Goal: Task Accomplishment & Management: Manage account settings

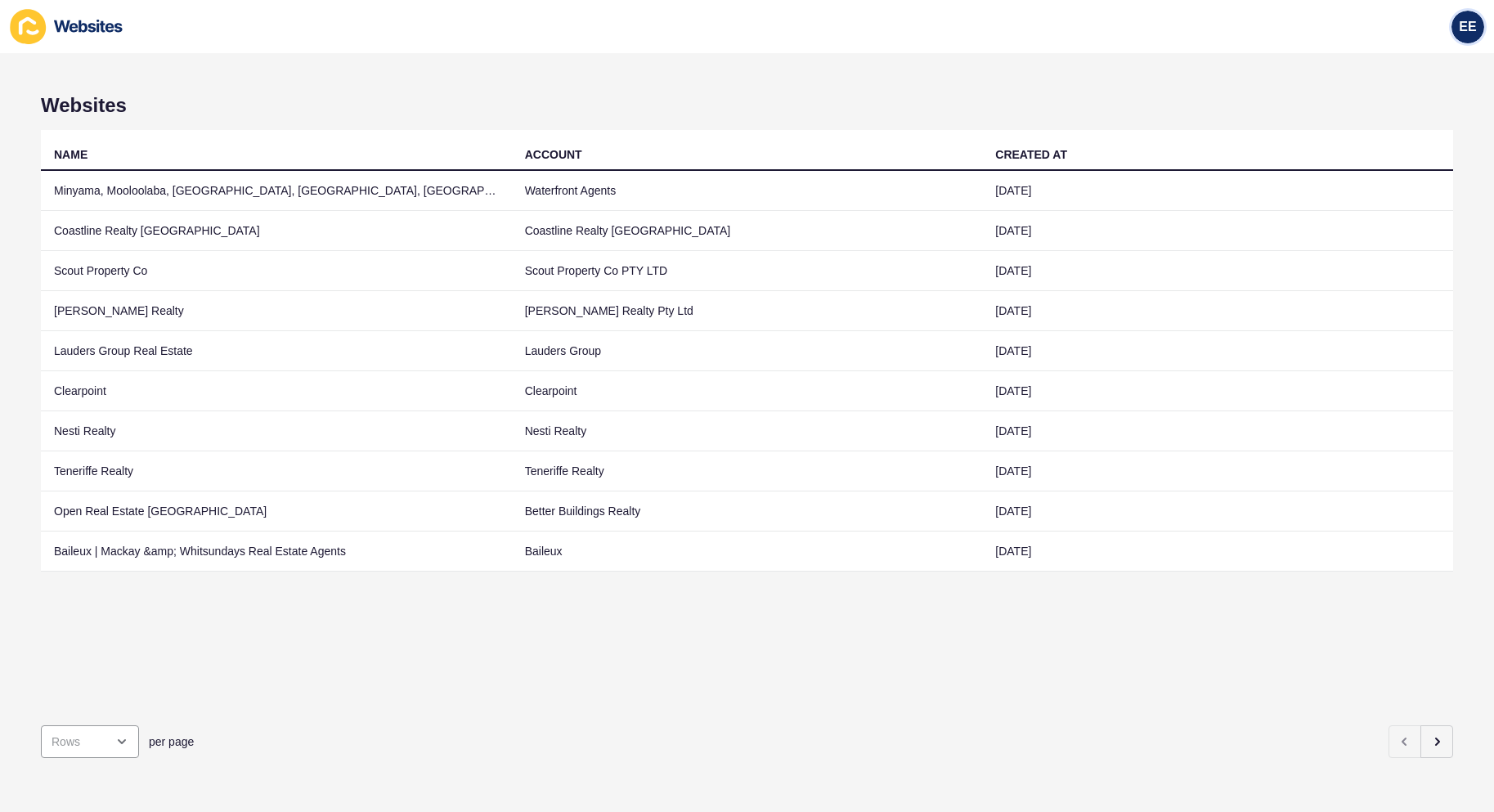
click at [1465, 16] on div "EE" at bounding box center [1468, 26] width 33 height 33
click at [1398, 130] on link "Logout" at bounding box center [1427, 136] width 120 height 36
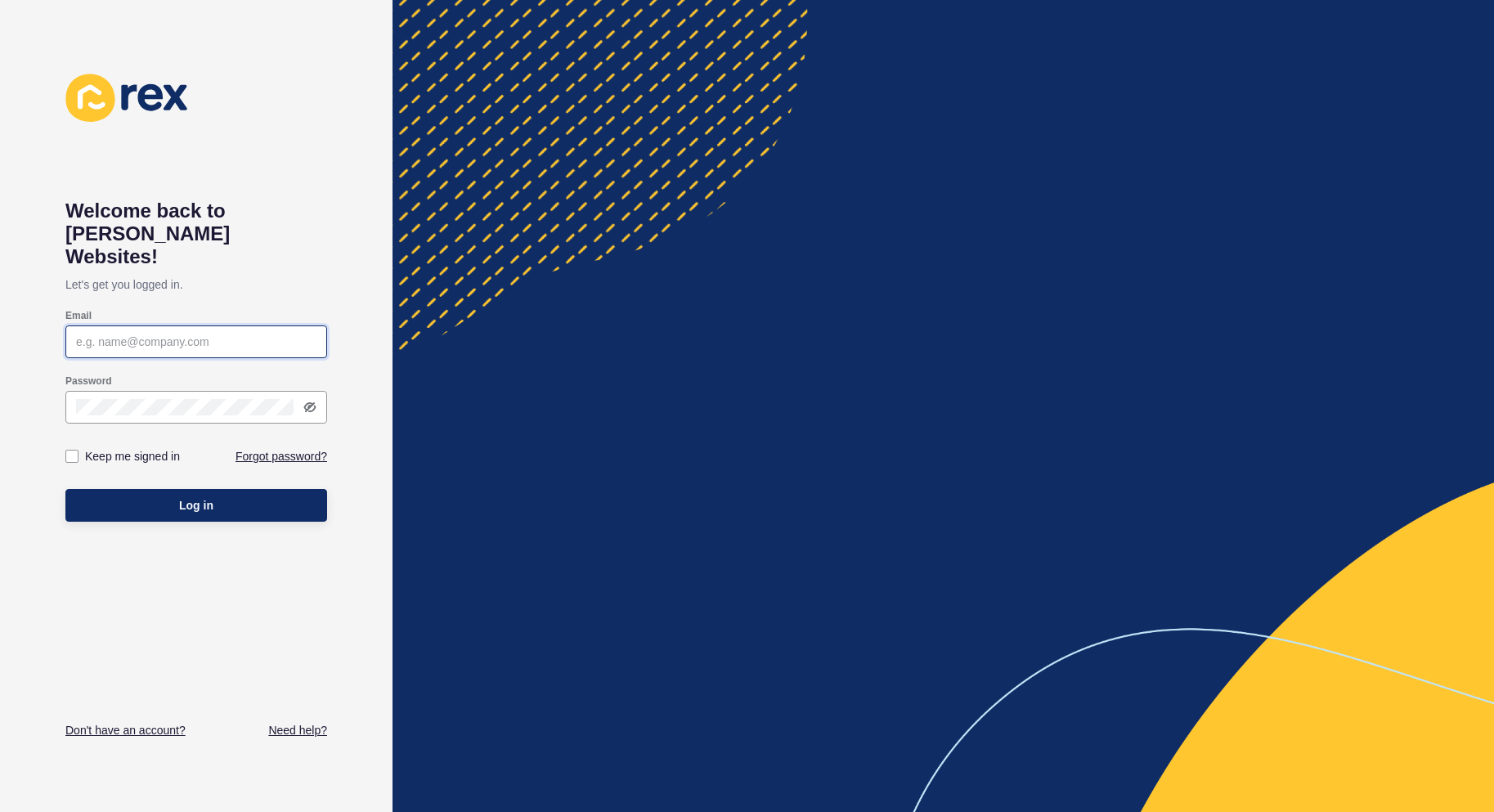
type input "elsie.estrera@rexsoftware.com.au"
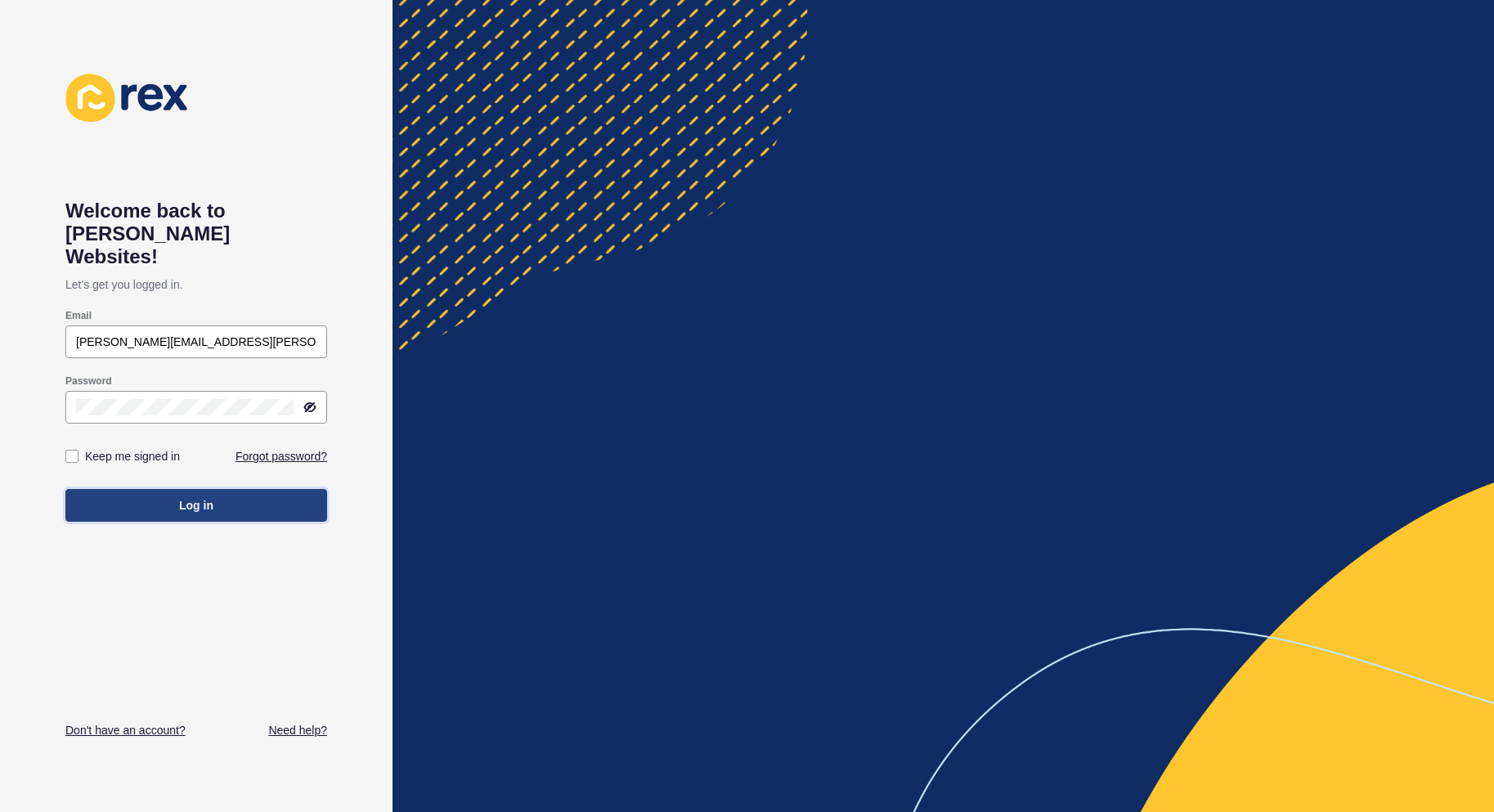
click at [186, 497] on span "Log in" at bounding box center [196, 505] width 34 height 16
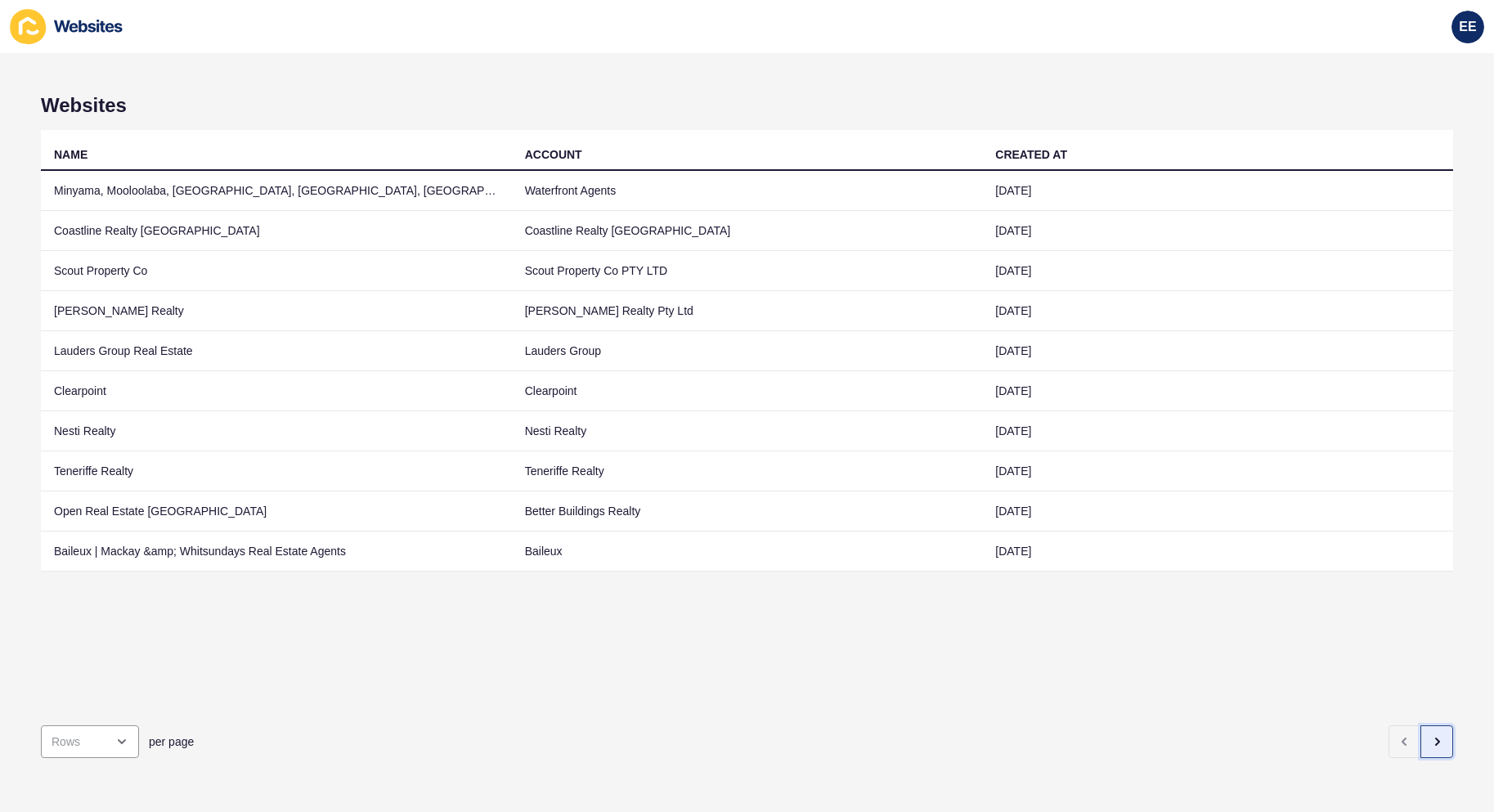
click at [1431, 735] on icon "button" at bounding box center [1437, 742] width 13 height 13
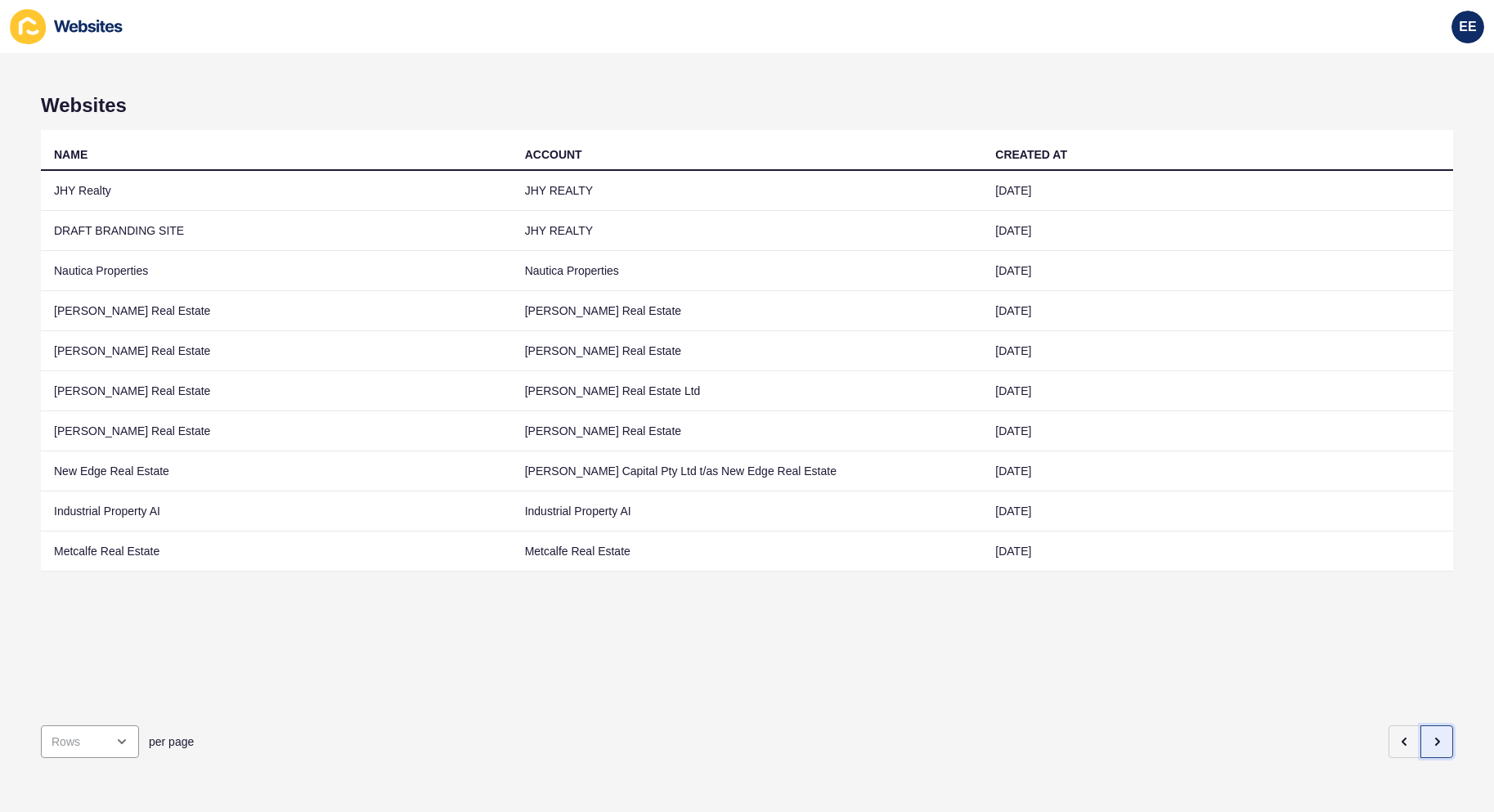
click at [1432, 730] on button "button" at bounding box center [1437, 741] width 33 height 33
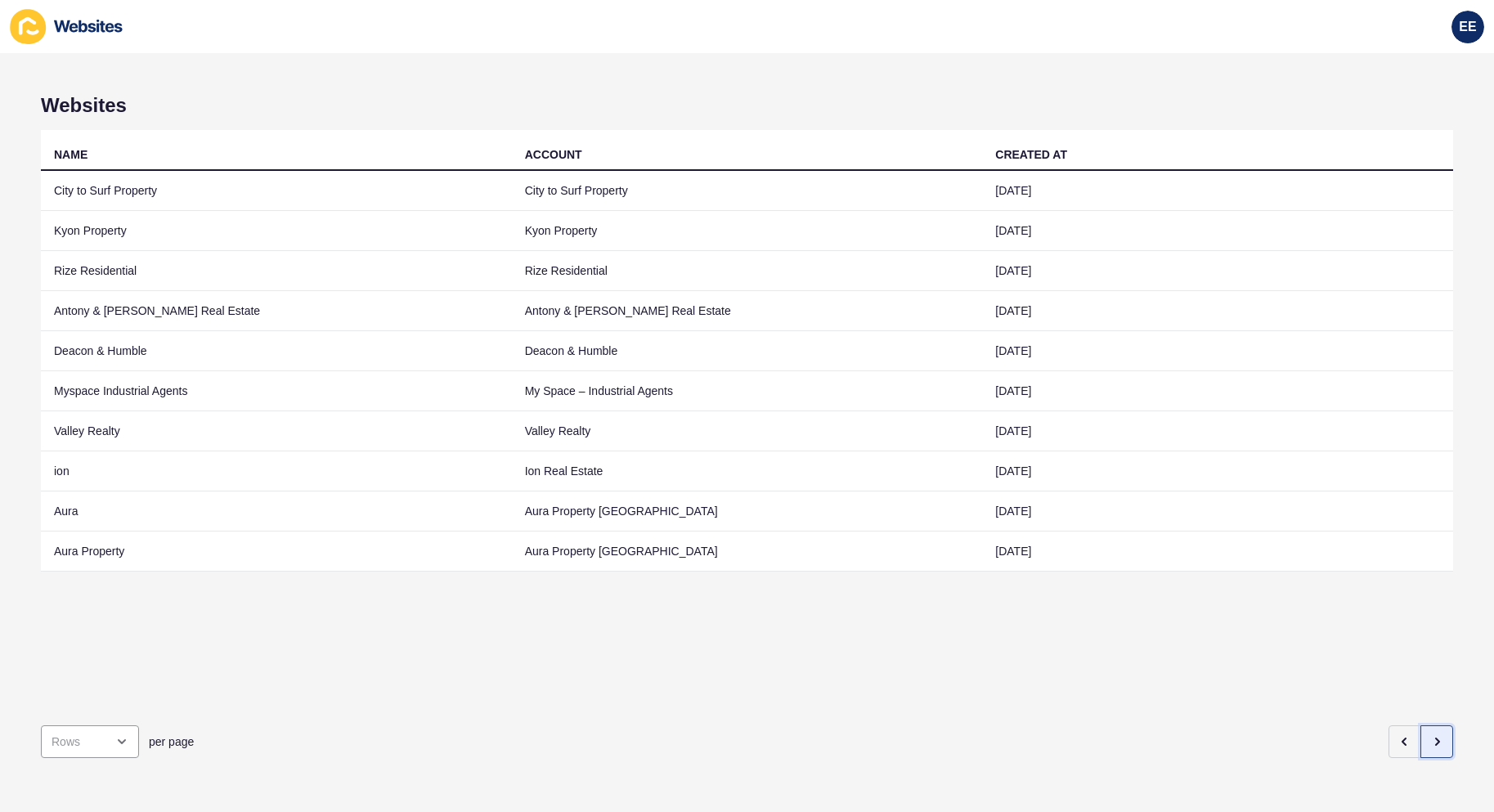
click at [1431, 735] on icon "button" at bounding box center [1437, 742] width 13 height 13
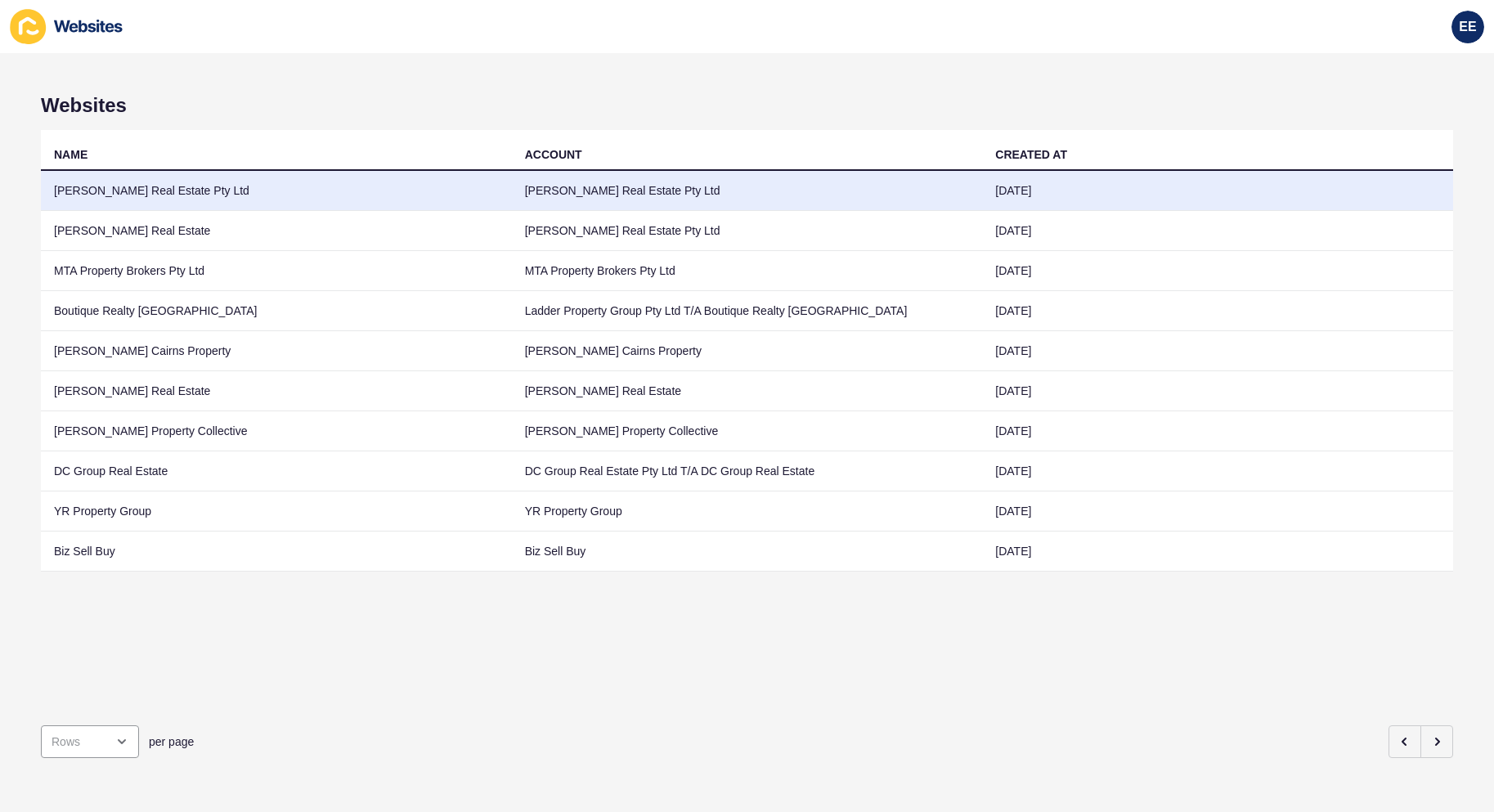
click at [117, 183] on td "Allan Real Estate Pty Ltd" at bounding box center [276, 191] width 471 height 40
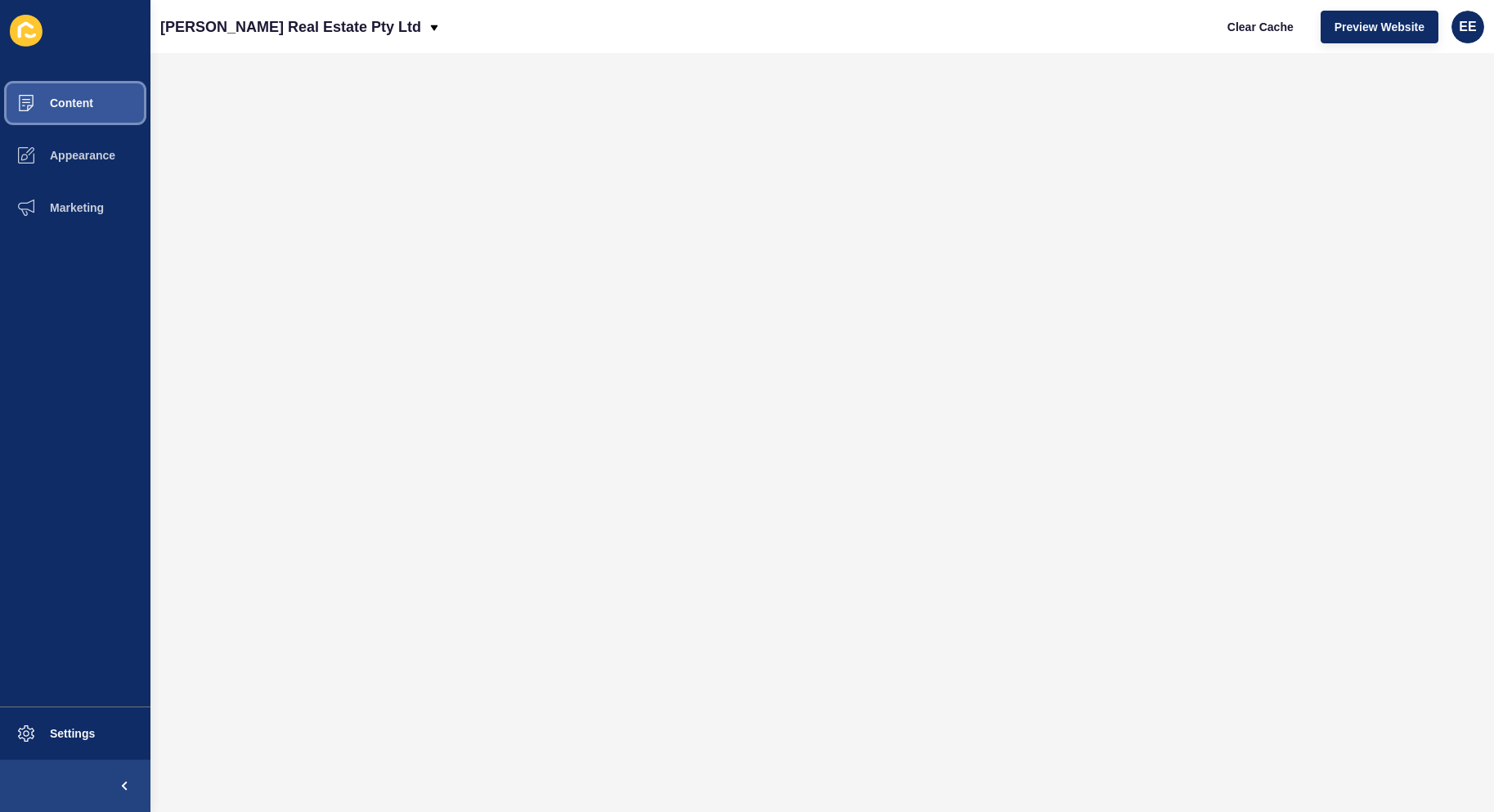
click at [87, 105] on span "Content" at bounding box center [44, 103] width 96 height 13
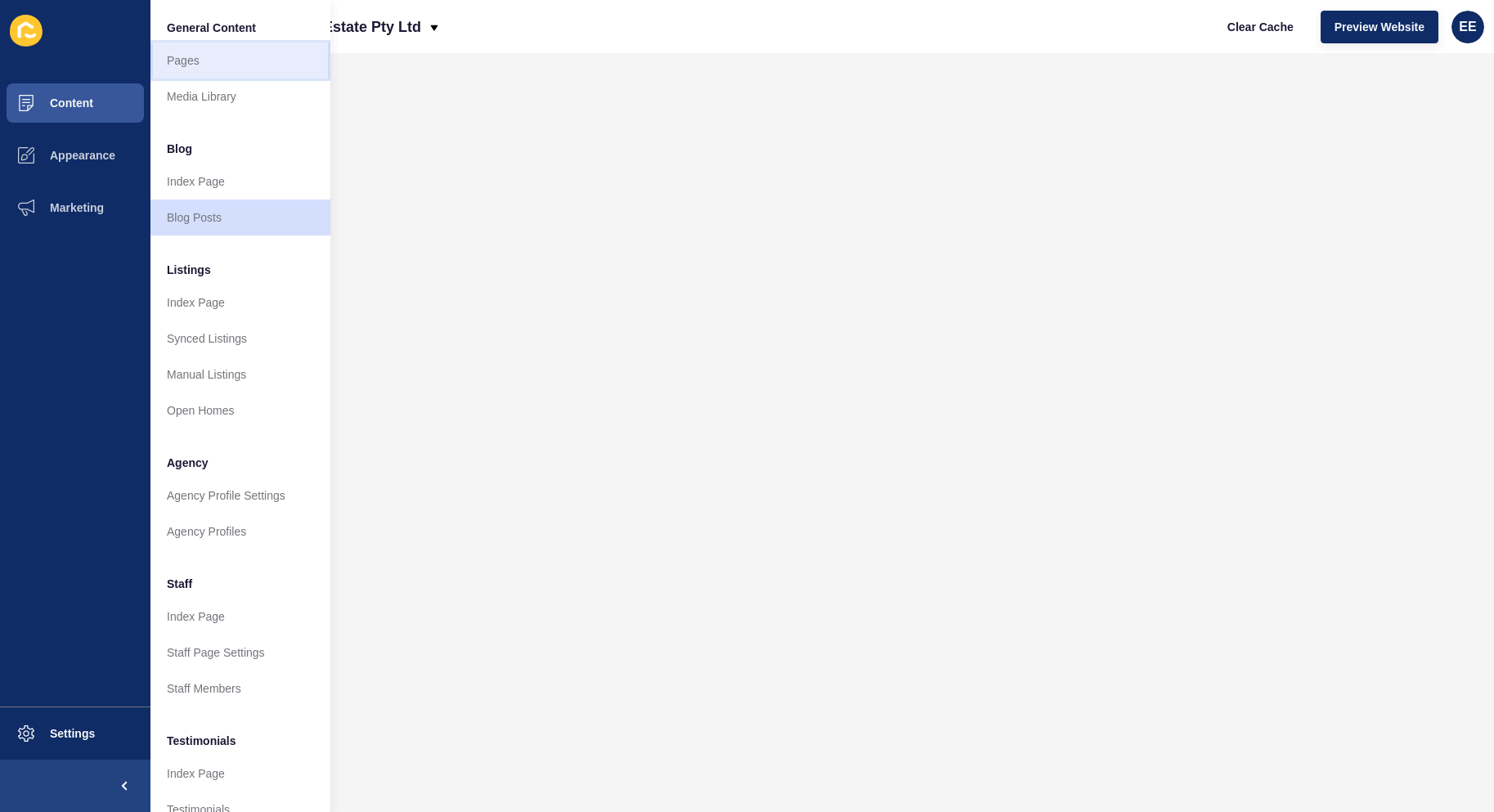
click at [197, 52] on link "Pages" at bounding box center [240, 60] width 180 height 36
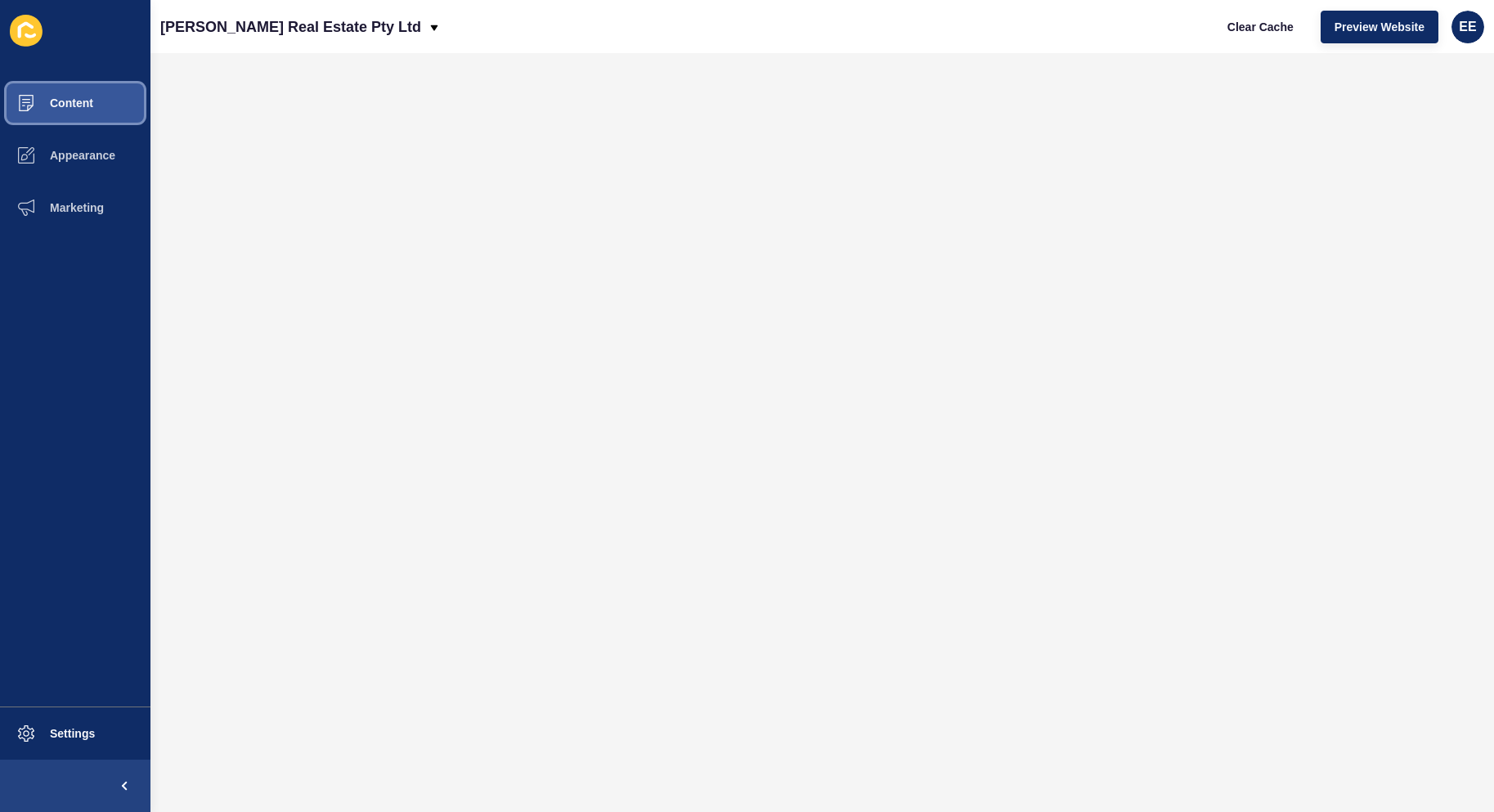
click at [99, 100] on button "Content" at bounding box center [75, 102] width 150 height 52
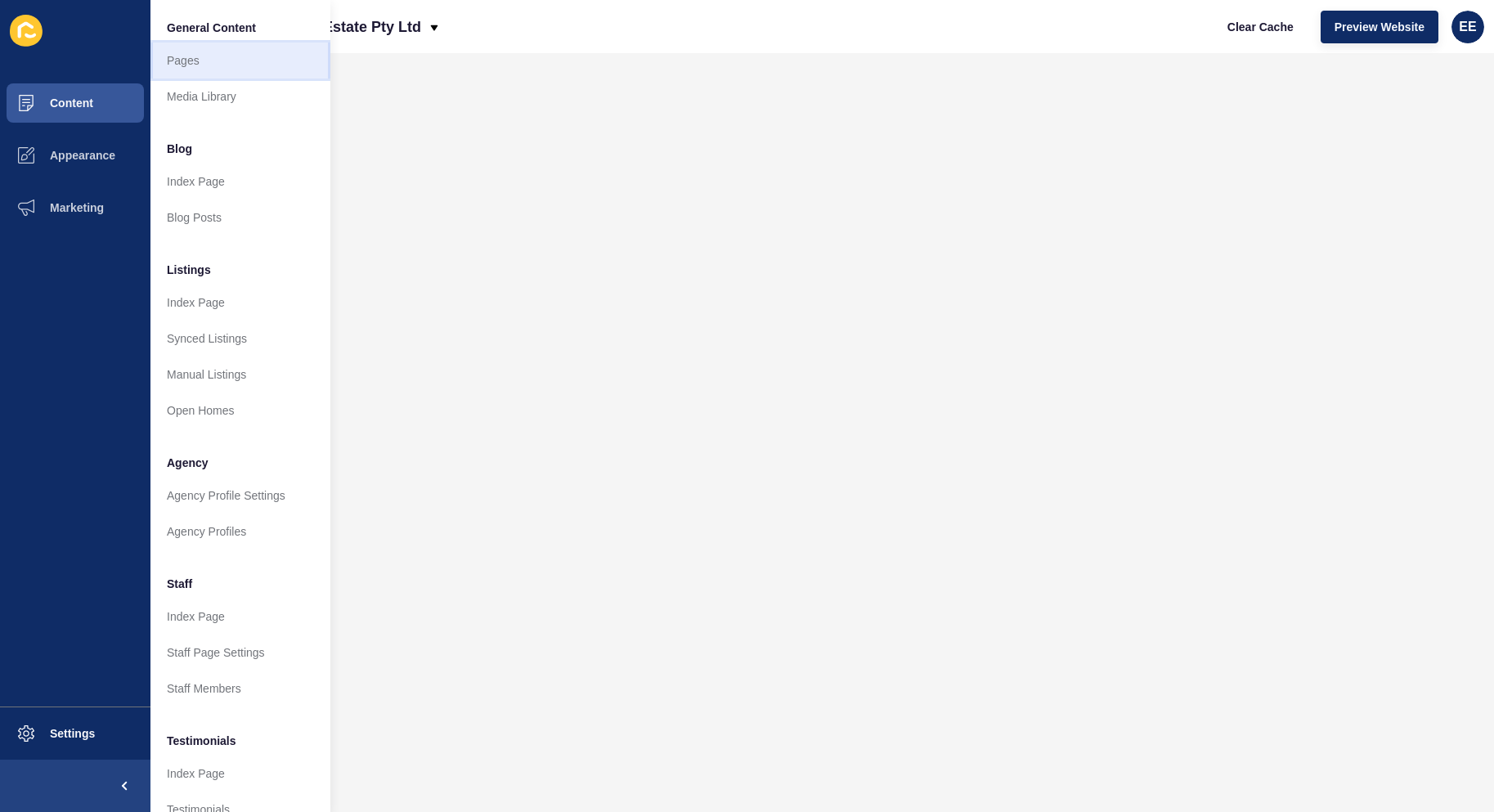
click at [184, 51] on link "Pages" at bounding box center [240, 60] width 180 height 36
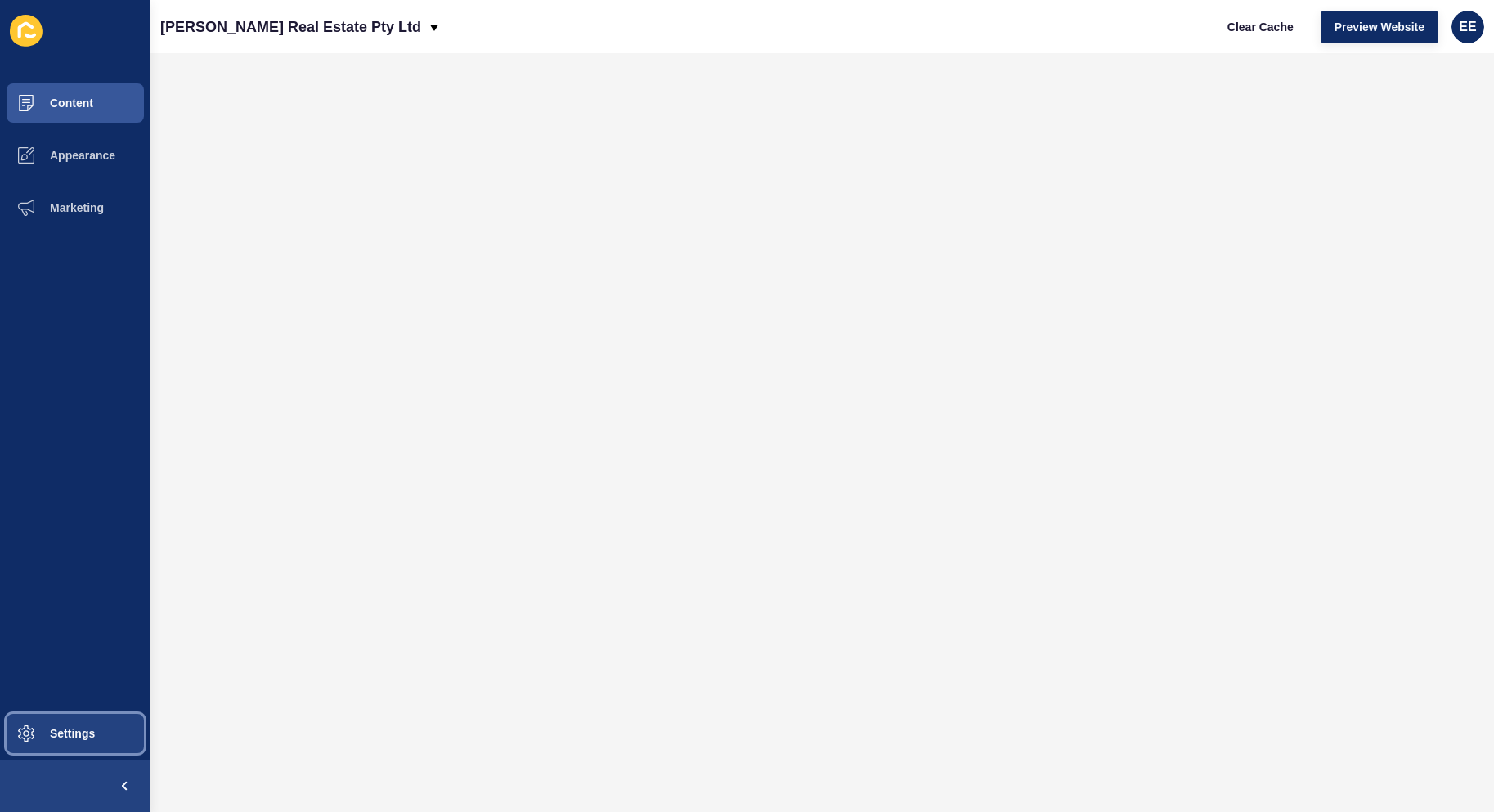
click at [90, 731] on span "Settings" at bounding box center [45, 734] width 97 height 13
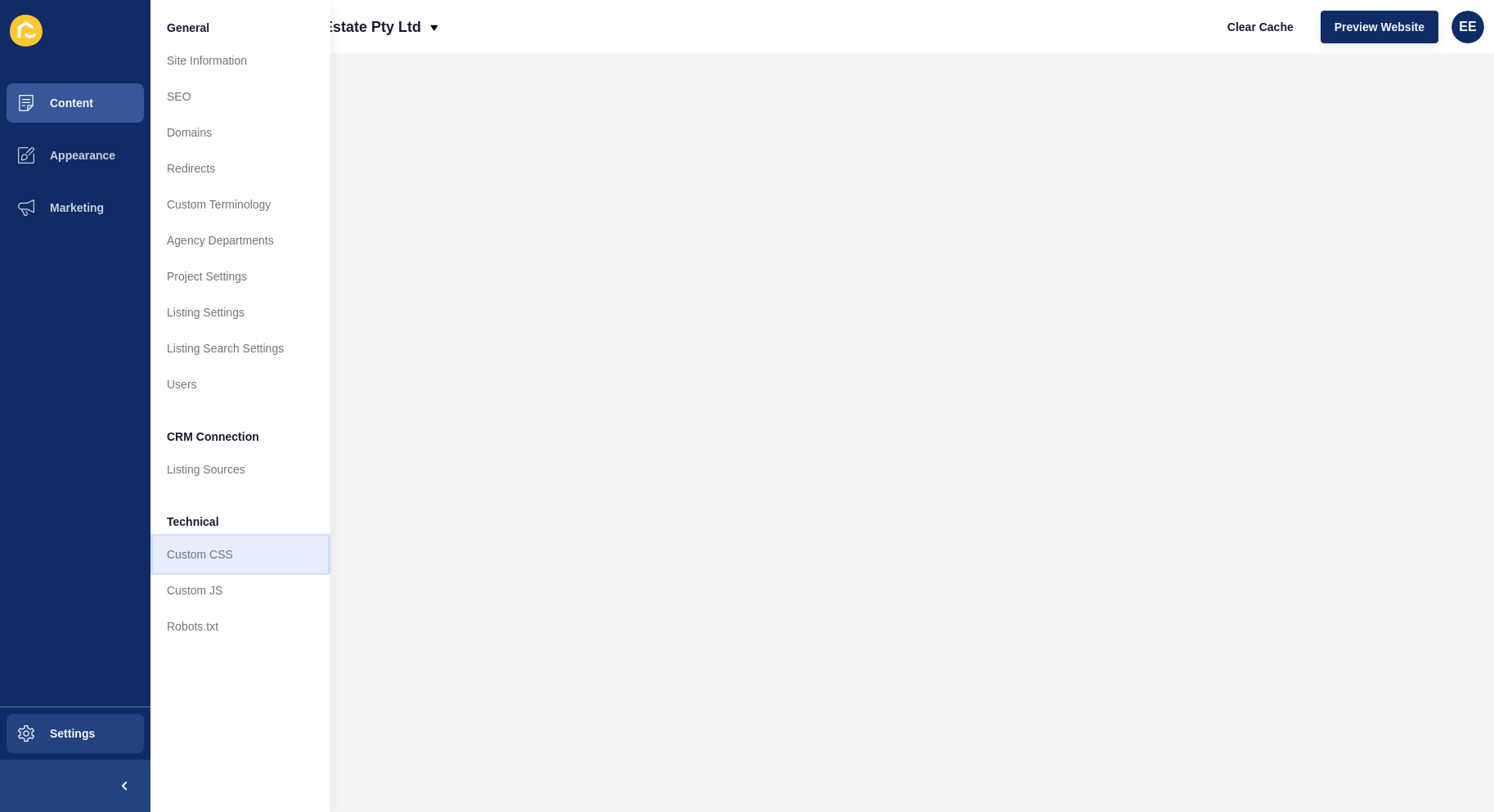
click at [199, 557] on link "Custom CSS" at bounding box center [240, 554] width 180 height 36
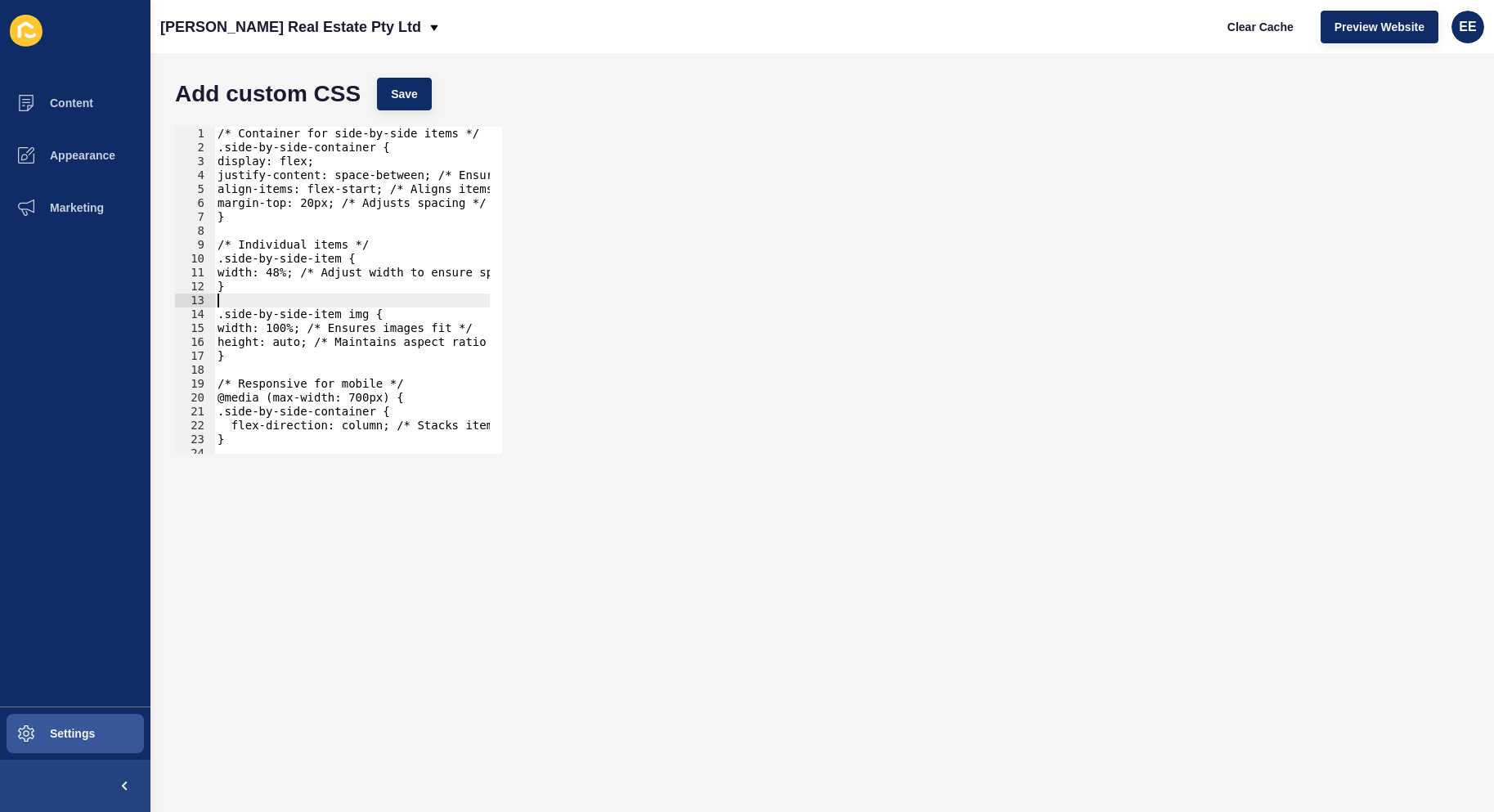
click at [387, 306] on div "/* Container for side-by-side items */ .side-by-side-container { display: flex;…" at bounding box center [1162, 298] width 1896 height 342
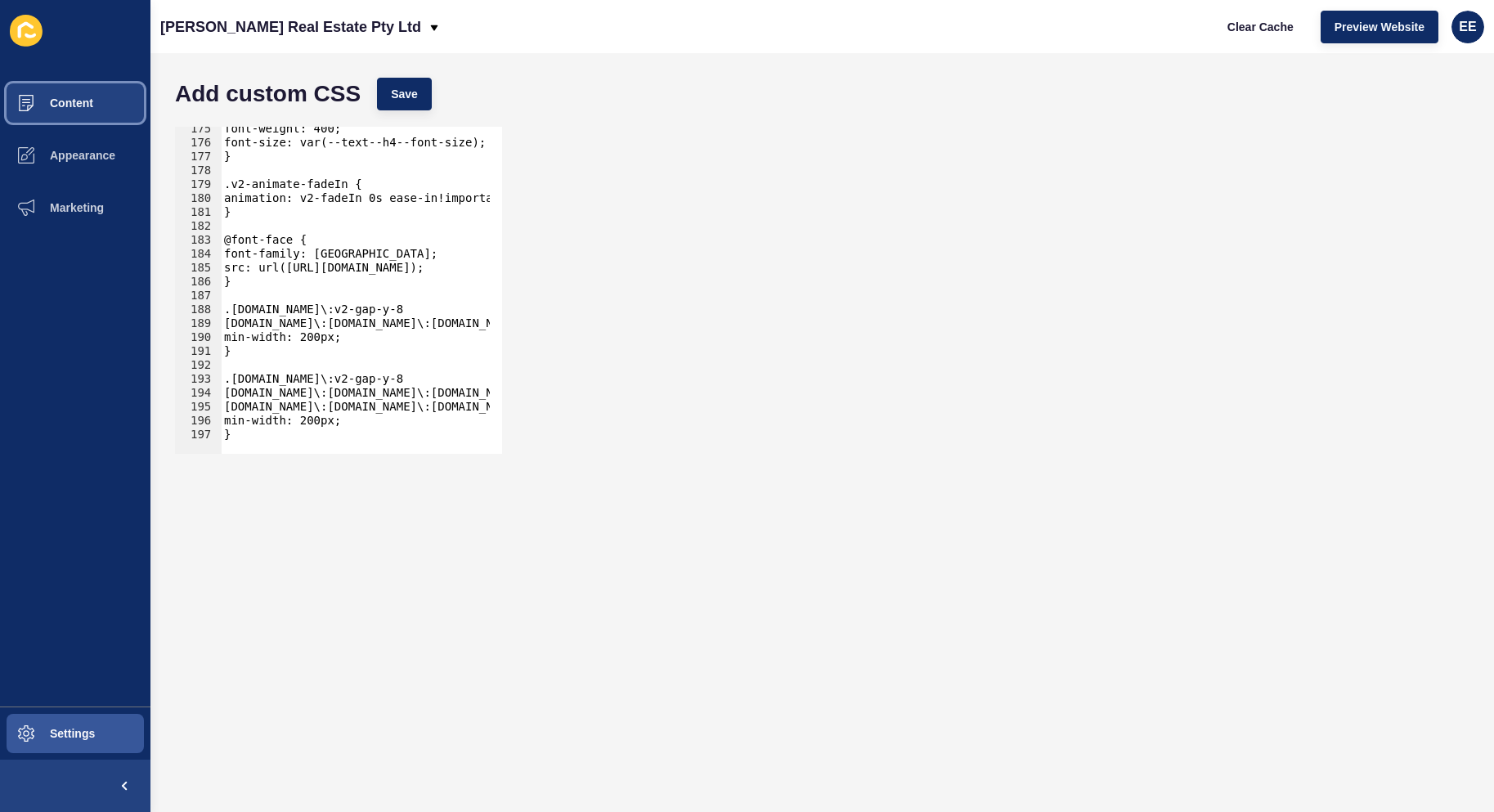
click at [53, 94] on button "Content" at bounding box center [75, 102] width 150 height 52
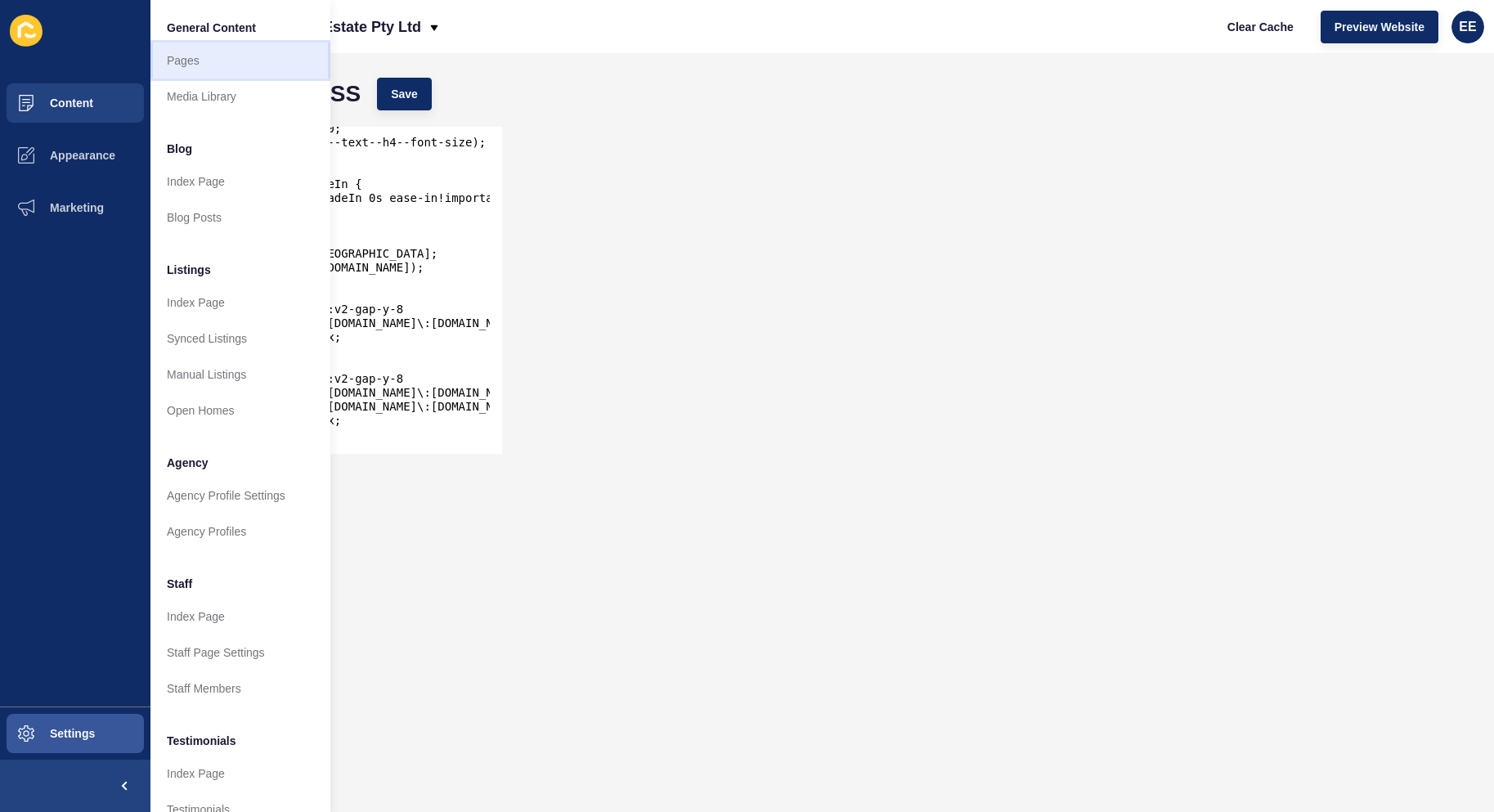
click at [214, 59] on link "Pages" at bounding box center [240, 60] width 180 height 36
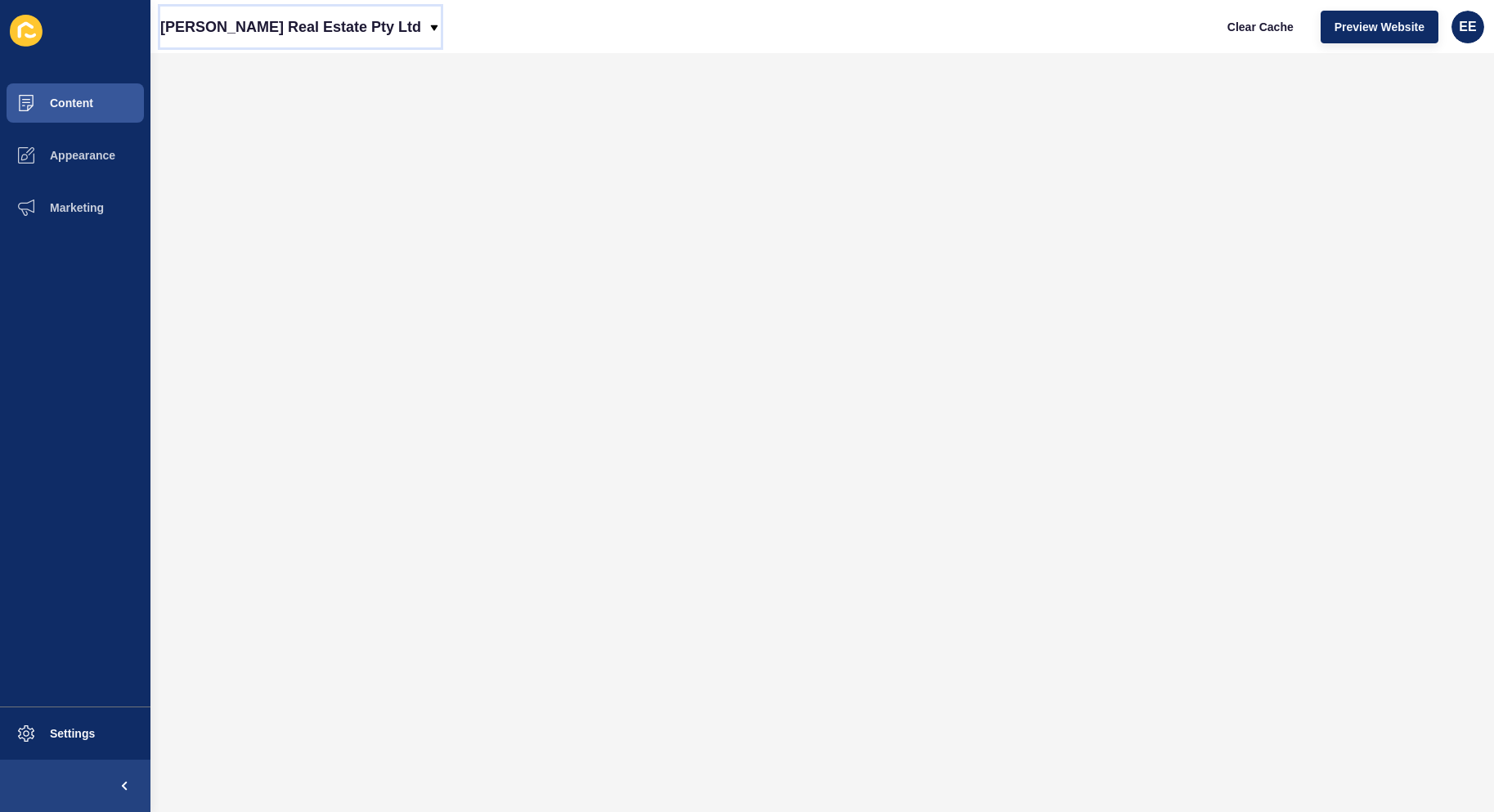
click at [244, 24] on p "Allan Real Estate Pty Ltd" at bounding box center [291, 26] width 261 height 41
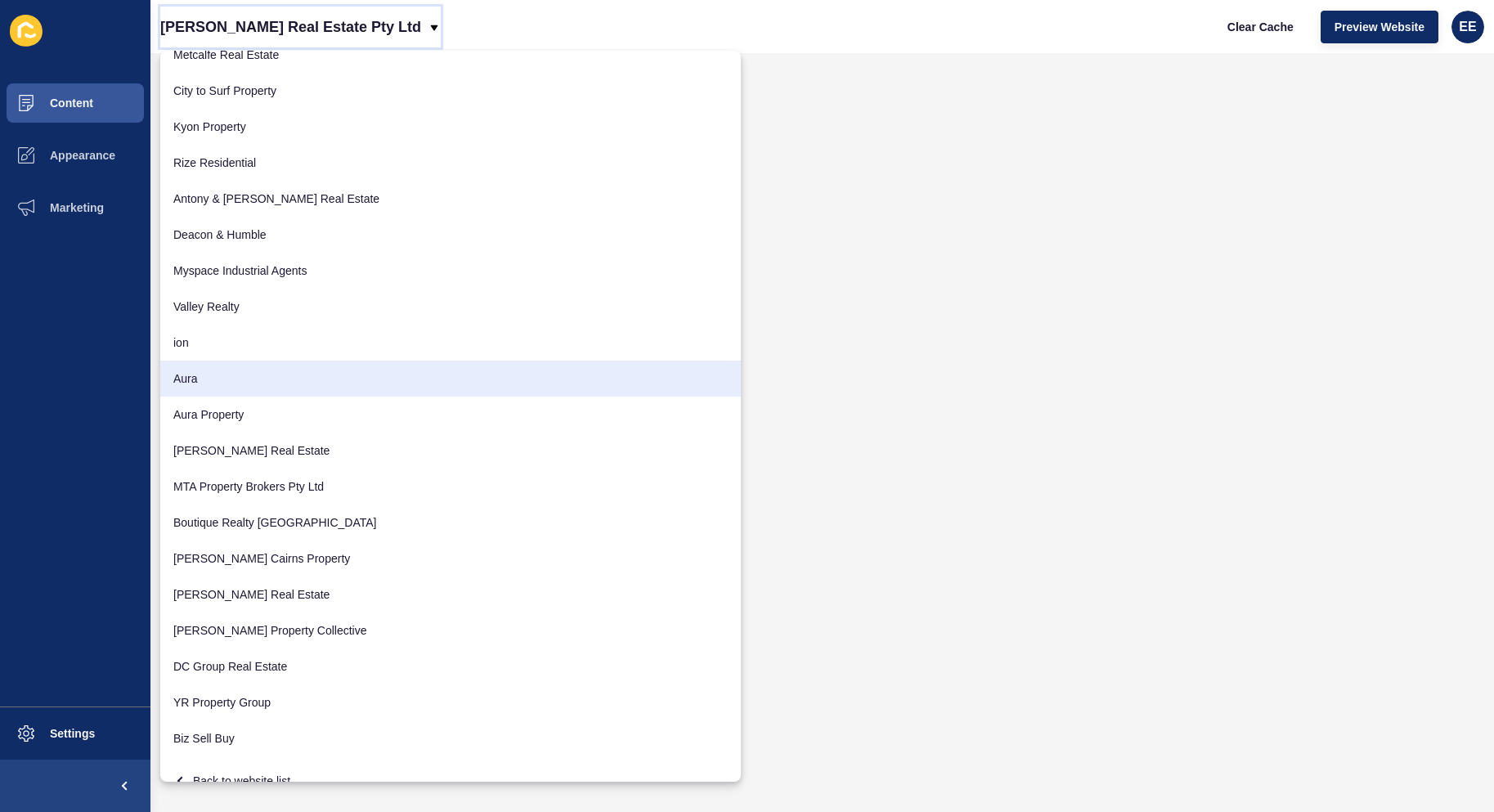
scroll to position [721, 0]
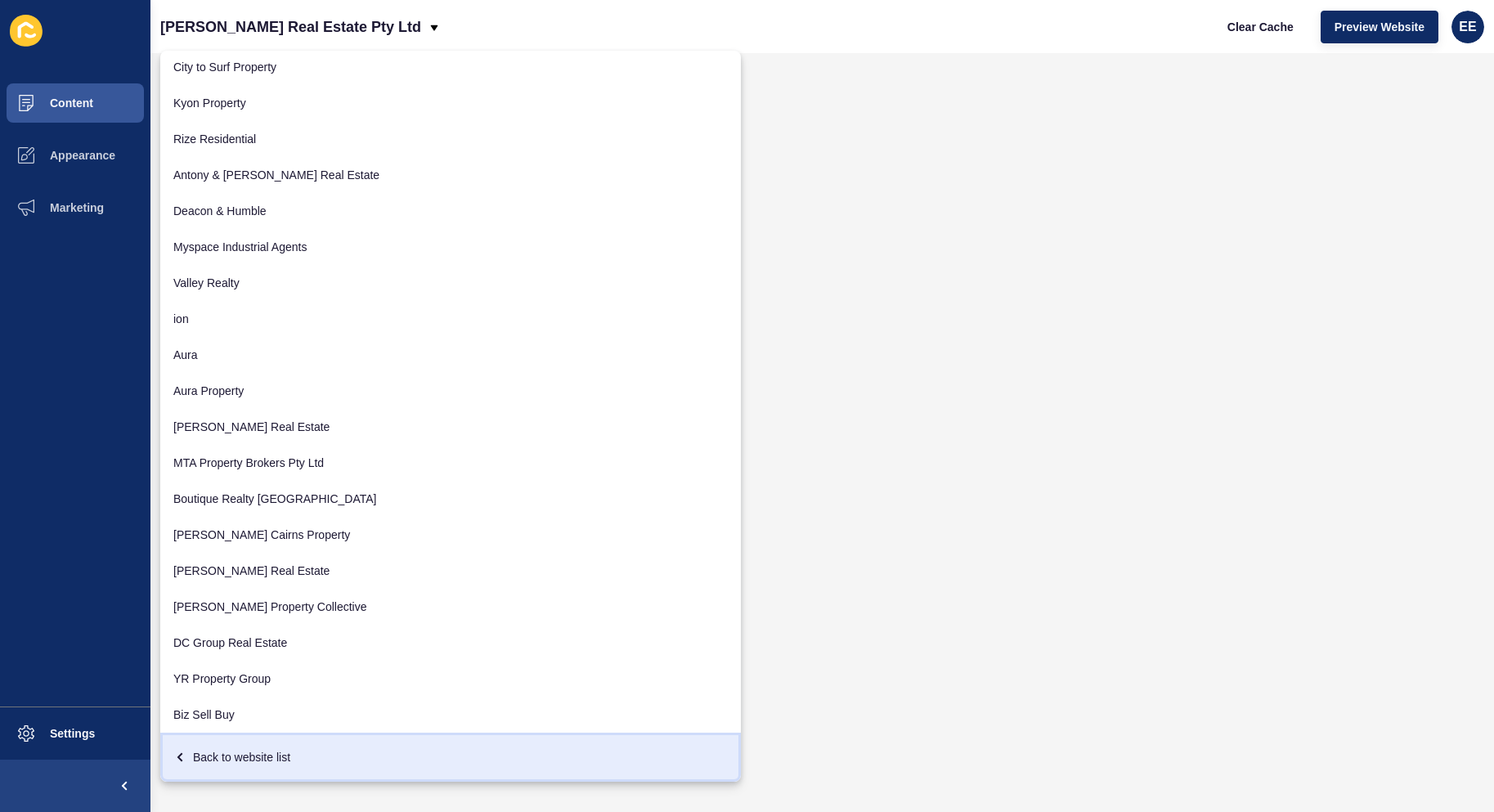
click at [266, 757] on div "Back to website list" at bounding box center [450, 756] width 554 height 29
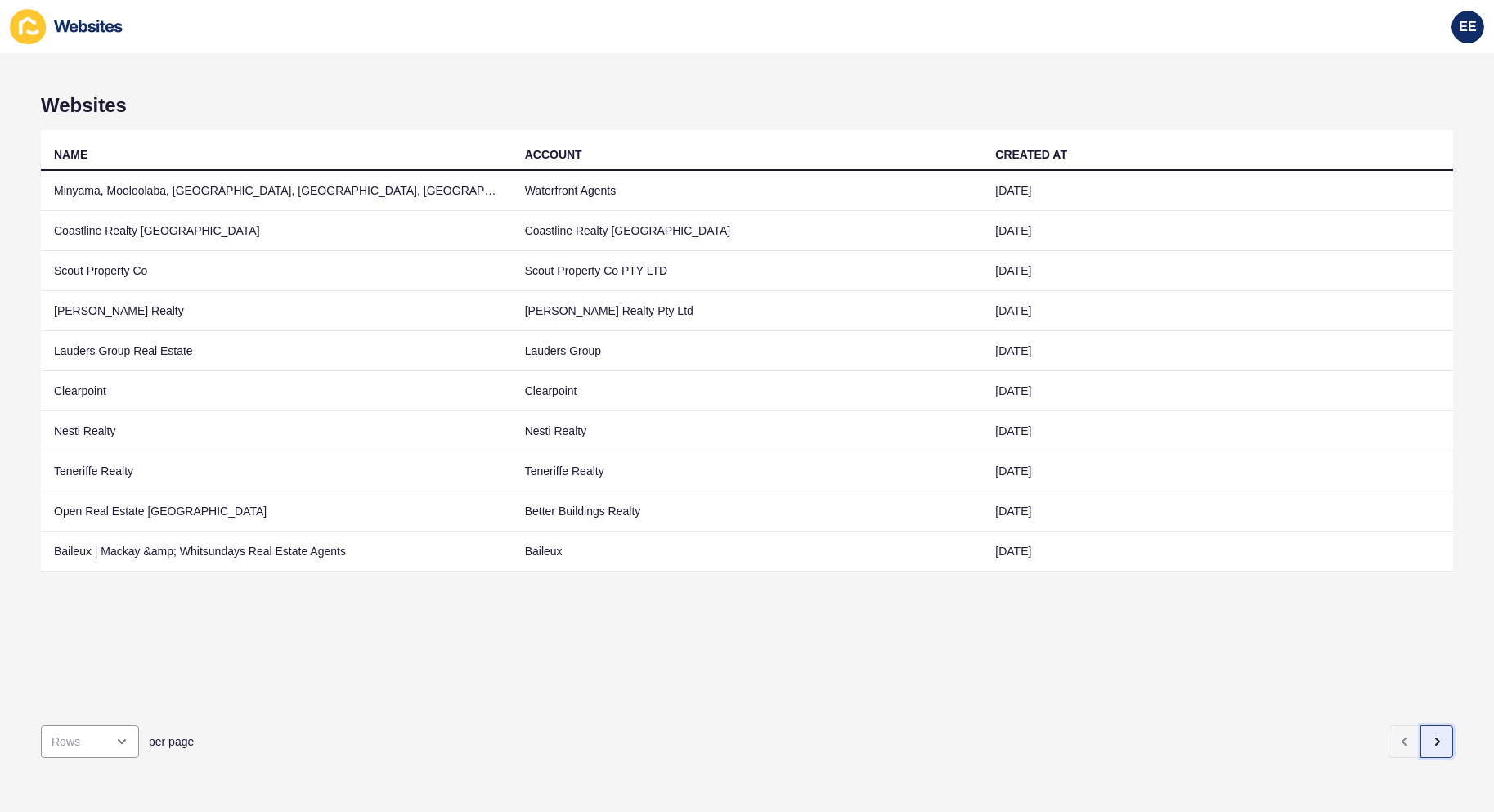
click at [1436, 738] on icon "button" at bounding box center [1437, 741] width 3 height 7
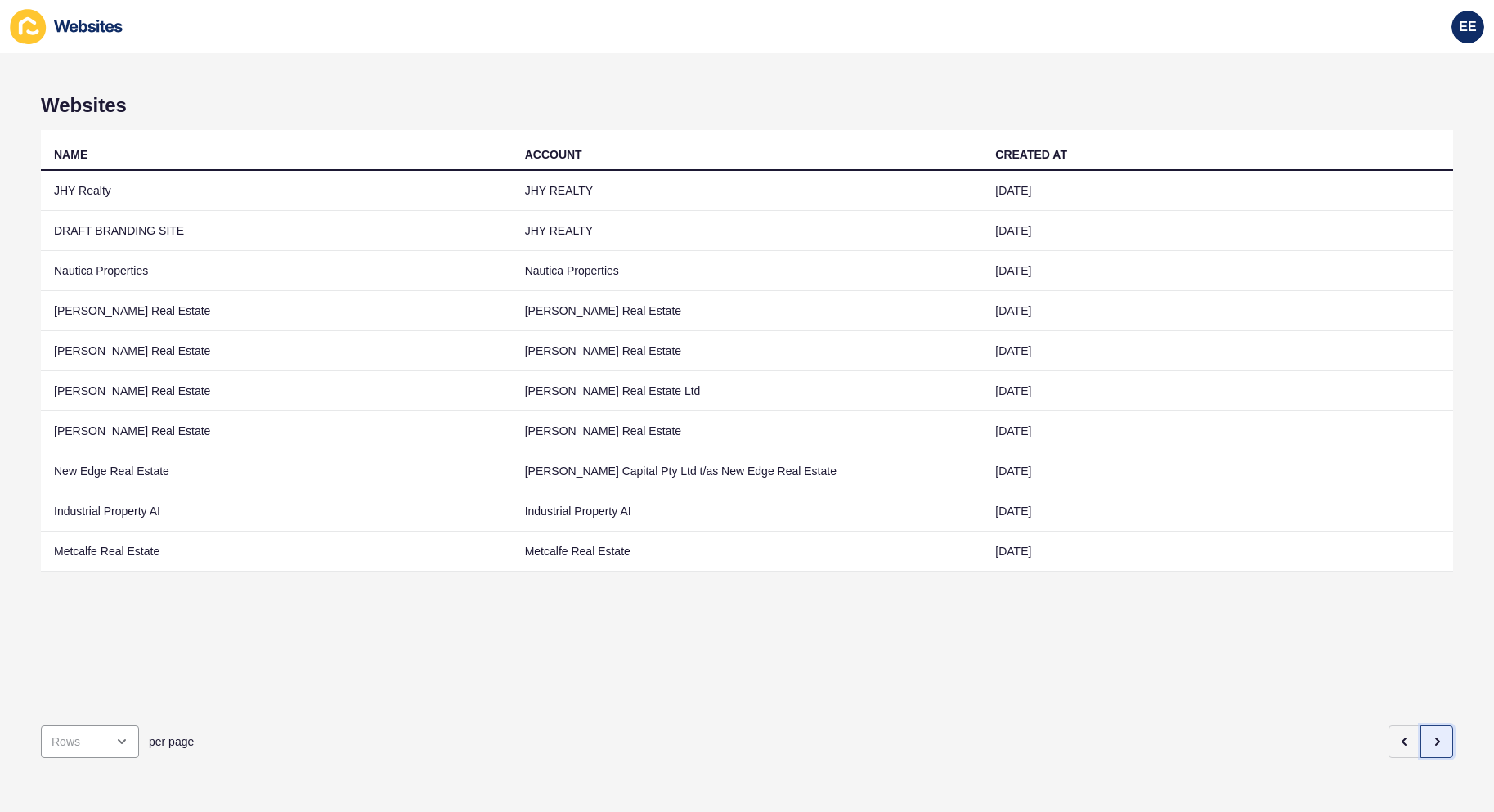
click at [1431, 735] on icon "button" at bounding box center [1437, 742] width 13 height 13
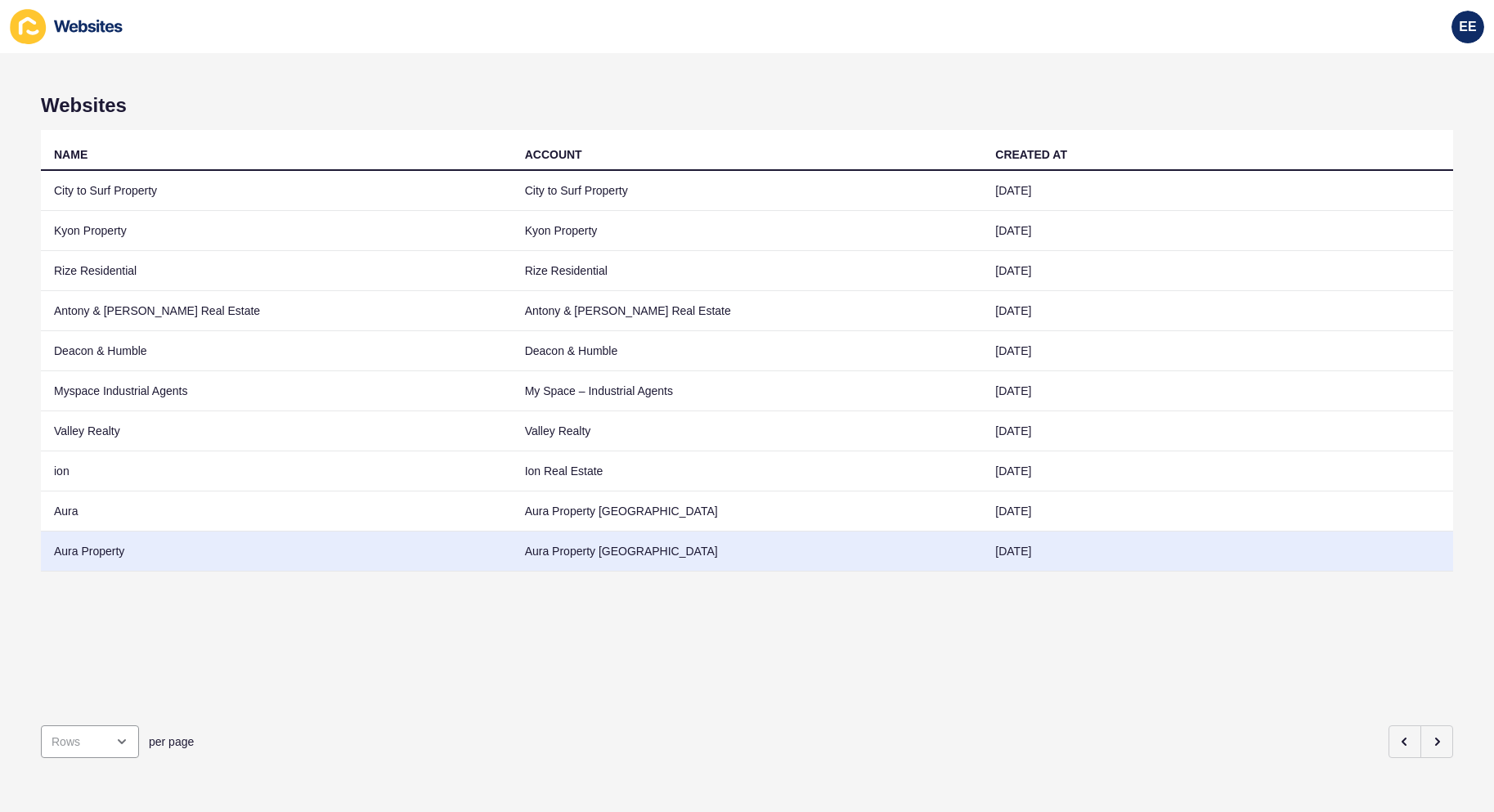
click at [68, 547] on td "Aura Property" at bounding box center [276, 551] width 471 height 40
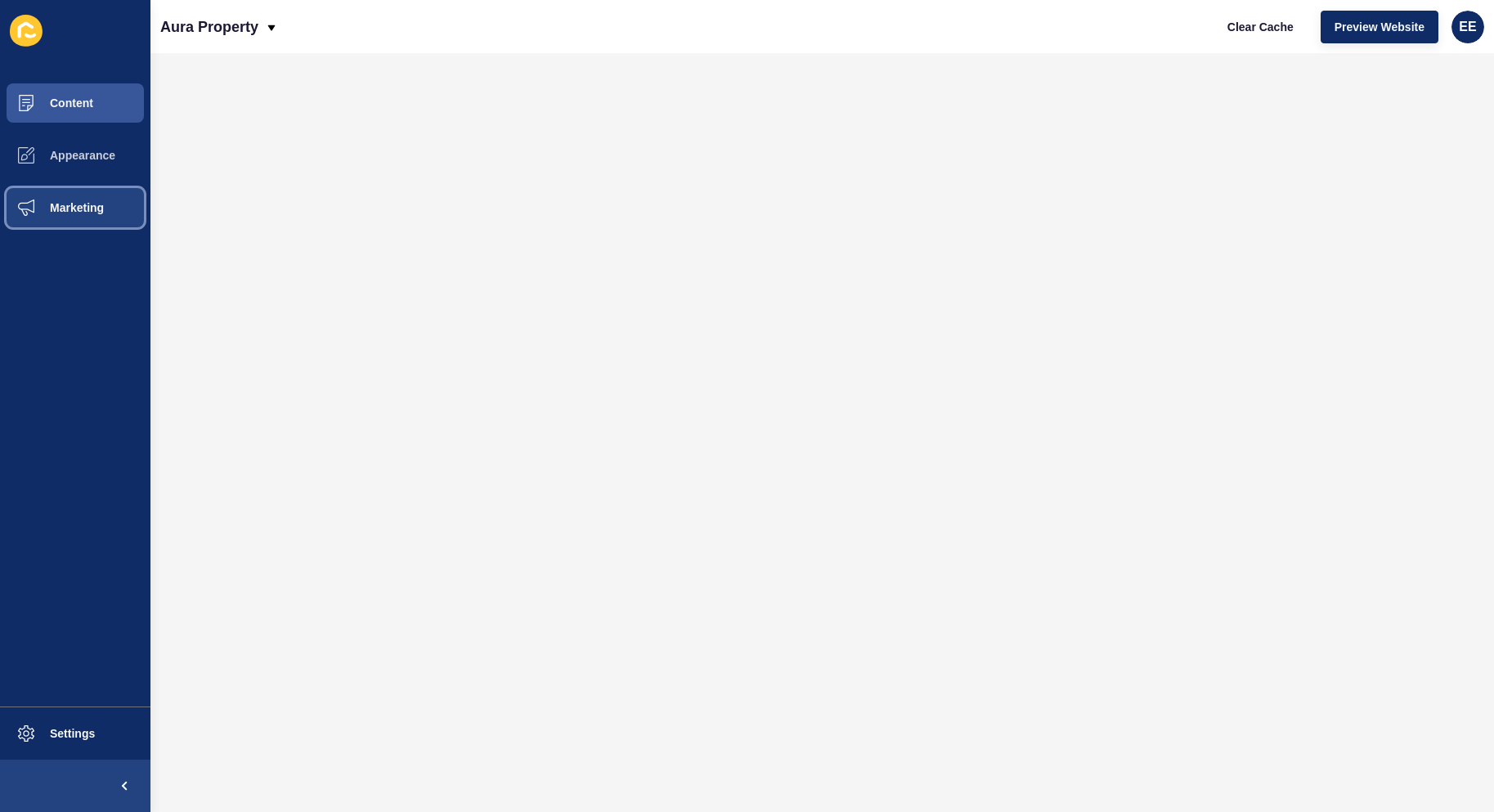
click at [86, 206] on span "Marketing" at bounding box center [50, 208] width 106 height 13
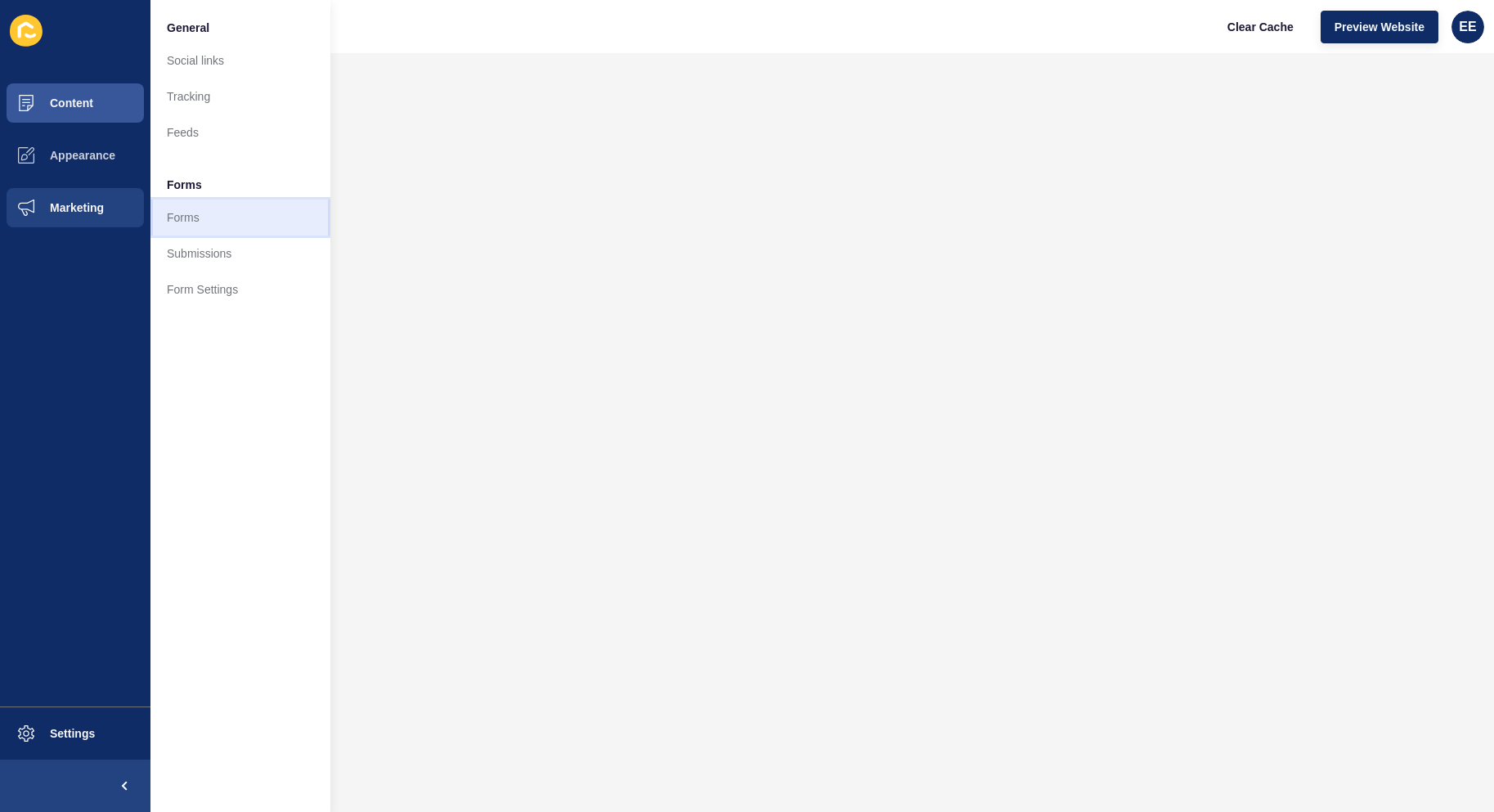
click at [201, 213] on link "Forms" at bounding box center [240, 217] width 180 height 36
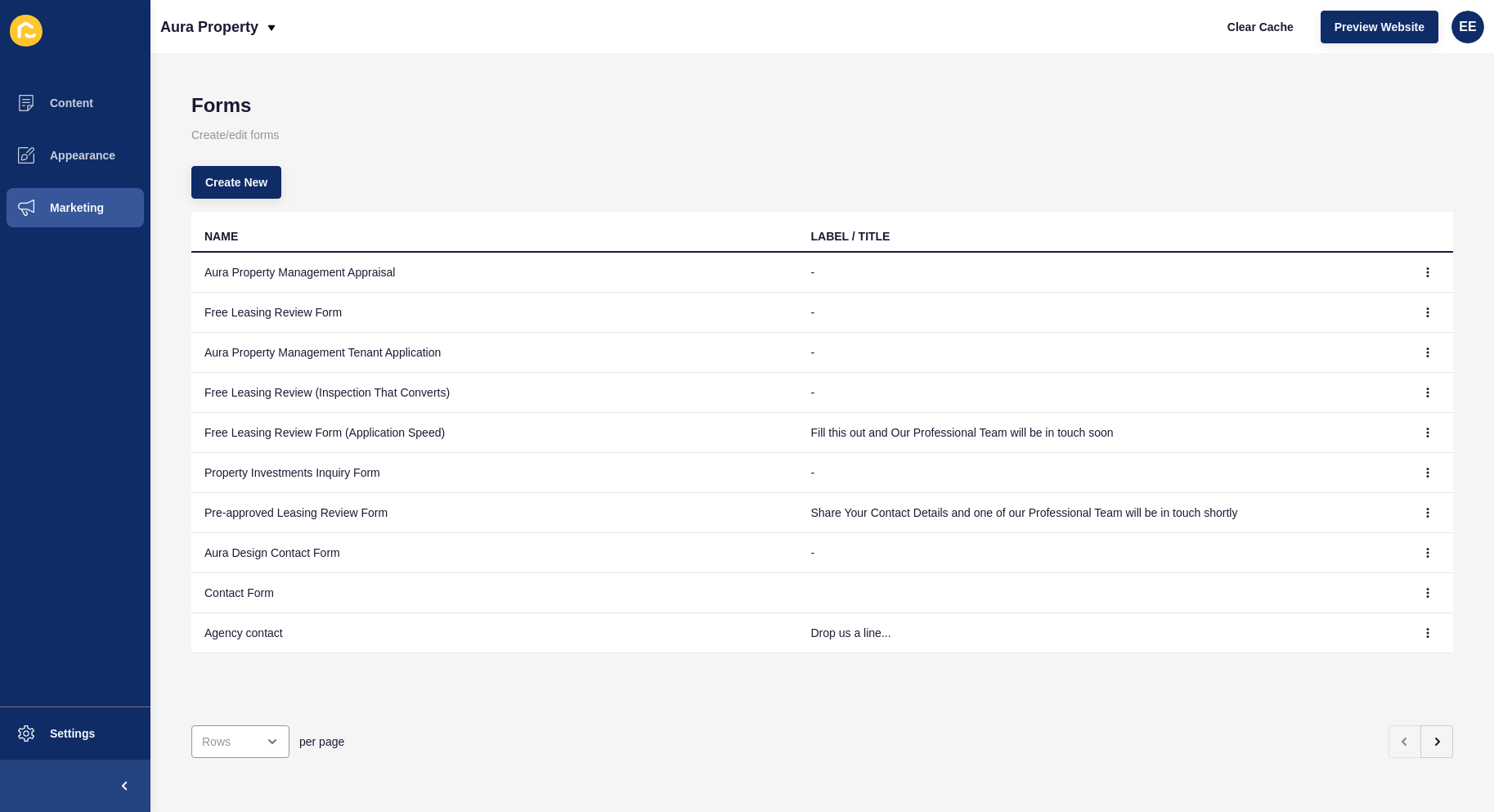
click at [550, 771] on div "Forms Create/edit forms Create New NAME LABEL / TITLE Aura Property Management …" at bounding box center [822, 432] width 1344 height 759
click at [1431, 735] on icon "button" at bounding box center [1437, 742] width 13 height 13
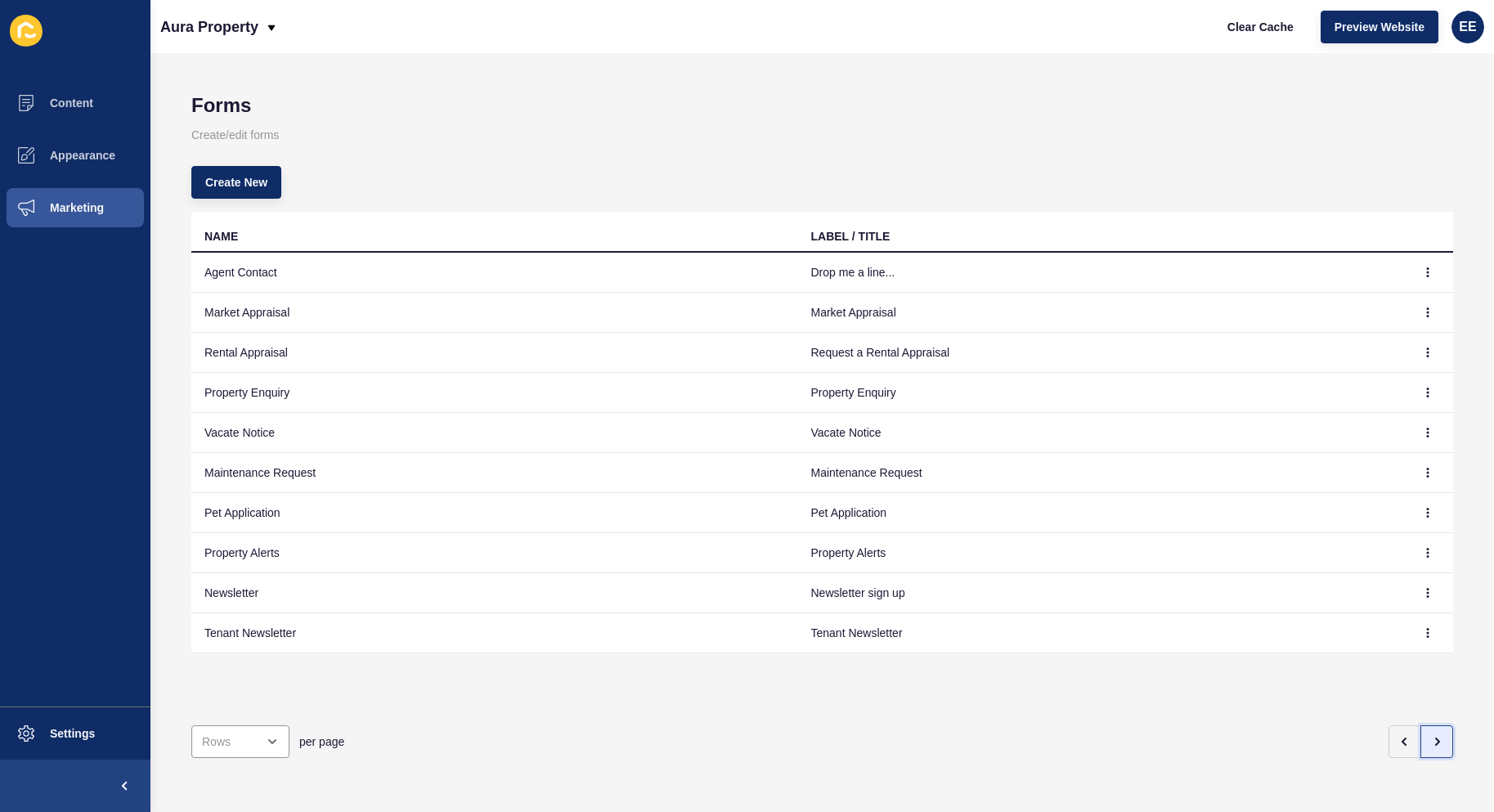
click at [1431, 735] on icon "button" at bounding box center [1437, 742] width 13 height 13
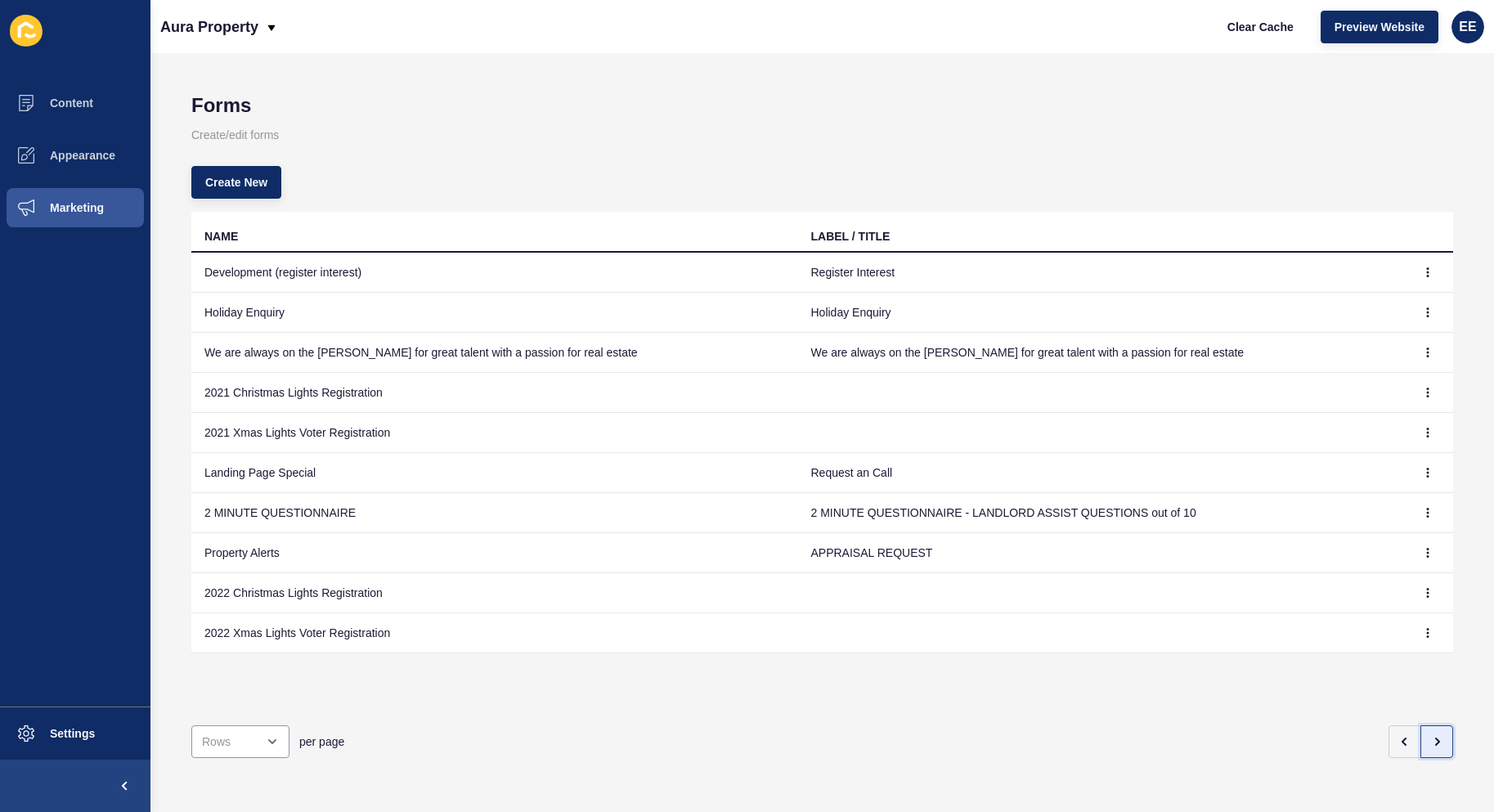
click at [1431, 735] on icon "button" at bounding box center [1437, 742] width 13 height 13
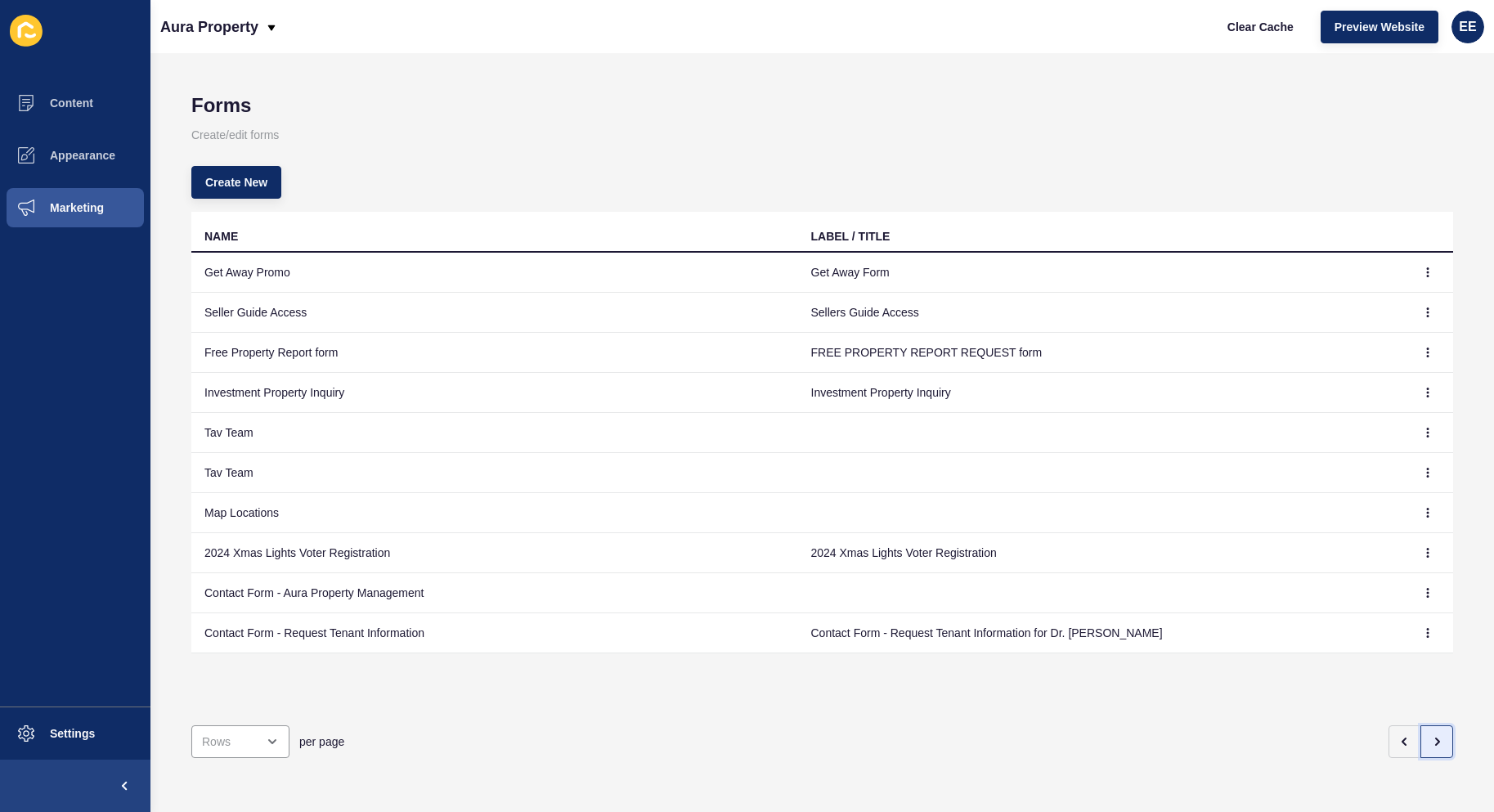
click at [1431, 735] on icon "button" at bounding box center [1437, 742] width 13 height 13
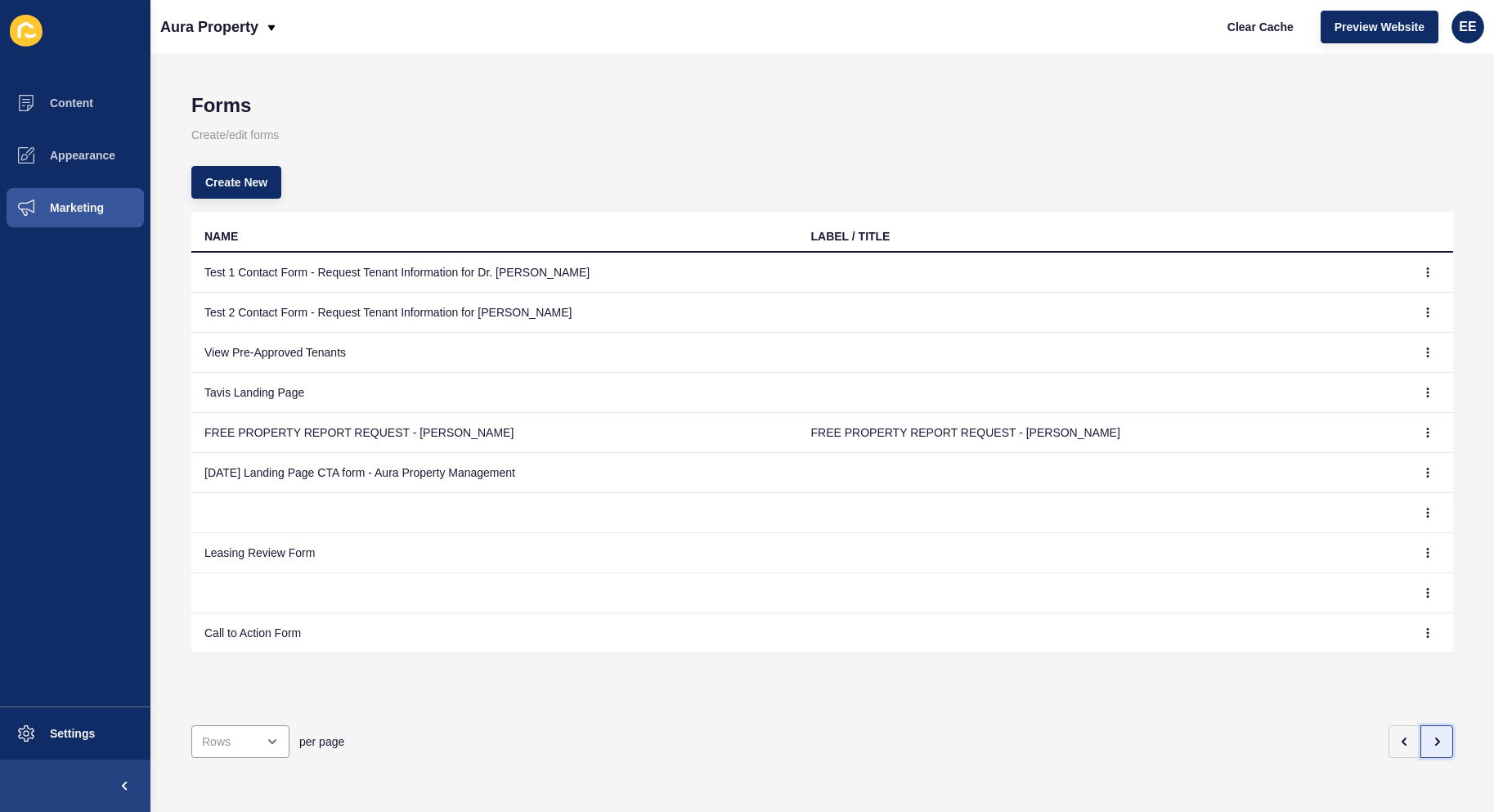
click at [1431, 735] on icon "button" at bounding box center [1437, 742] width 13 height 13
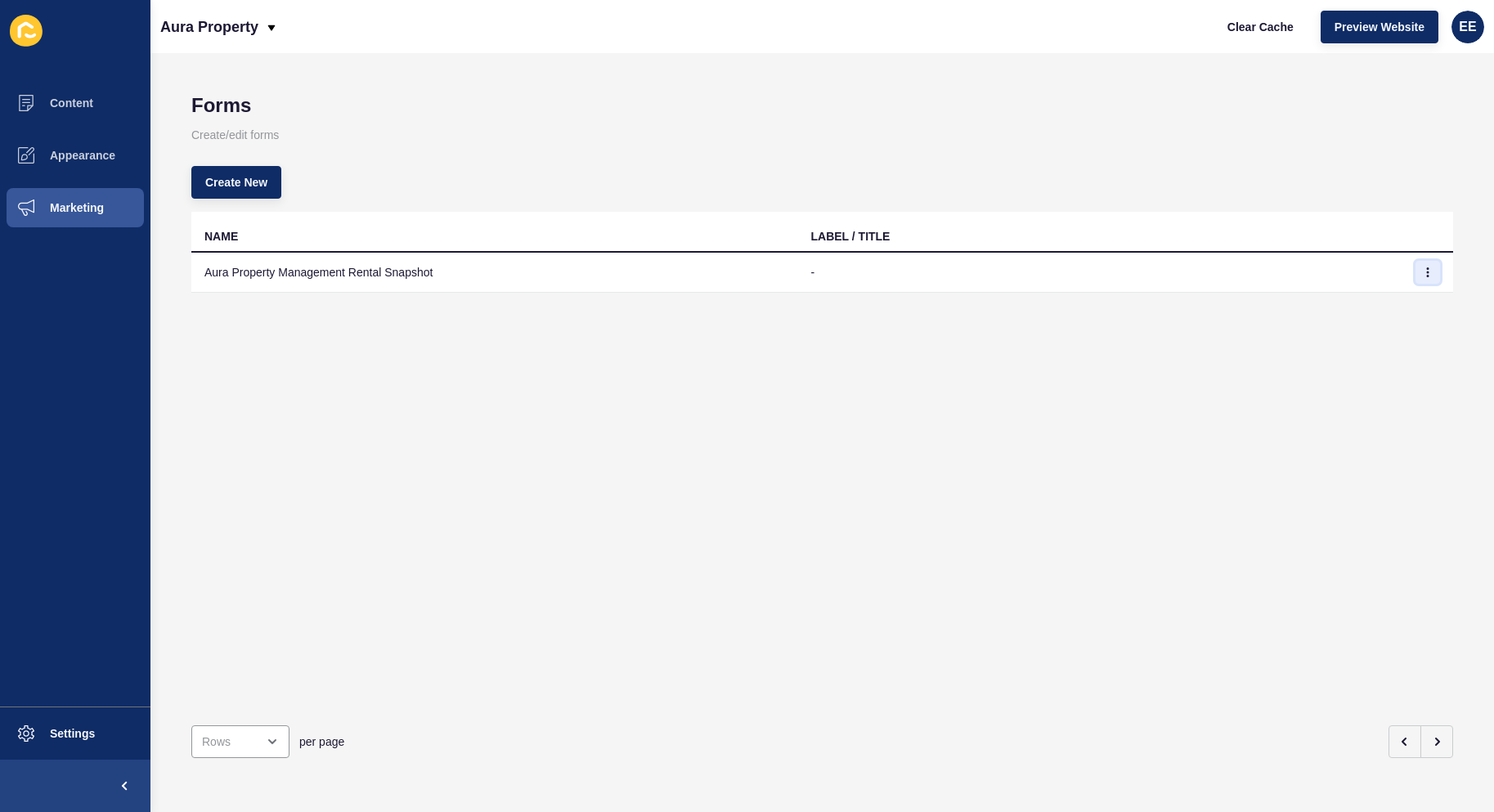
click at [1423, 271] on icon "button" at bounding box center [1428, 272] width 9 height 9
click at [1343, 301] on link "Edit" at bounding box center [1370, 305] width 114 height 36
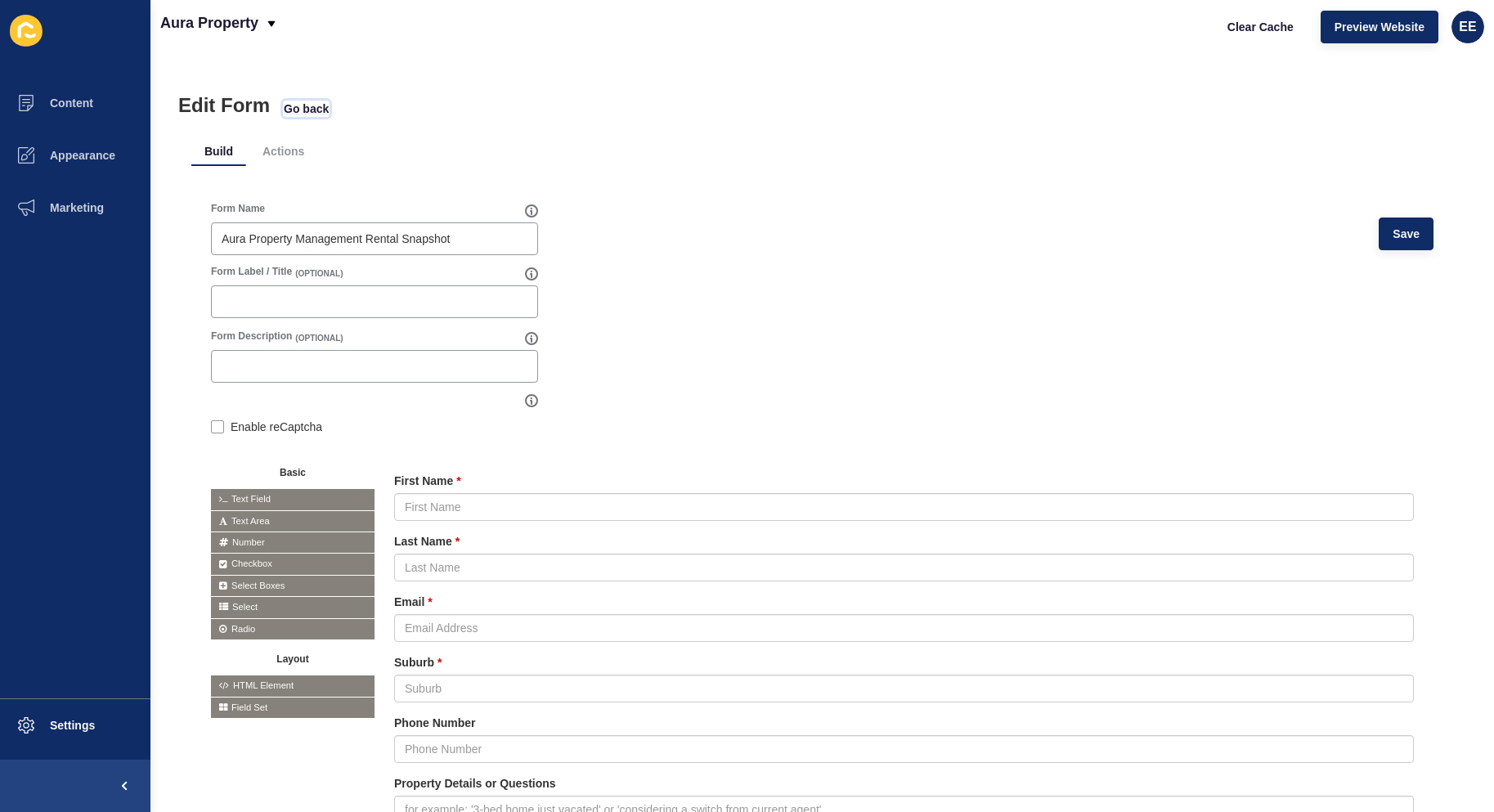
click at [291, 106] on span "Go back" at bounding box center [306, 108] width 45 height 16
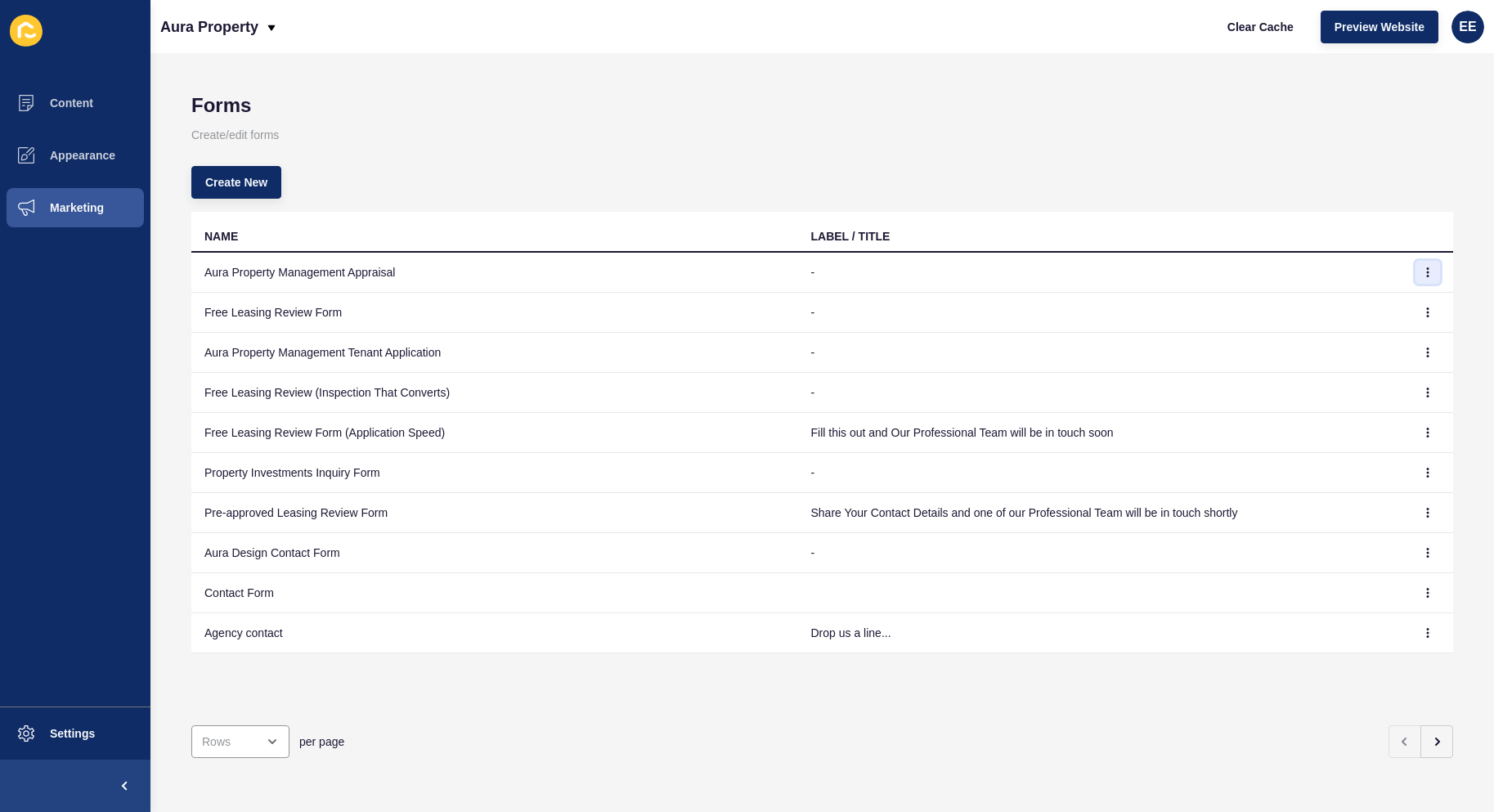
click at [1423, 269] on icon "button" at bounding box center [1428, 272] width 9 height 9
click at [1334, 299] on link "Edit" at bounding box center [1370, 305] width 114 height 36
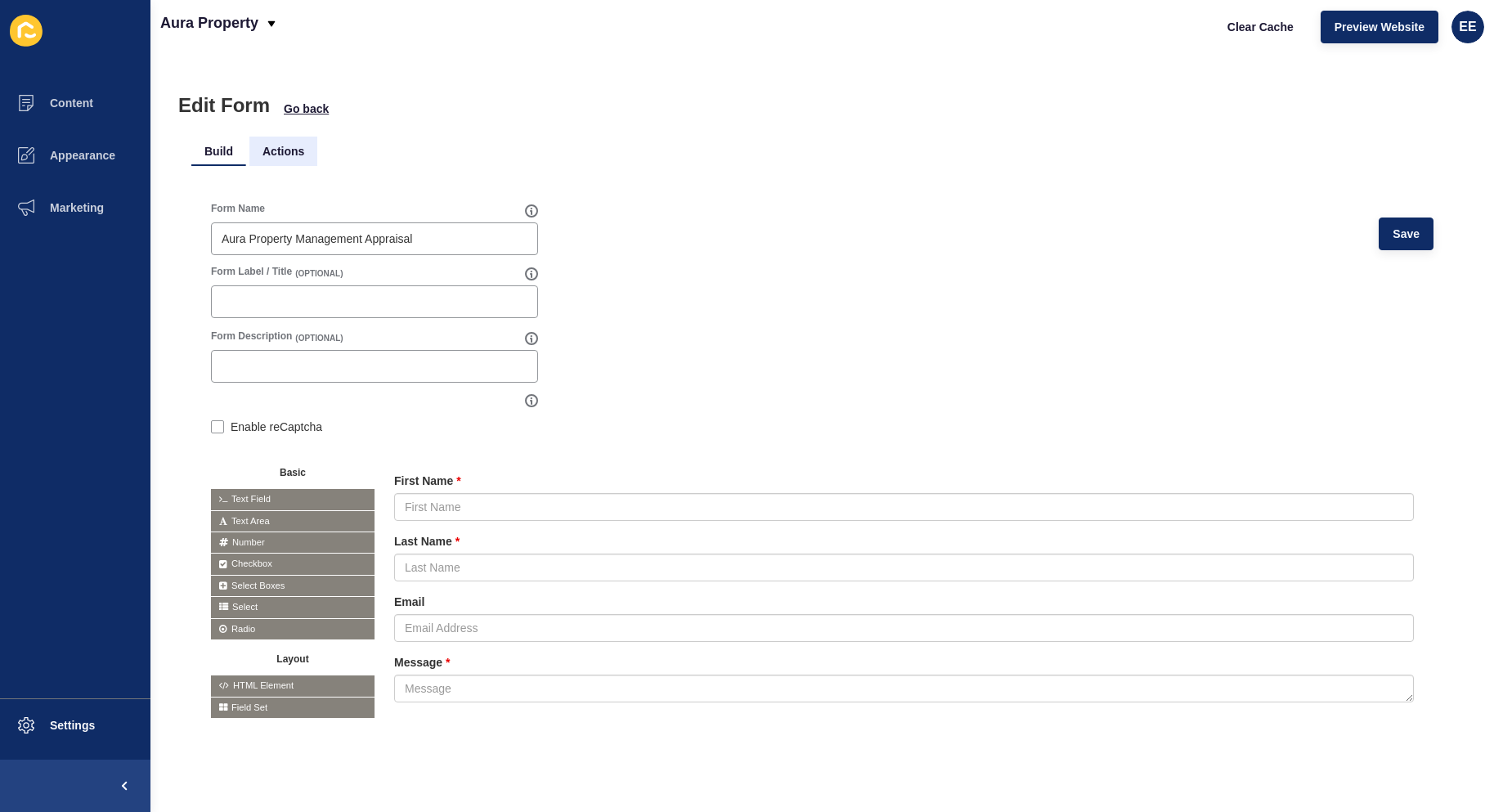
click at [284, 147] on li "Actions" at bounding box center [284, 150] width 68 height 29
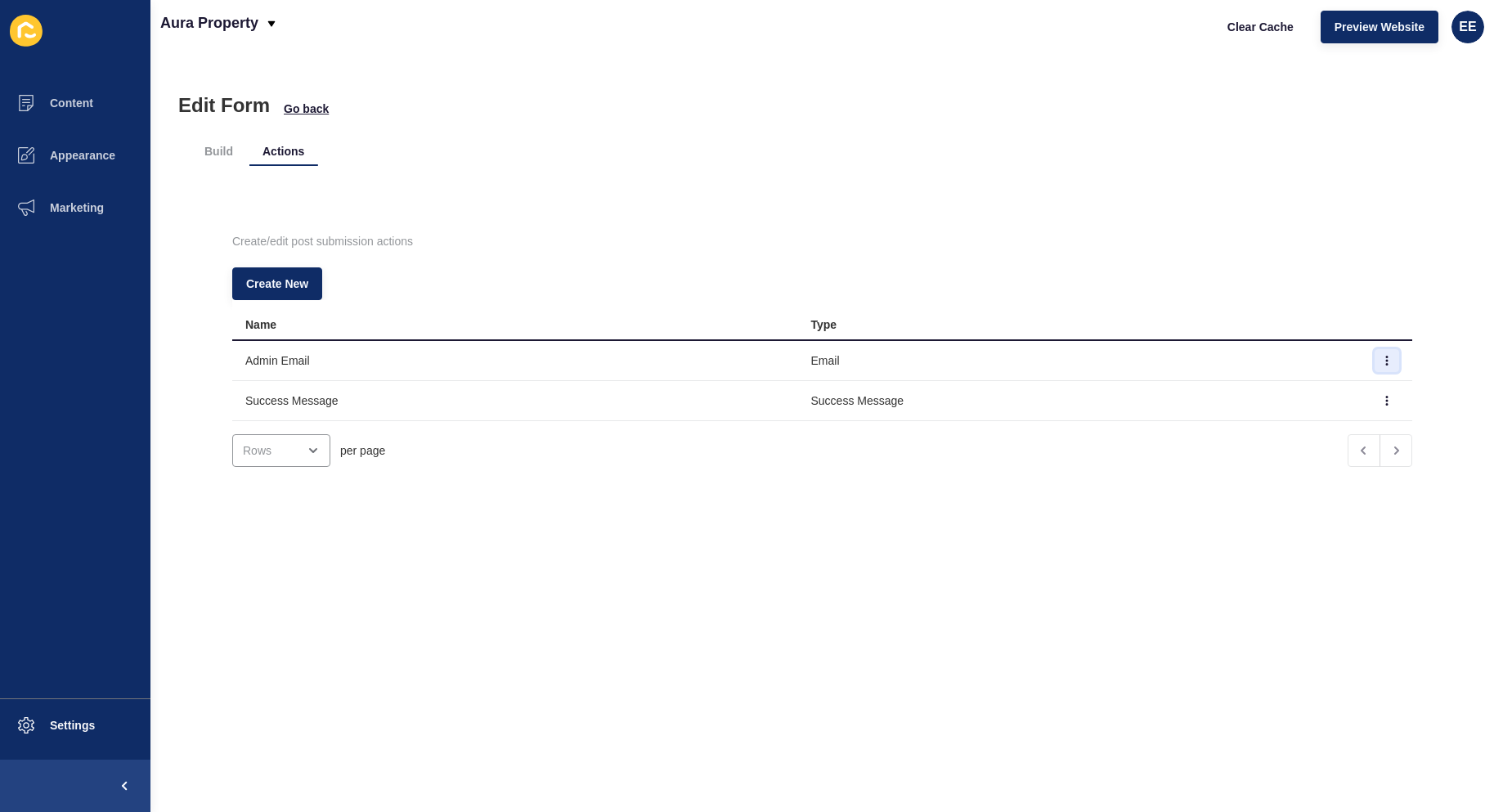
click at [1382, 358] on icon "button" at bounding box center [1387, 360] width 9 height 9
click at [1287, 394] on link "Edit" at bounding box center [1317, 393] width 114 height 36
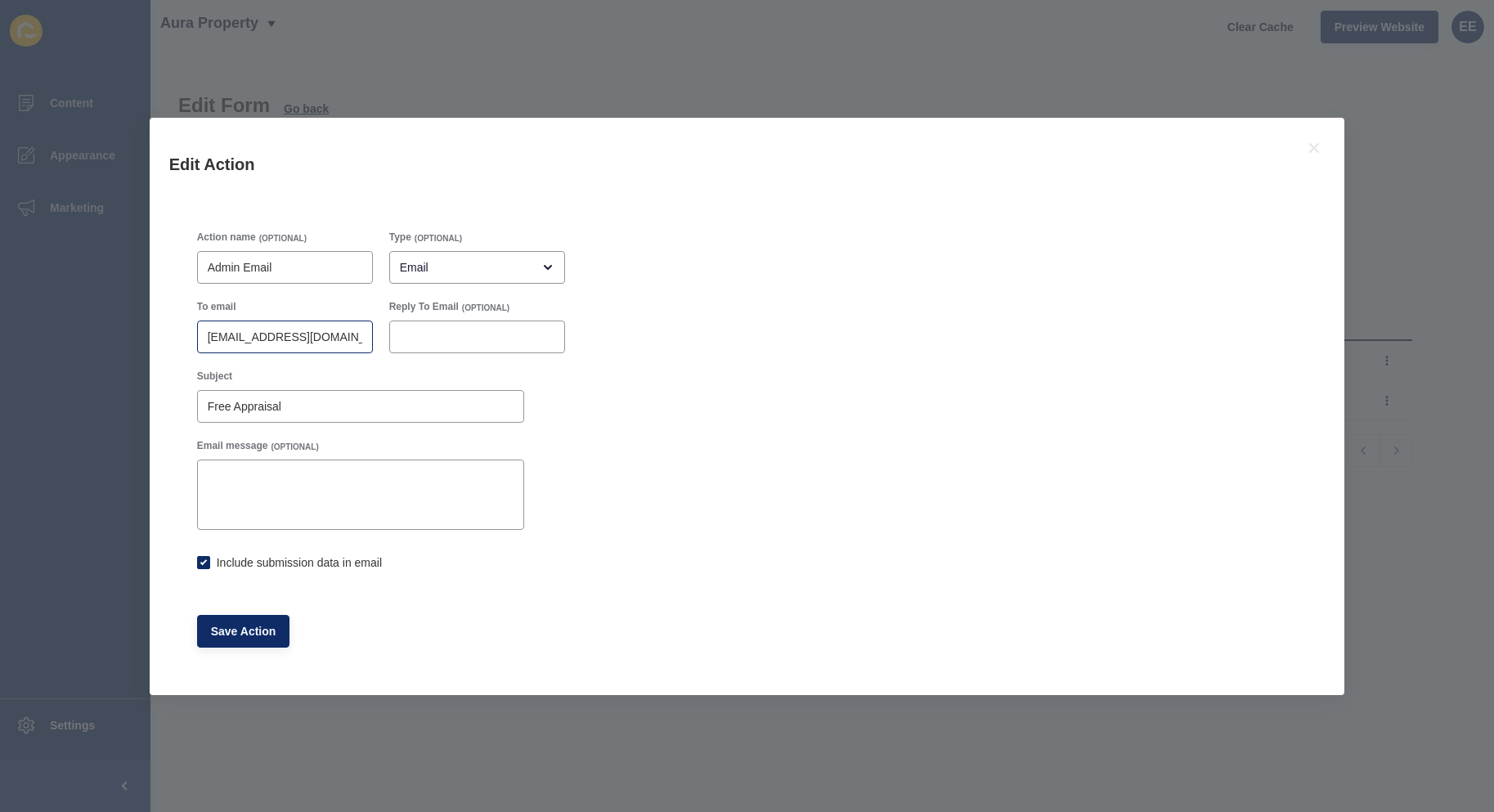
click at [271, 346] on div "sayhi@aurapropertysc.com.au,3840@leaddrop.rexsoftware.com" at bounding box center [285, 337] width 176 height 33
checkbox input "true"
drag, startPoint x: 1312, startPoint y: 152, endPoint x: 376, endPoint y: 145, distance: 936.0
click at [1312, 152] on icon at bounding box center [1314, 147] width 20 height 20
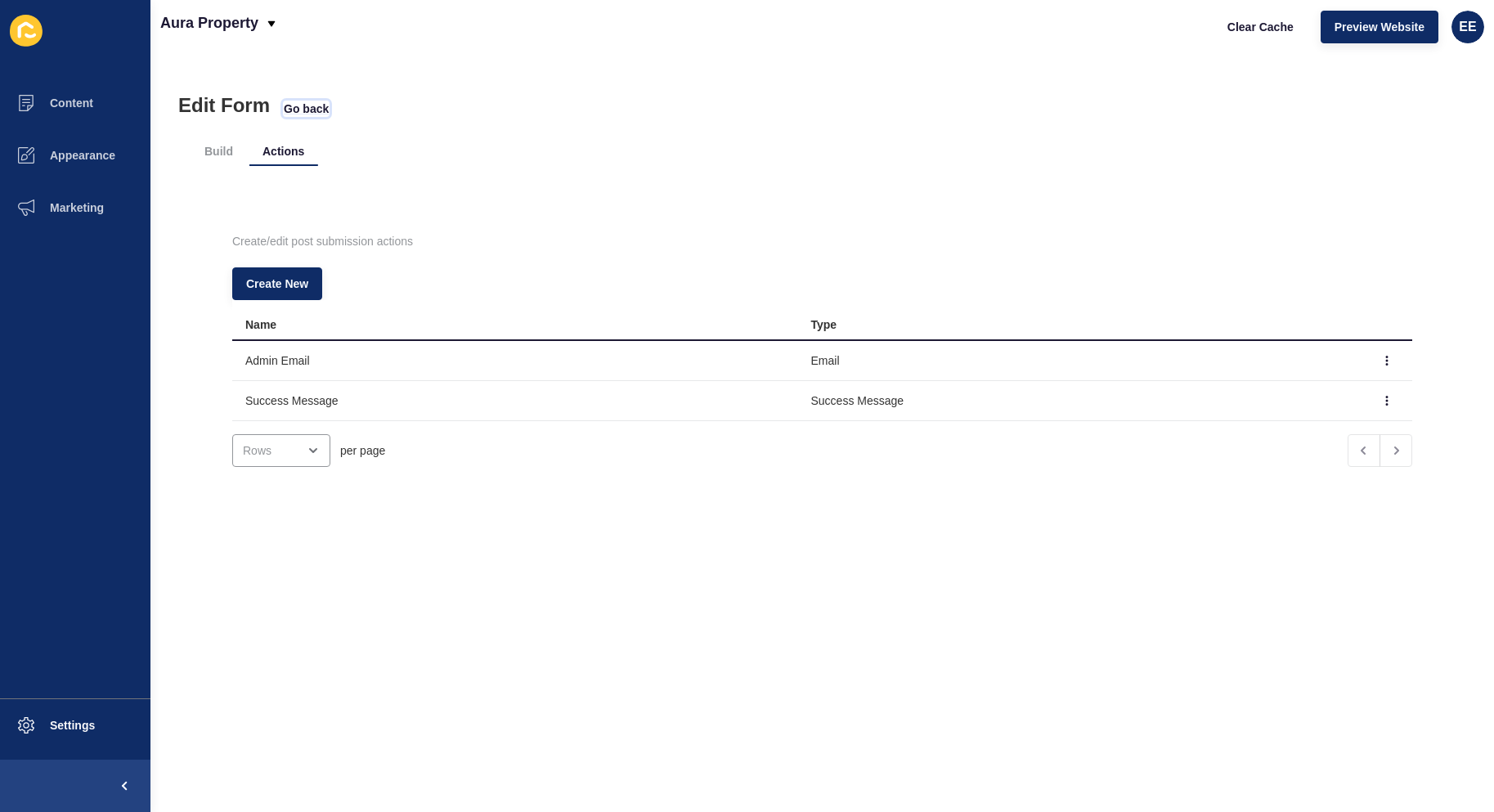
click at [308, 111] on span "Go back" at bounding box center [306, 108] width 45 height 16
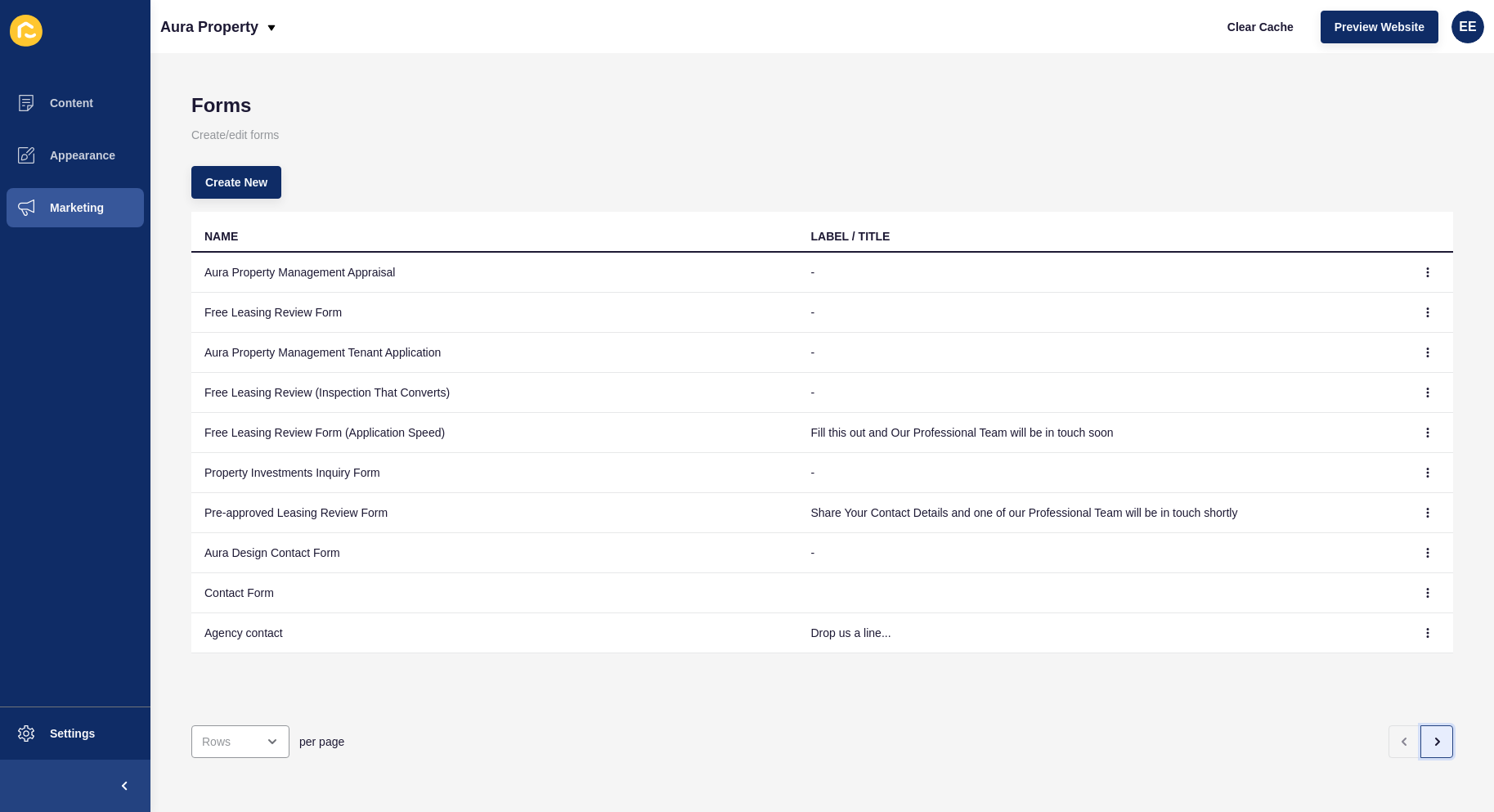
click at [1436, 738] on icon "button" at bounding box center [1437, 741] width 3 height 7
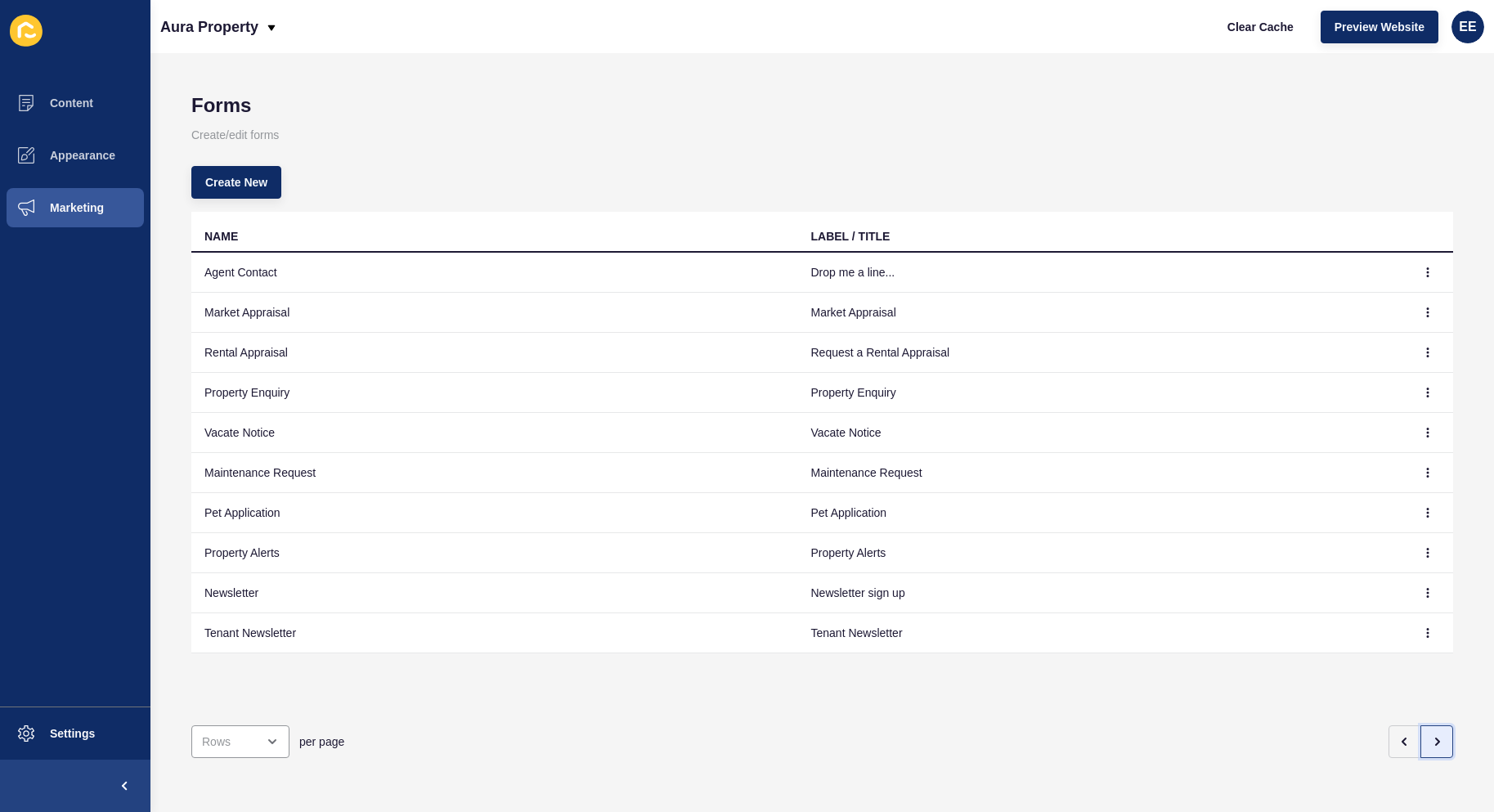
click at [1436, 738] on icon "button" at bounding box center [1437, 741] width 3 height 7
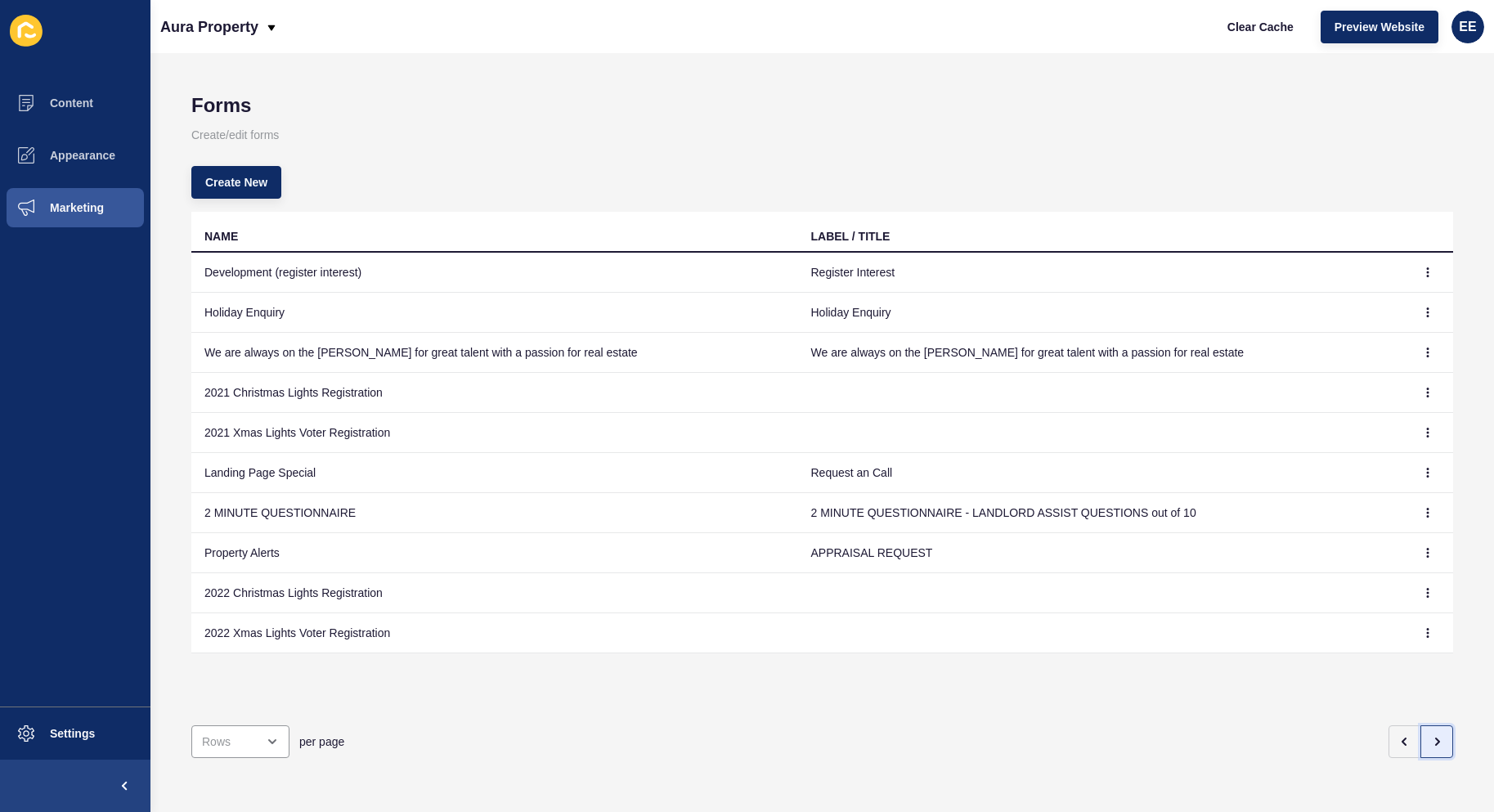
click at [1436, 738] on icon "button" at bounding box center [1437, 741] width 3 height 7
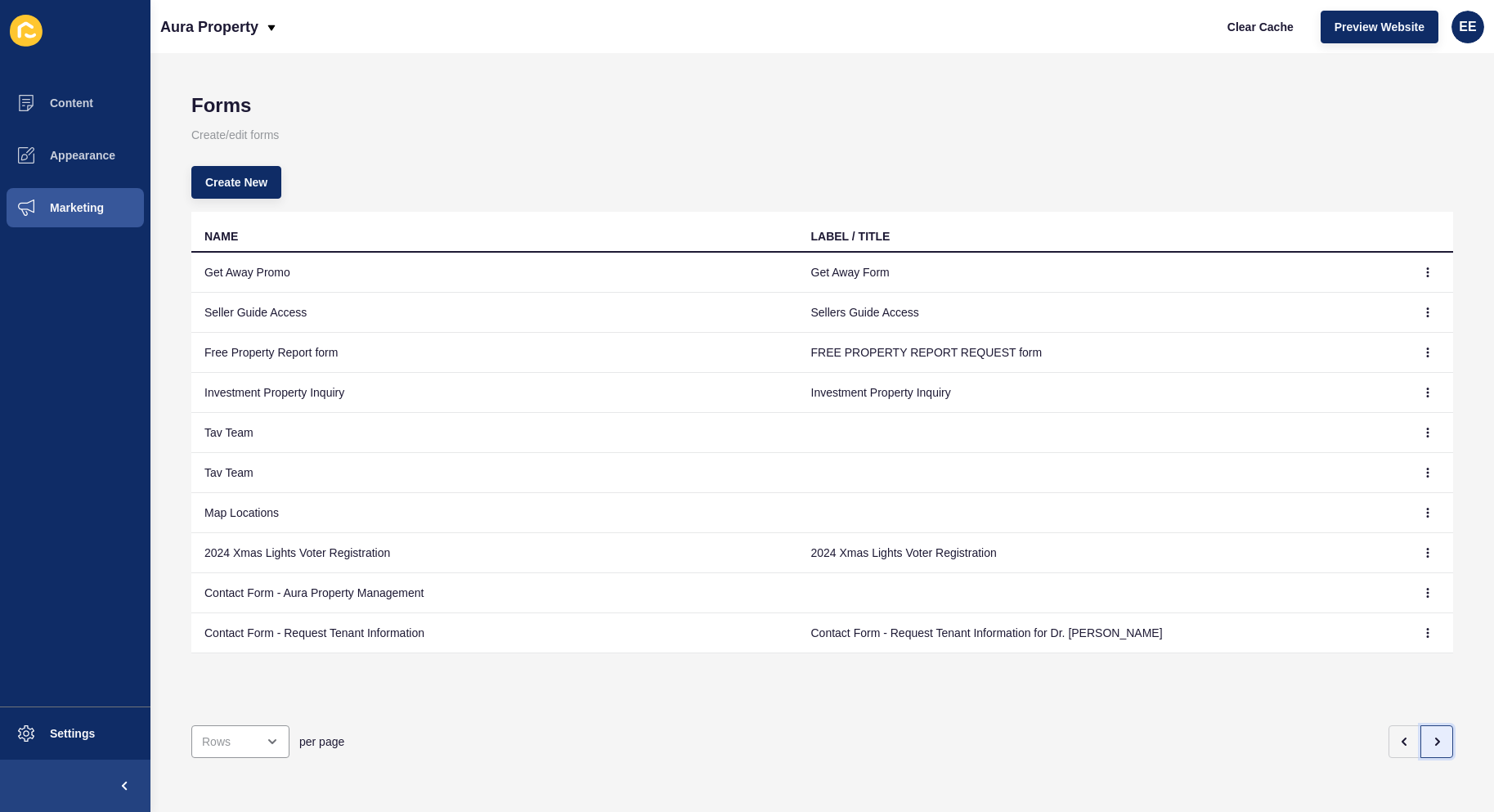
click at [1436, 738] on icon "button" at bounding box center [1437, 741] width 3 height 7
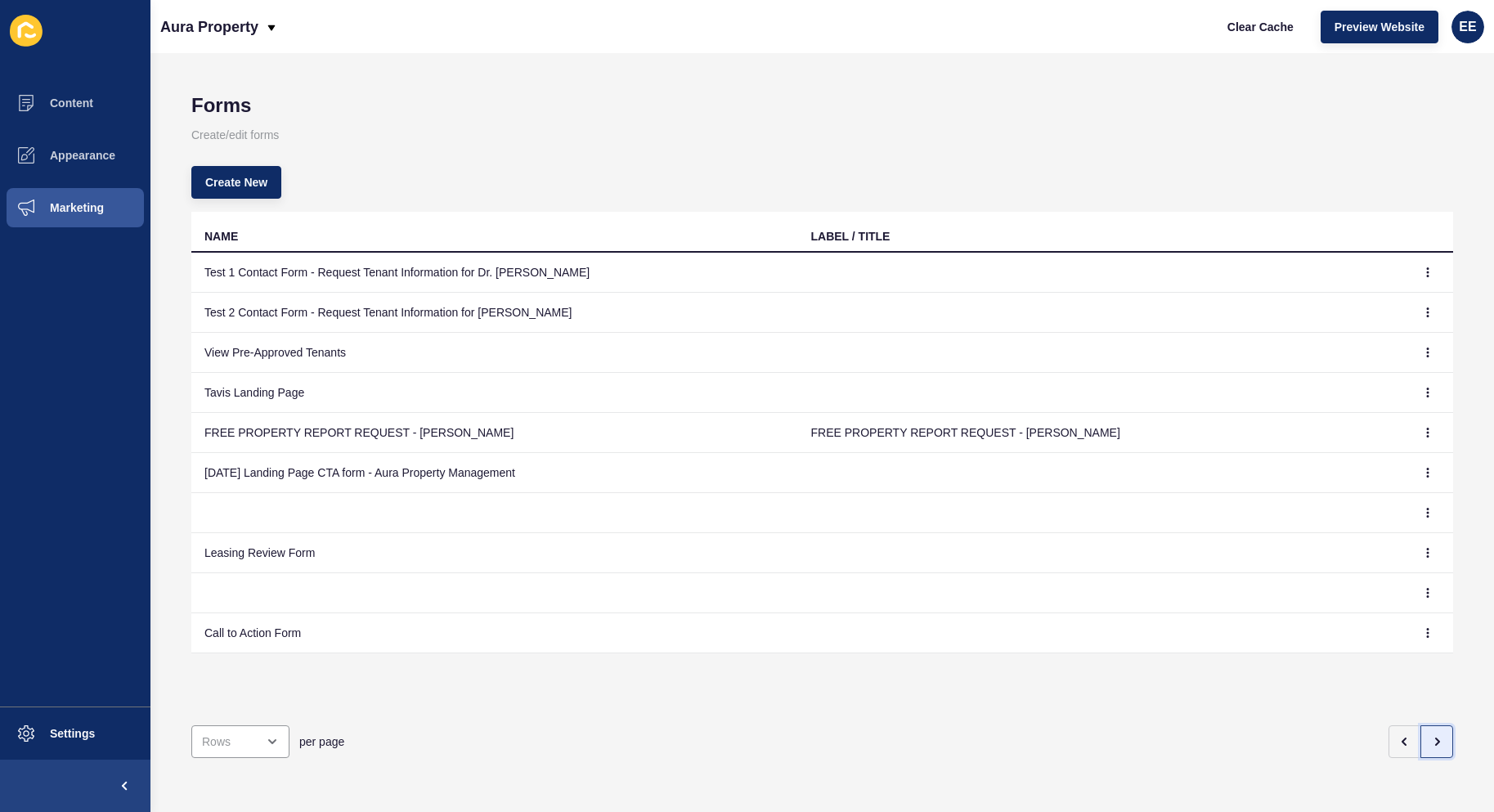
click at [1436, 738] on icon "button" at bounding box center [1437, 741] width 3 height 7
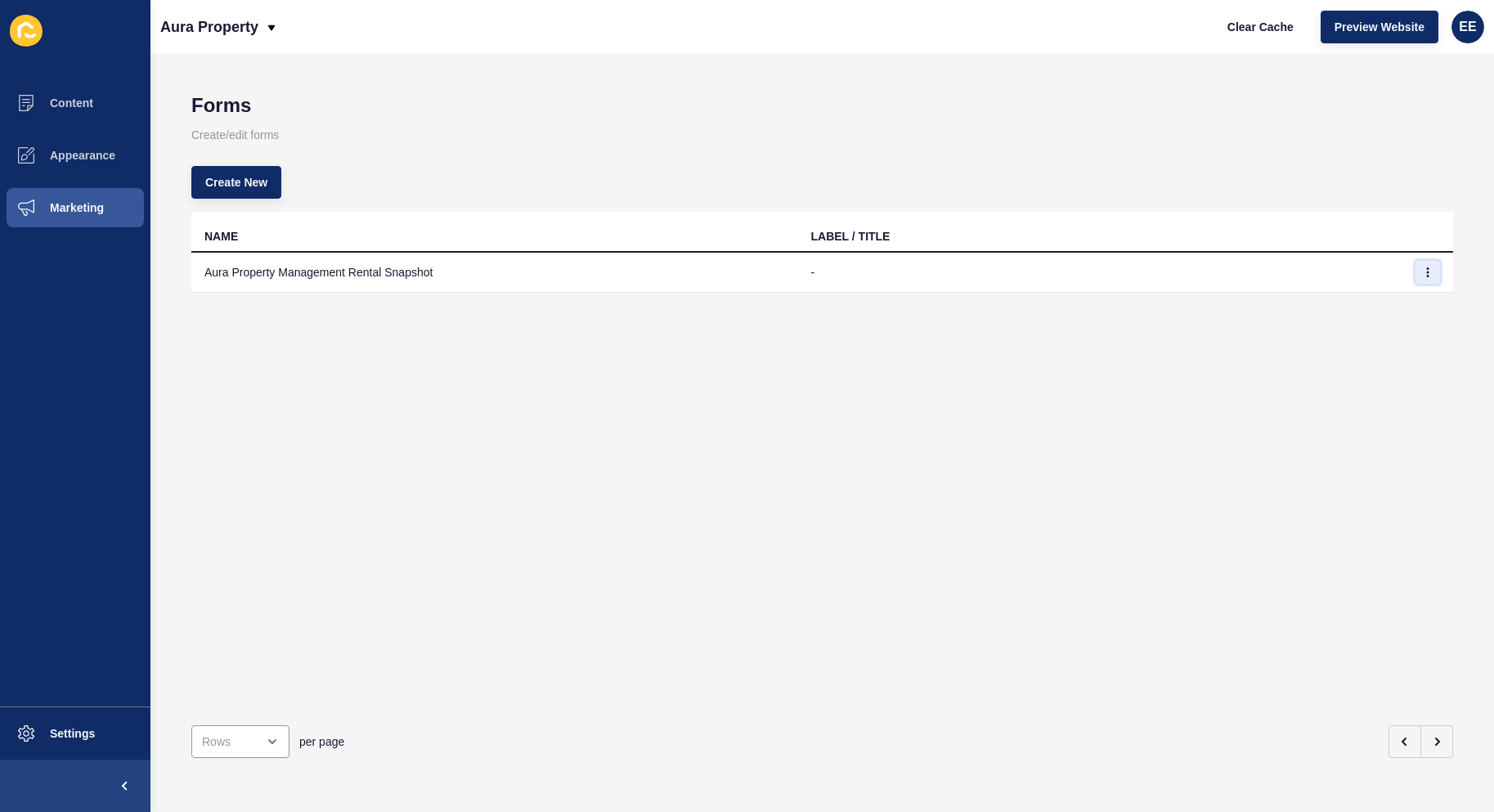
click at [1423, 269] on icon "button" at bounding box center [1428, 272] width 9 height 9
click at [1333, 306] on link "Edit" at bounding box center [1370, 305] width 114 height 36
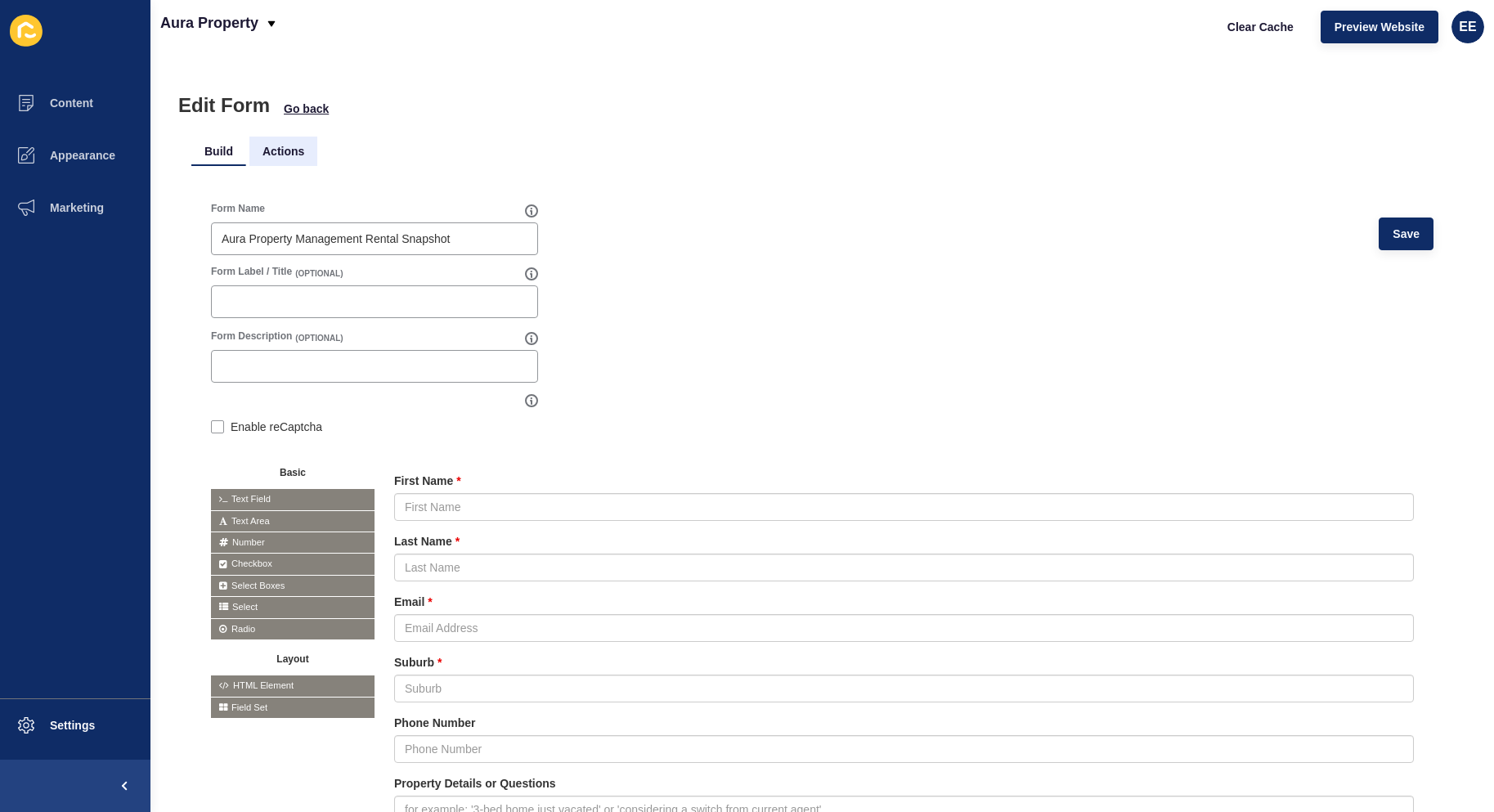
click at [269, 145] on li "Actions" at bounding box center [284, 150] width 68 height 29
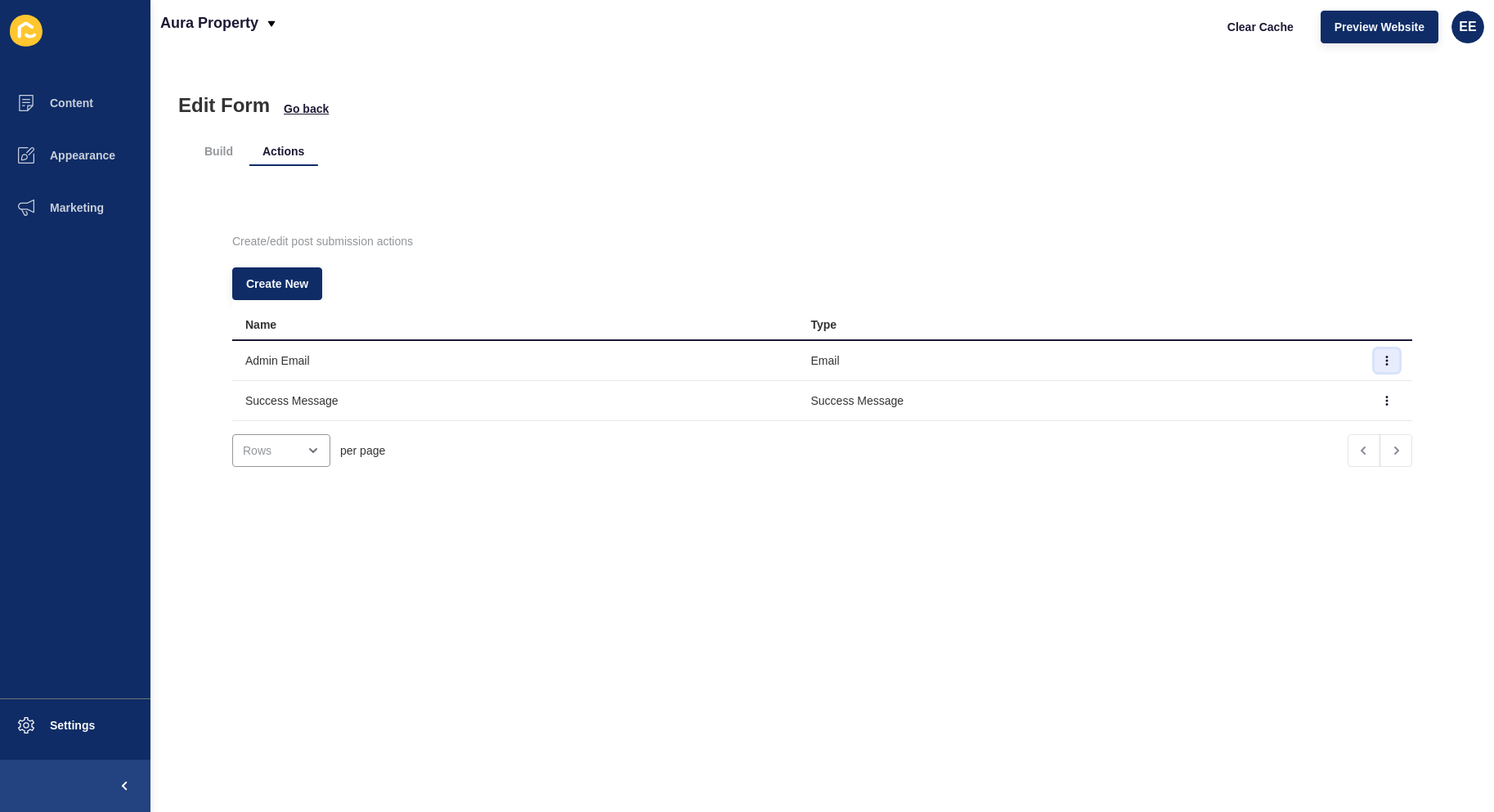
click at [1375, 358] on button "button" at bounding box center [1387, 360] width 25 height 23
click at [1294, 392] on link "Edit" at bounding box center [1317, 393] width 114 height 36
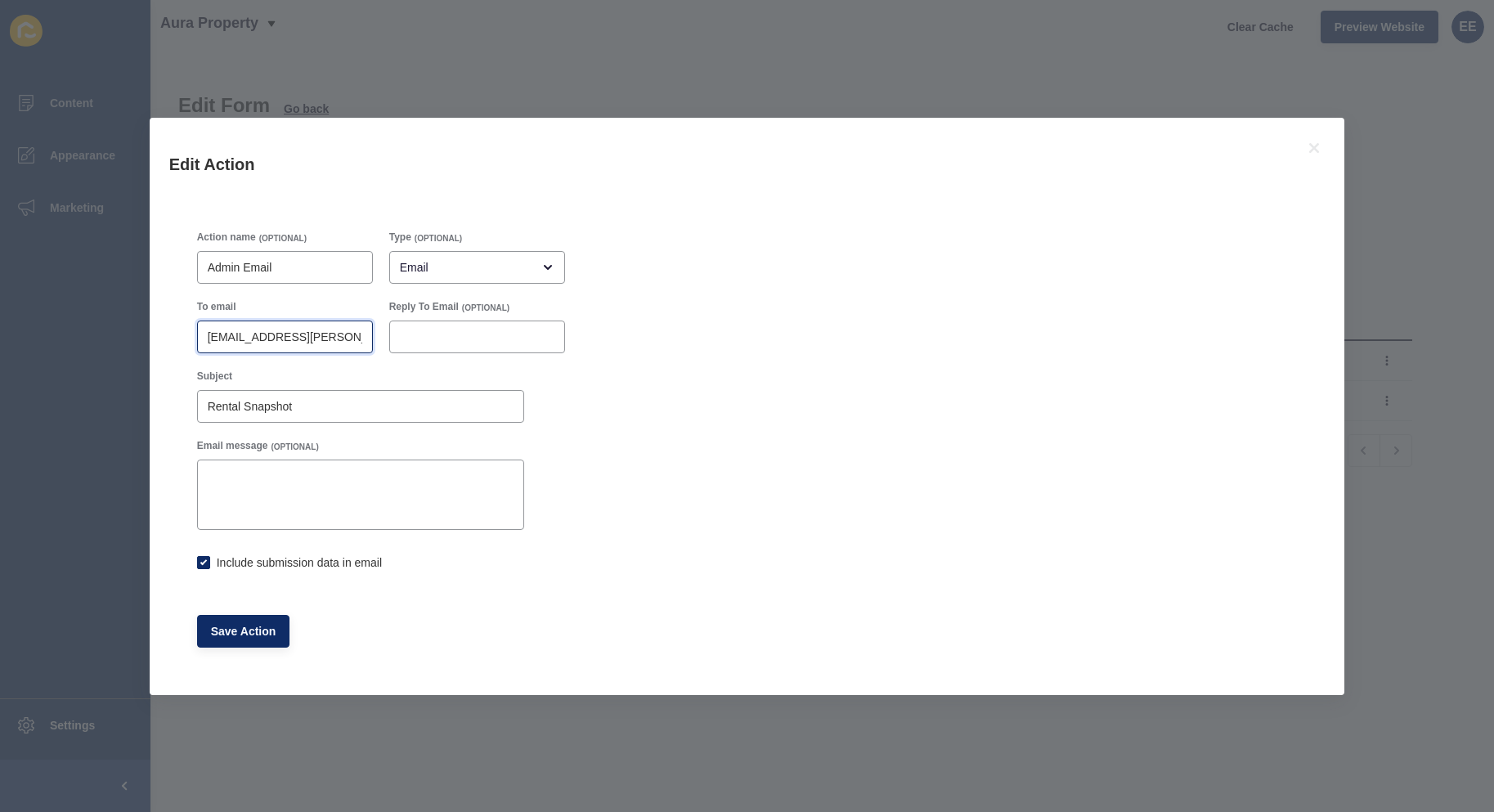
click at [307, 337] on input "justine.espinosa@rexsoftware.com.au" at bounding box center [285, 337] width 154 height 16
checkbox input "true"
paste input "sayhi@aurapropertysc.com.au,3840@leaddrop.rexsoftware.com"
type input "sayhi@aurapropertysc.com.au,3840@leaddrop.rexsoftware.com"
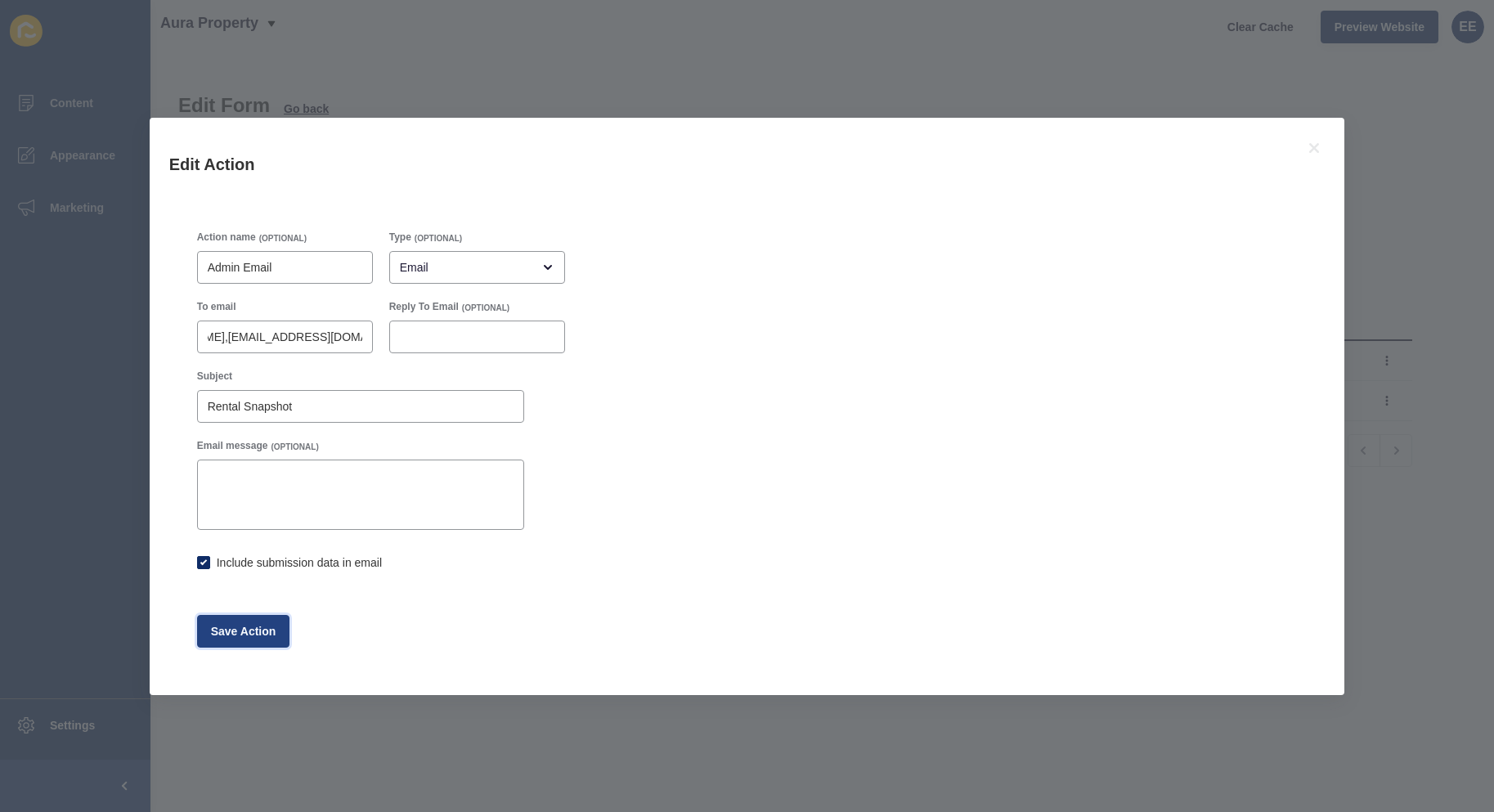
click at [232, 623] on span "Save Action" at bounding box center [243, 631] width 65 height 16
checkbox input "true"
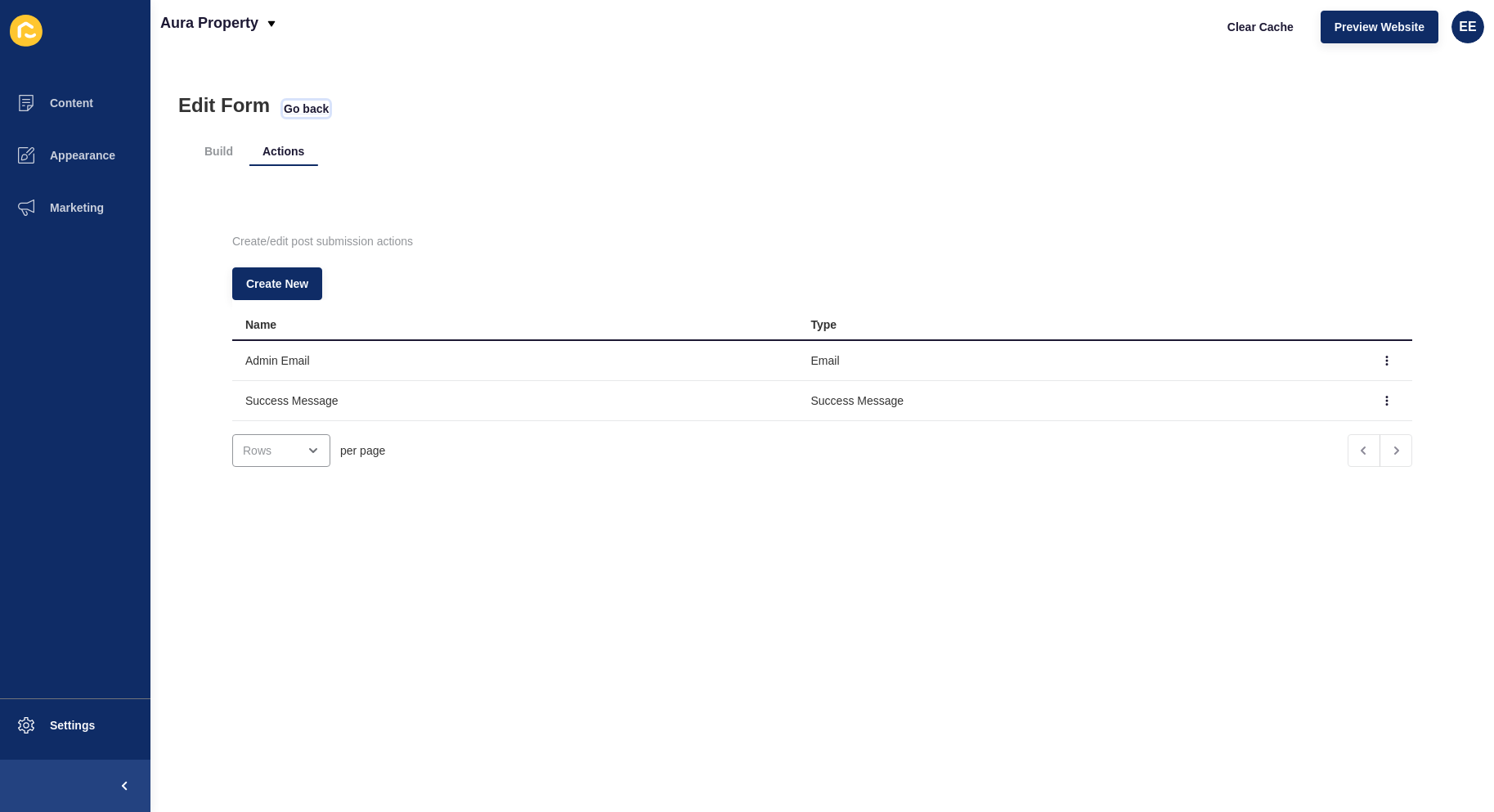
click at [306, 109] on span "Go back" at bounding box center [306, 108] width 45 height 16
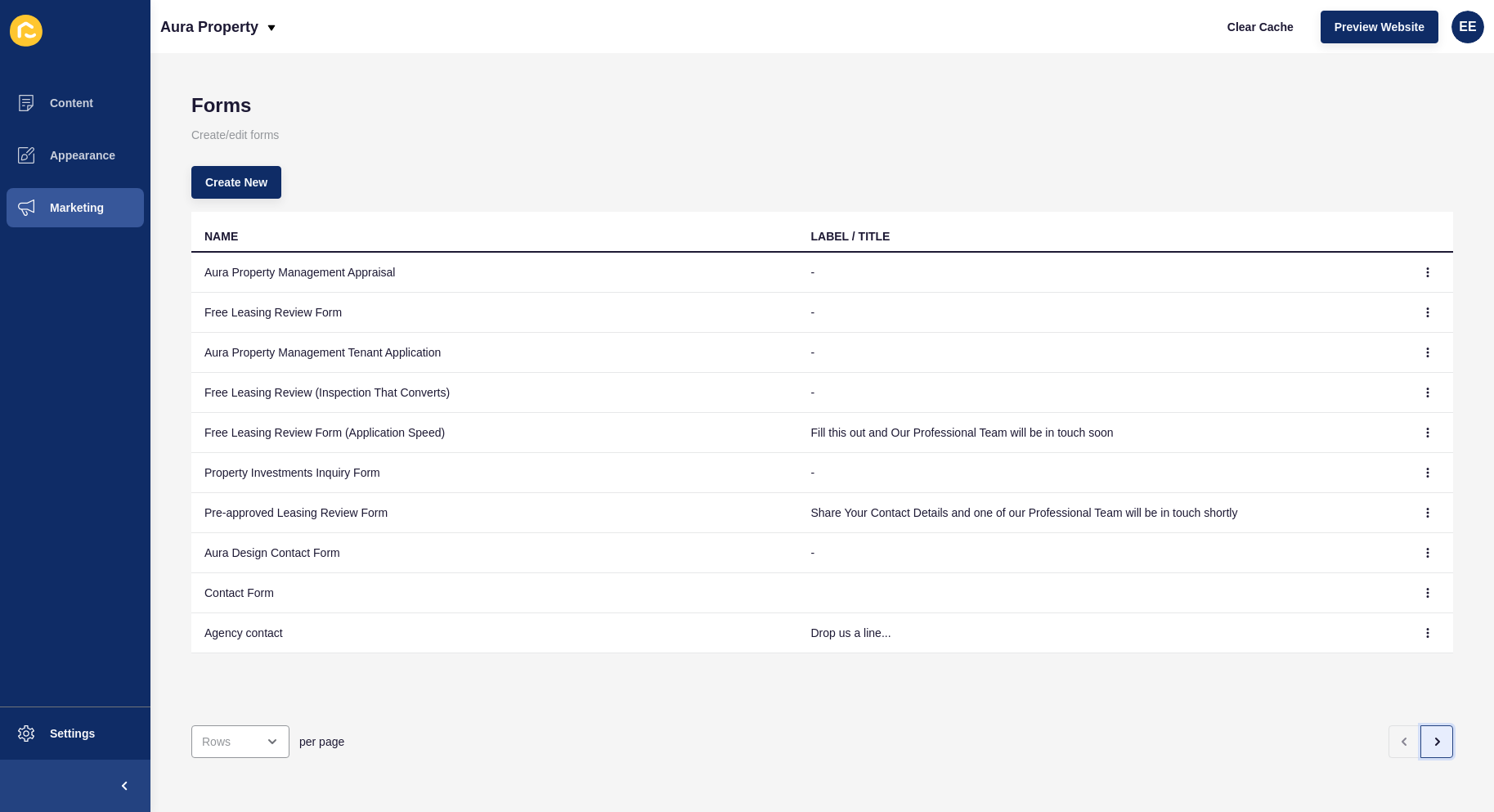
click at [1433, 732] on button "button" at bounding box center [1437, 741] width 33 height 33
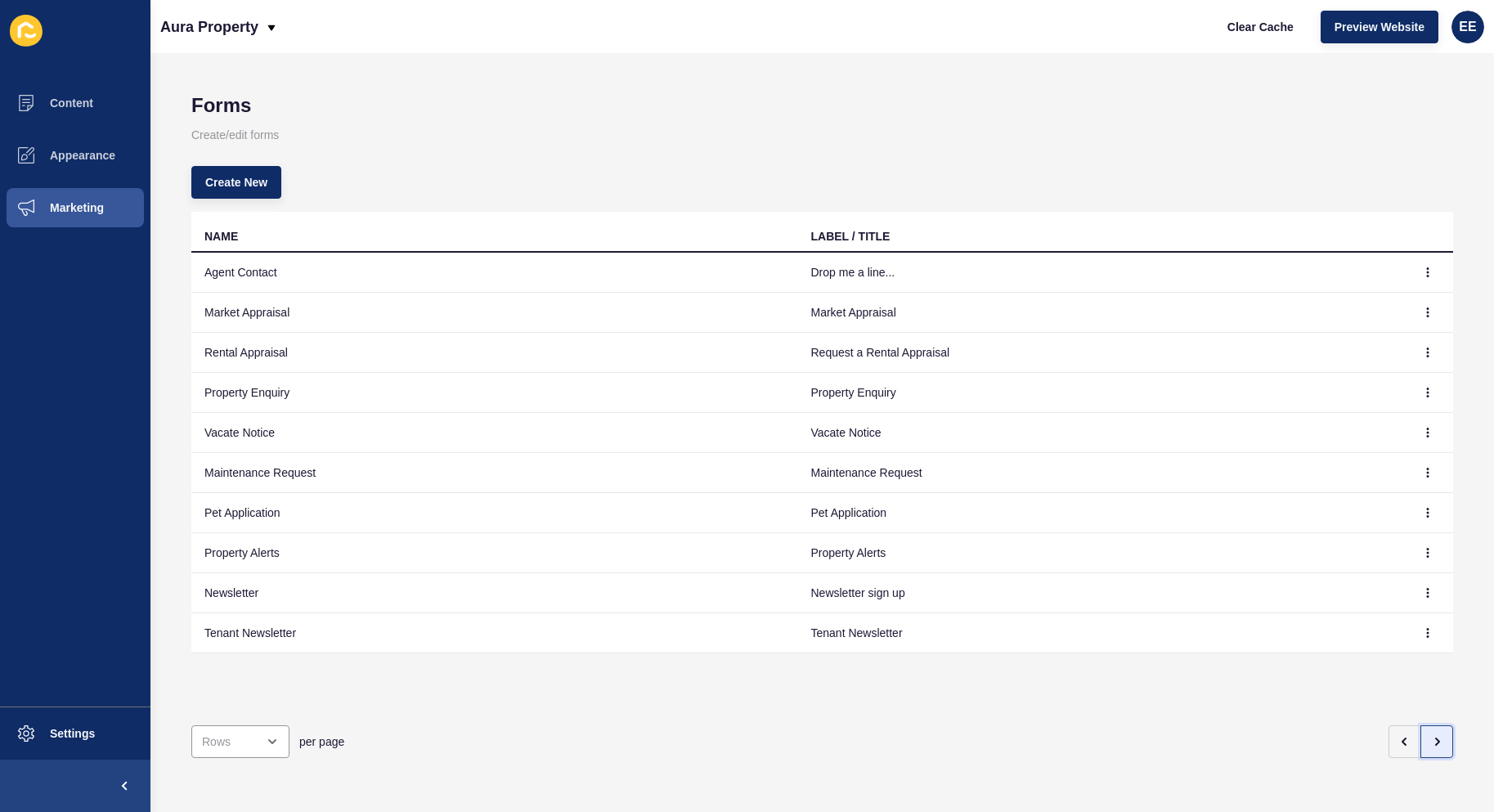
click at [1423, 725] on button "button" at bounding box center [1437, 741] width 33 height 33
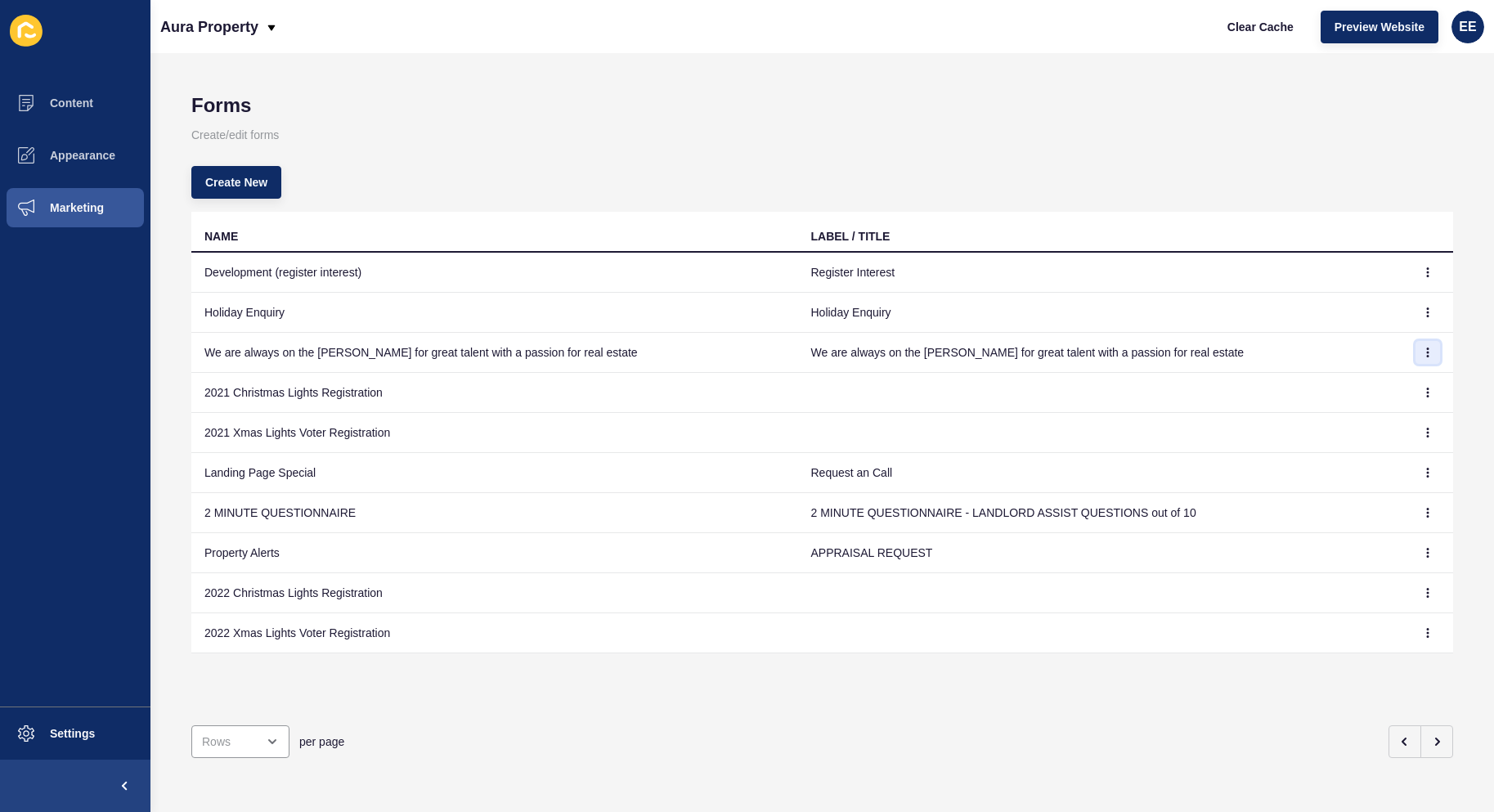
click at [1428, 352] on icon "button" at bounding box center [1428, 353] width 1 height 9
click at [1348, 377] on link "Edit" at bounding box center [1370, 385] width 114 height 36
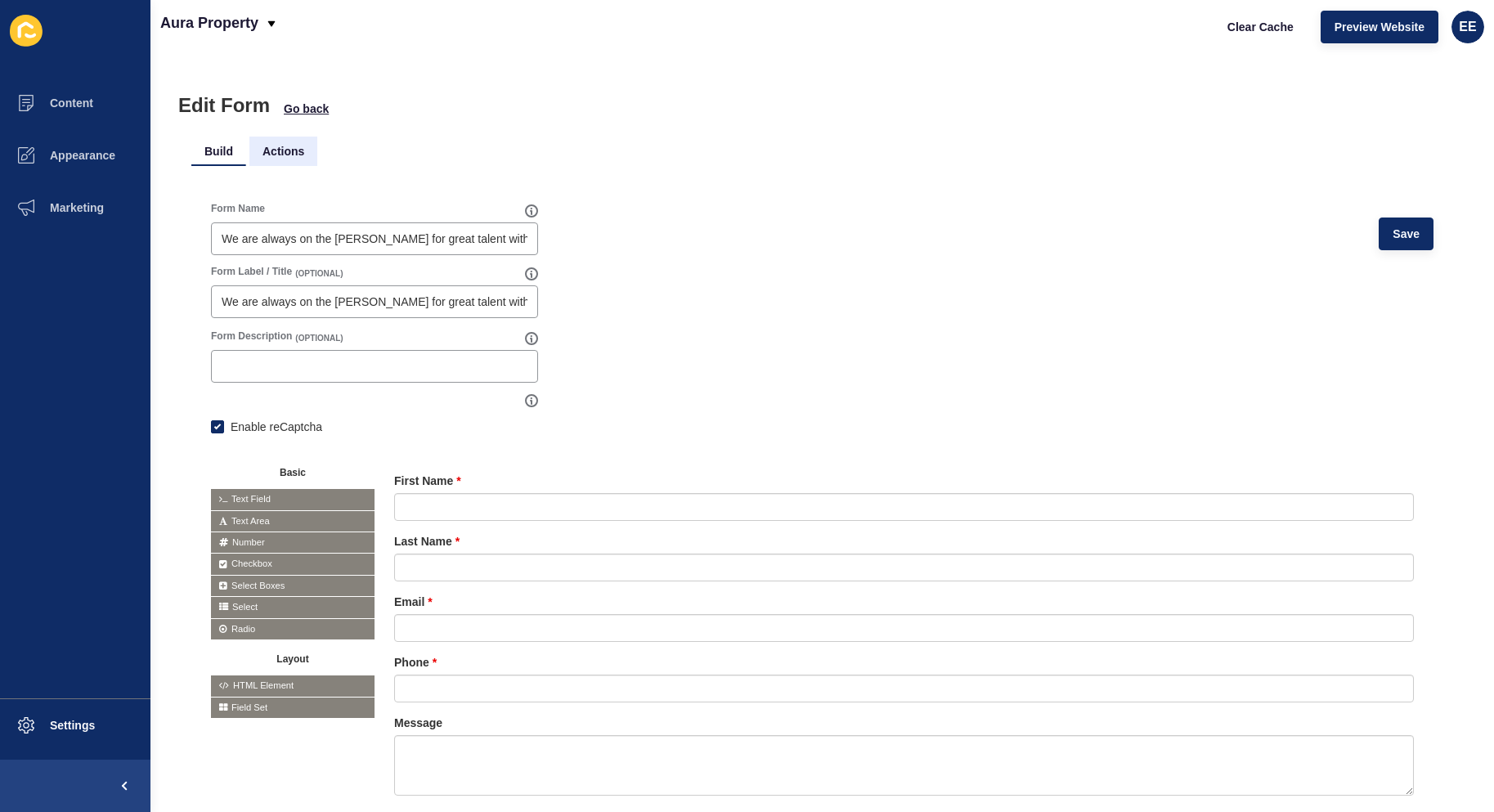
click at [293, 147] on li "Actions" at bounding box center [284, 150] width 68 height 29
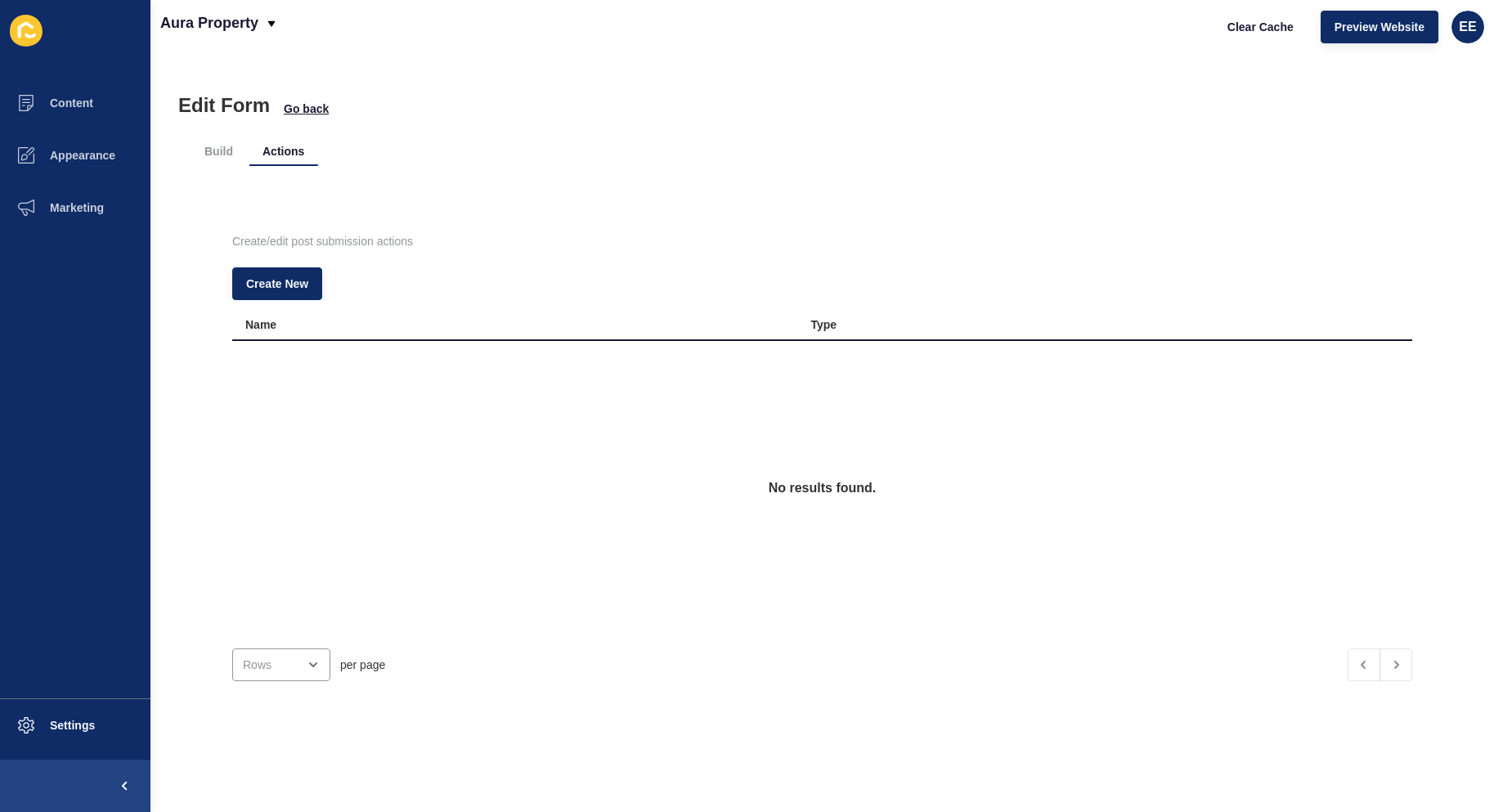
click at [795, 414] on div "No results found." at bounding box center [823, 488] width 1180 height 294
click at [300, 106] on span "Go back" at bounding box center [306, 108] width 45 height 16
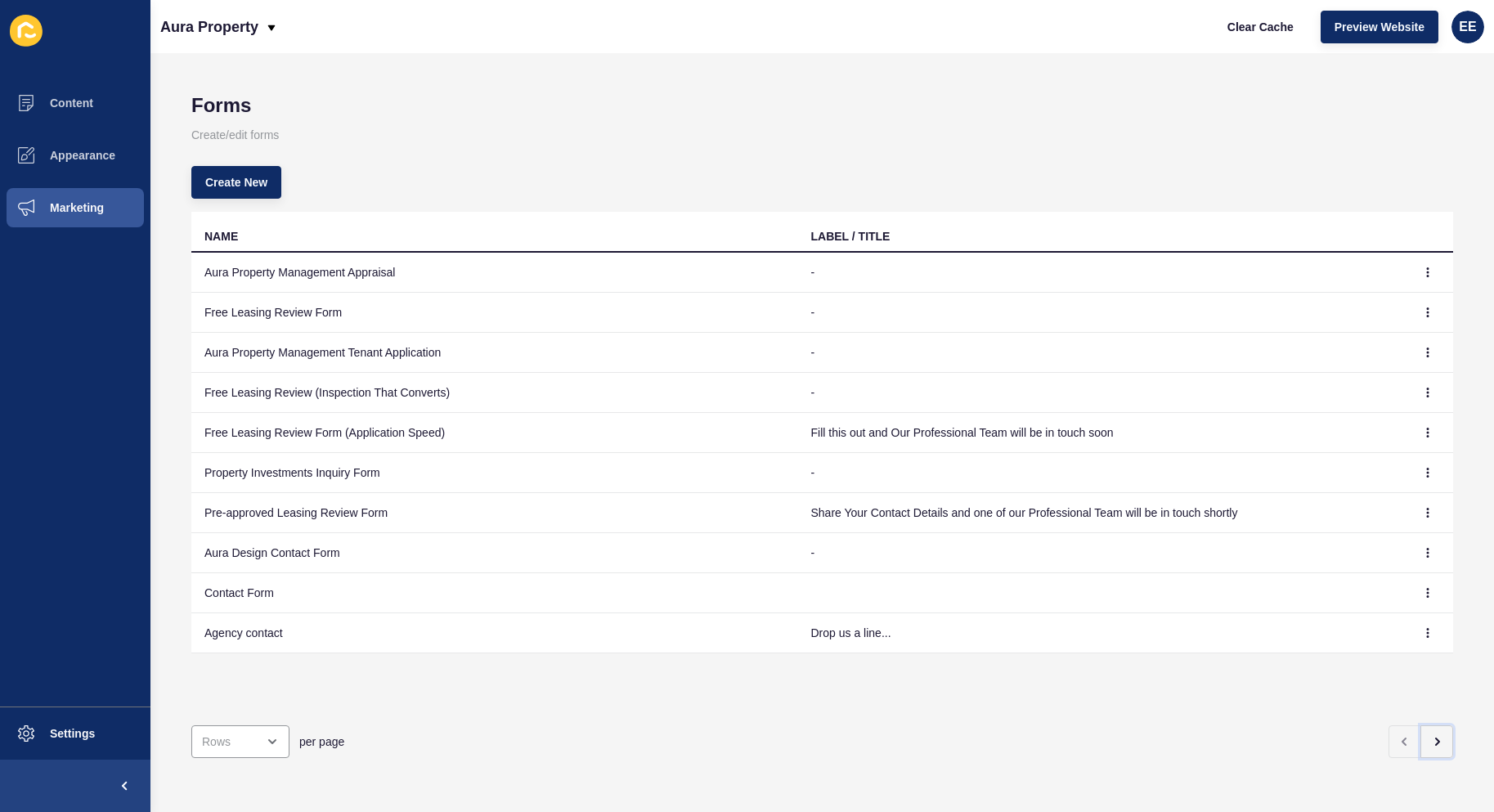
drag, startPoint x: 1432, startPoint y: 734, endPoint x: 1451, endPoint y: 698, distance: 40.7
click at [1442, 730] on div "Forms Create/edit forms Create New NAME LABEL / TITLE Aura Property Management …" at bounding box center [822, 432] width 1344 height 759
click at [1432, 725] on button "button" at bounding box center [1437, 741] width 33 height 33
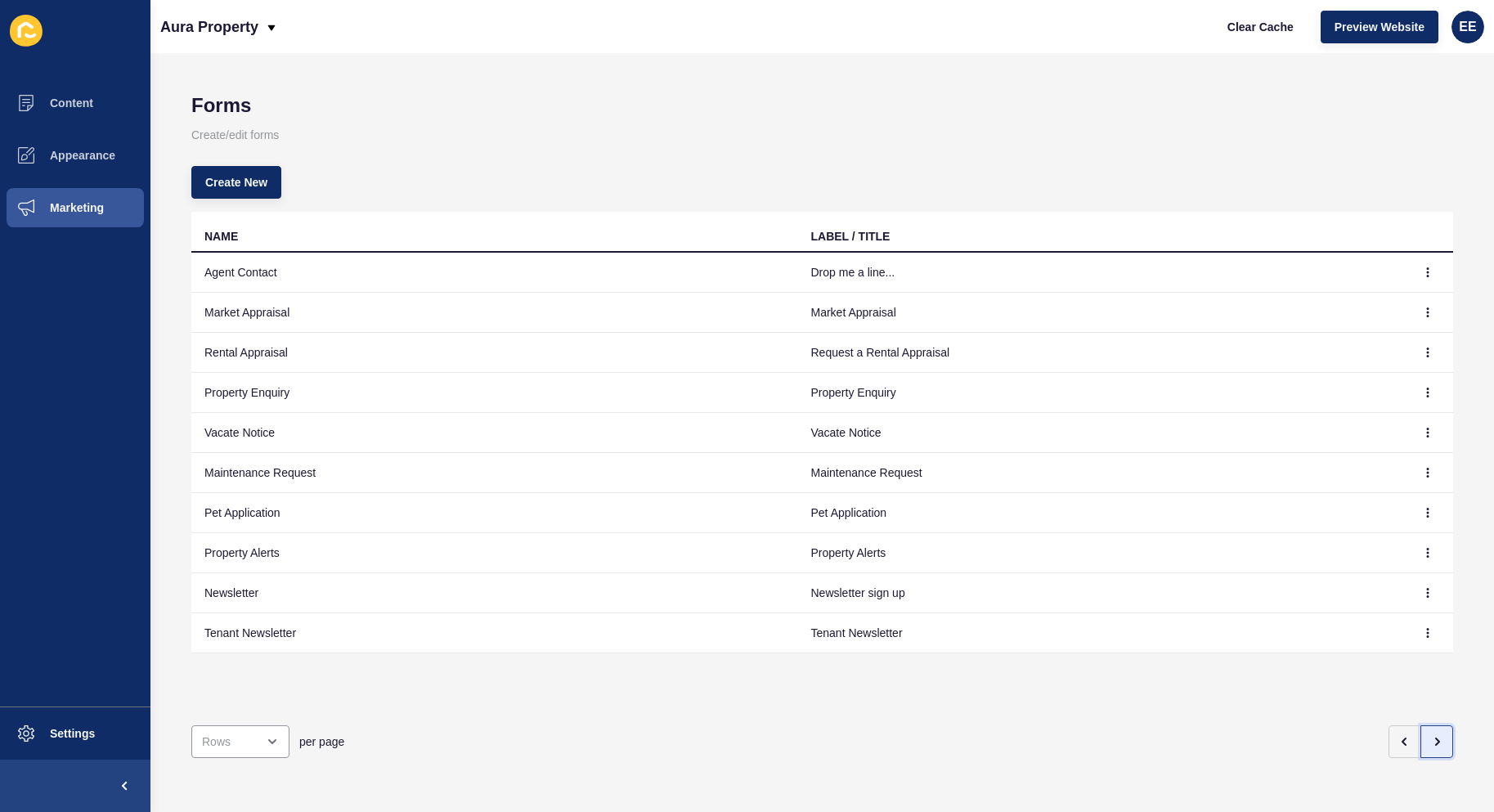
click at [1435, 735] on button "button" at bounding box center [1437, 741] width 33 height 33
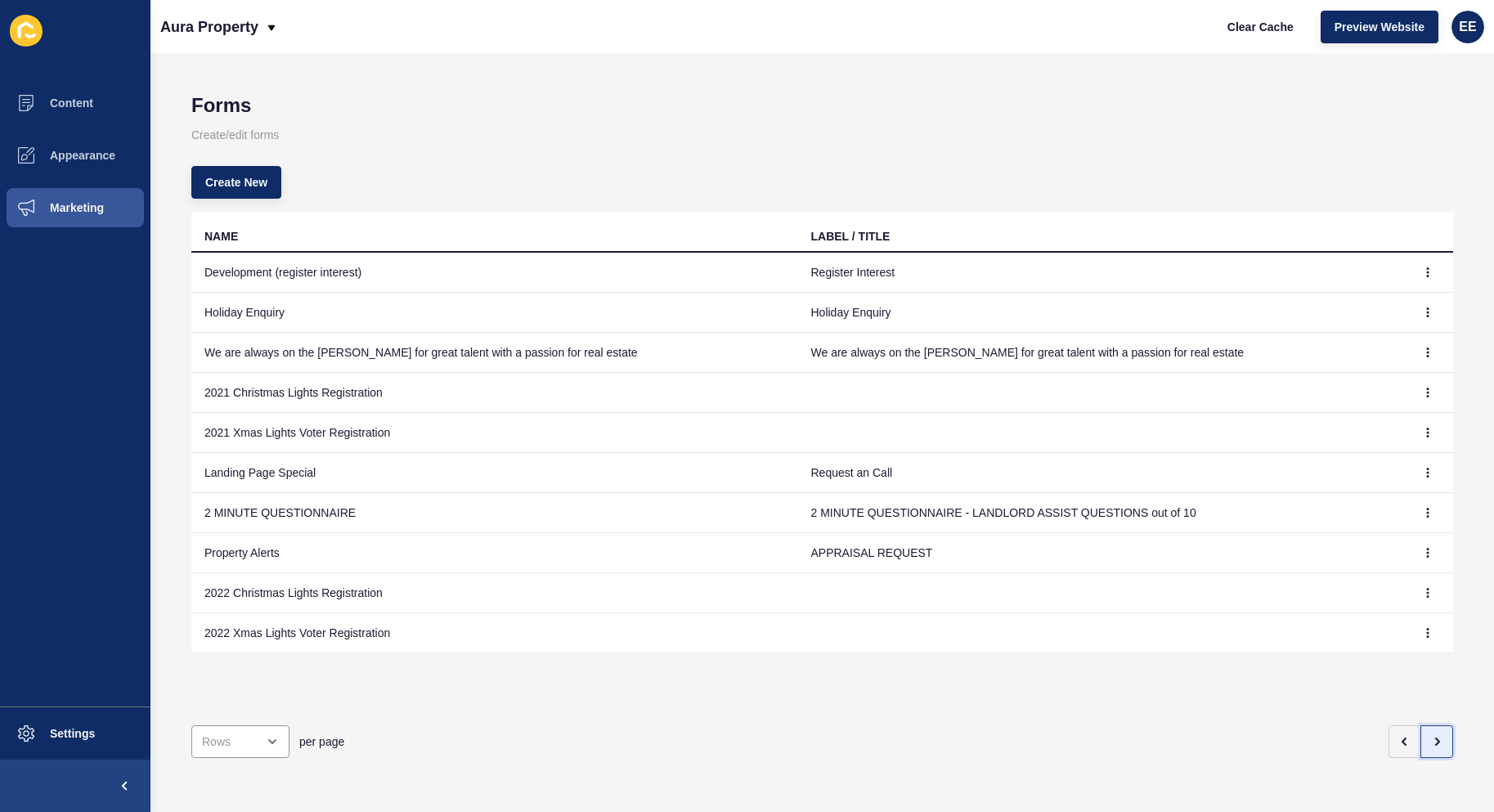
click at [1432, 727] on button "button" at bounding box center [1437, 741] width 33 height 33
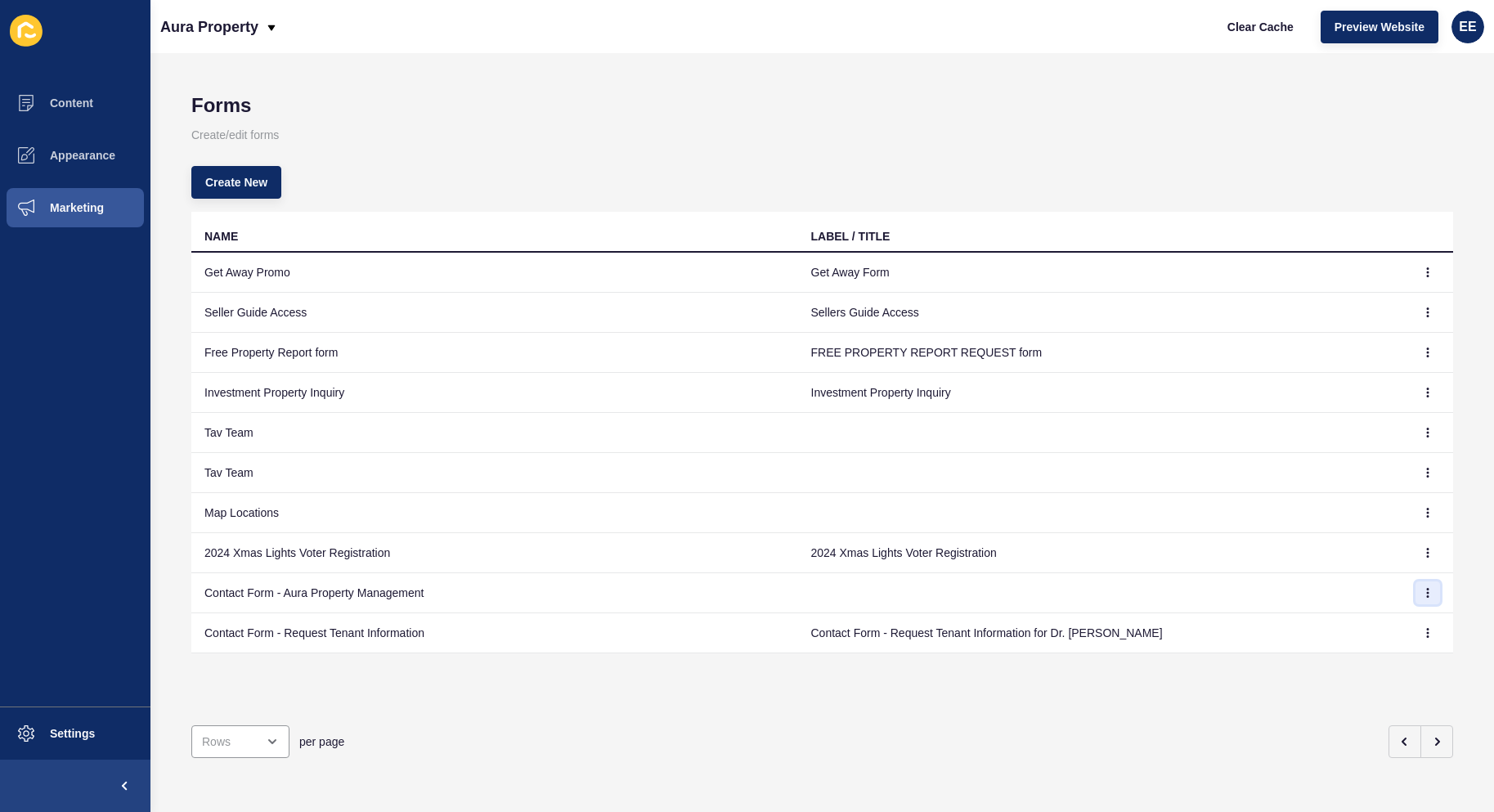
click at [1428, 589] on icon "button" at bounding box center [1428, 593] width 1 height 9
click at [1341, 621] on link "Edit" at bounding box center [1370, 626] width 114 height 36
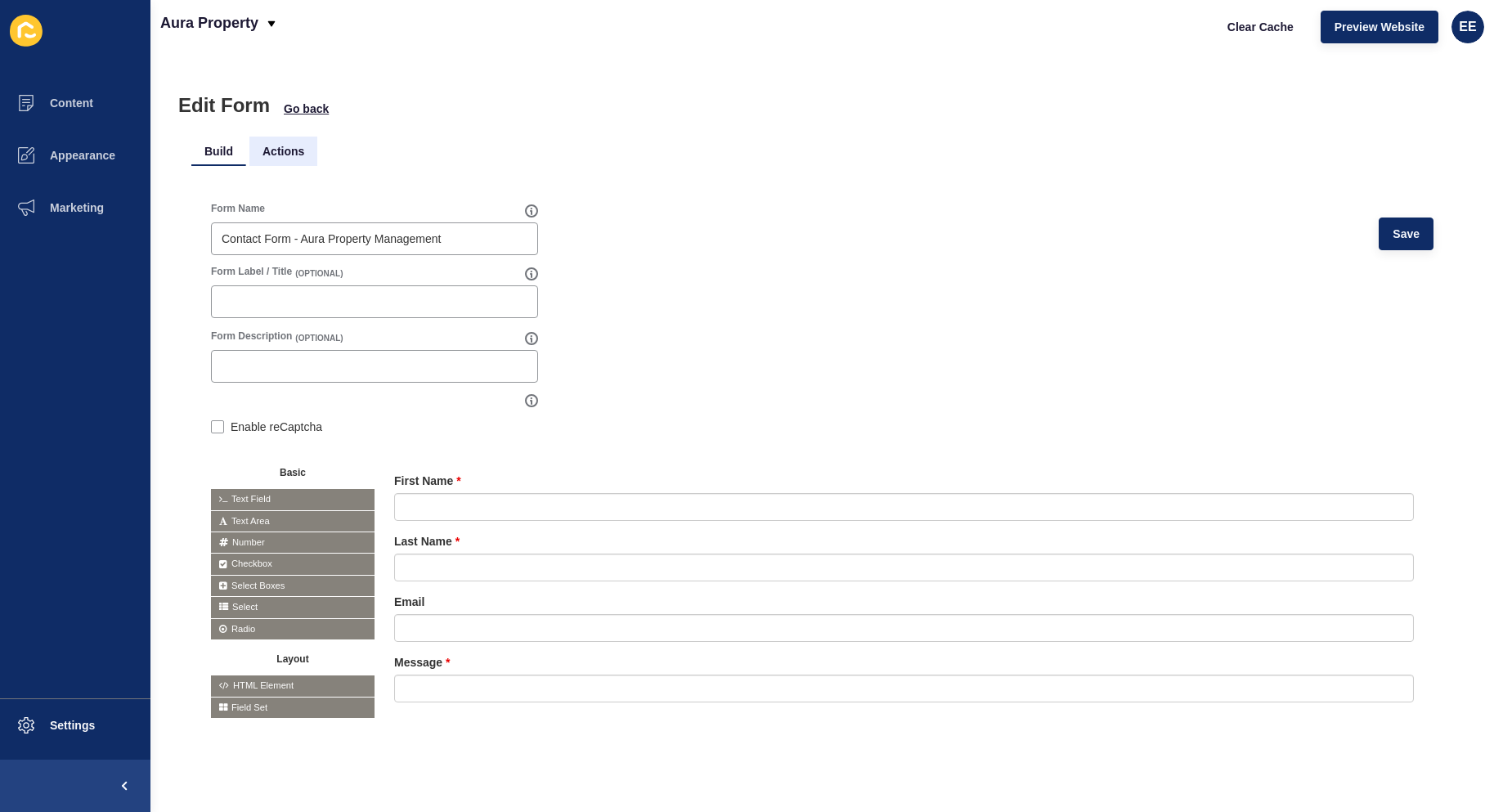
click at [285, 148] on li "Actions" at bounding box center [284, 150] width 68 height 29
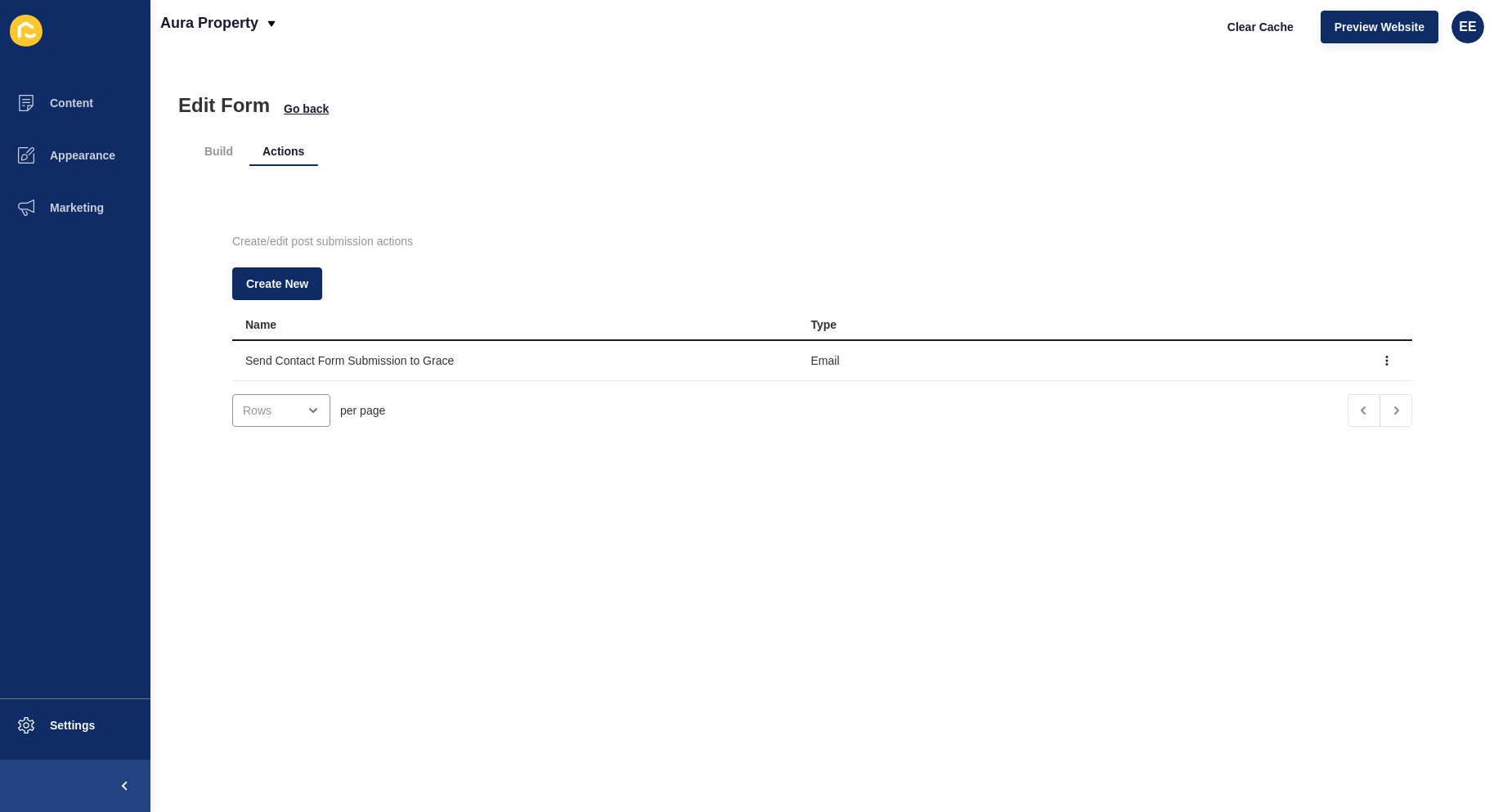
click at [512, 445] on div "Create/edit post submission actions Create New Name Type Send Contact Form Subm…" at bounding box center [822, 332] width 1262 height 299
click at [1382, 358] on icon "button" at bounding box center [1387, 360] width 9 height 9
click at [1282, 392] on link "Edit" at bounding box center [1317, 393] width 114 height 36
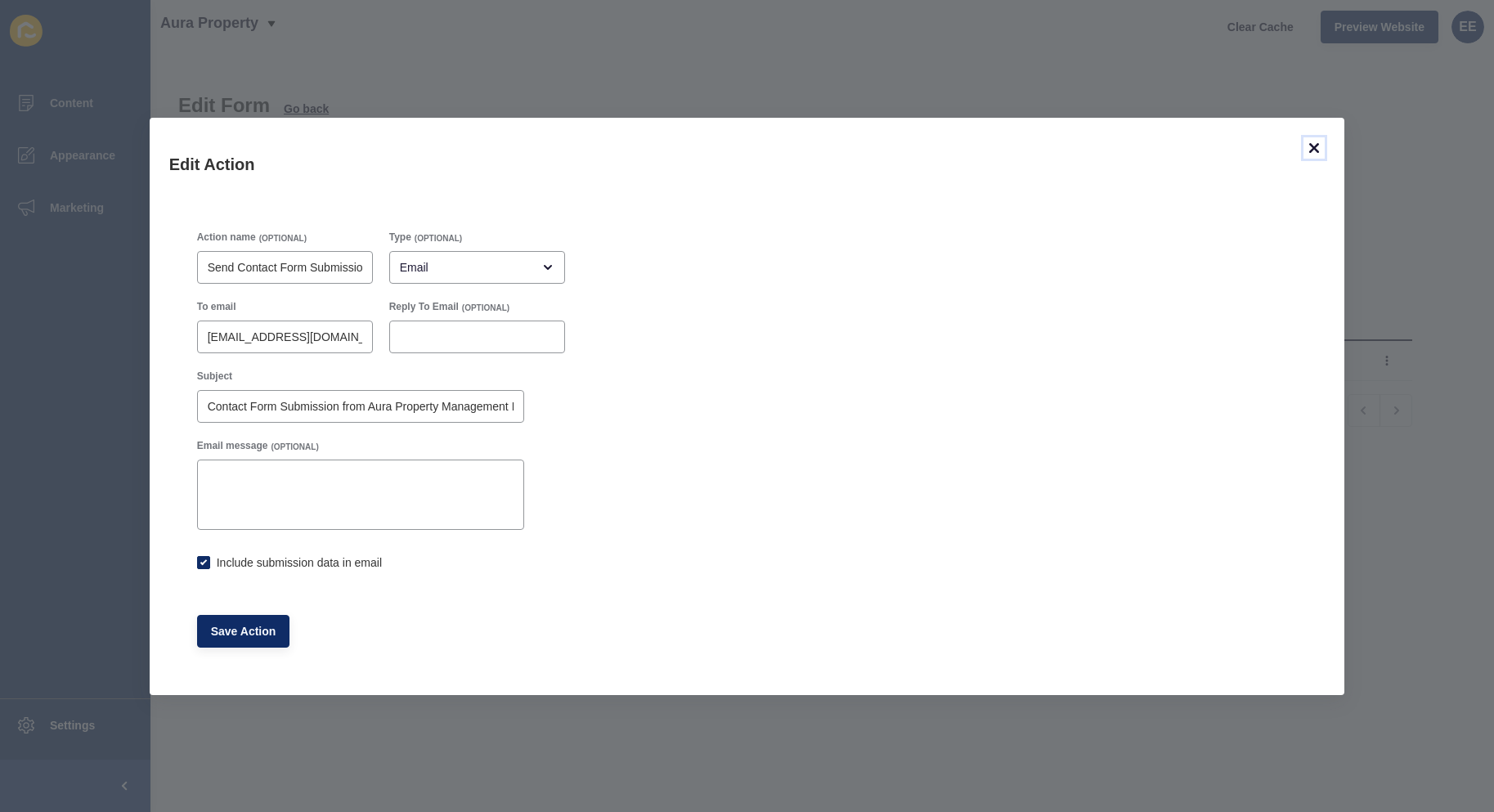
click at [1318, 144] on icon at bounding box center [1314, 147] width 9 height 9
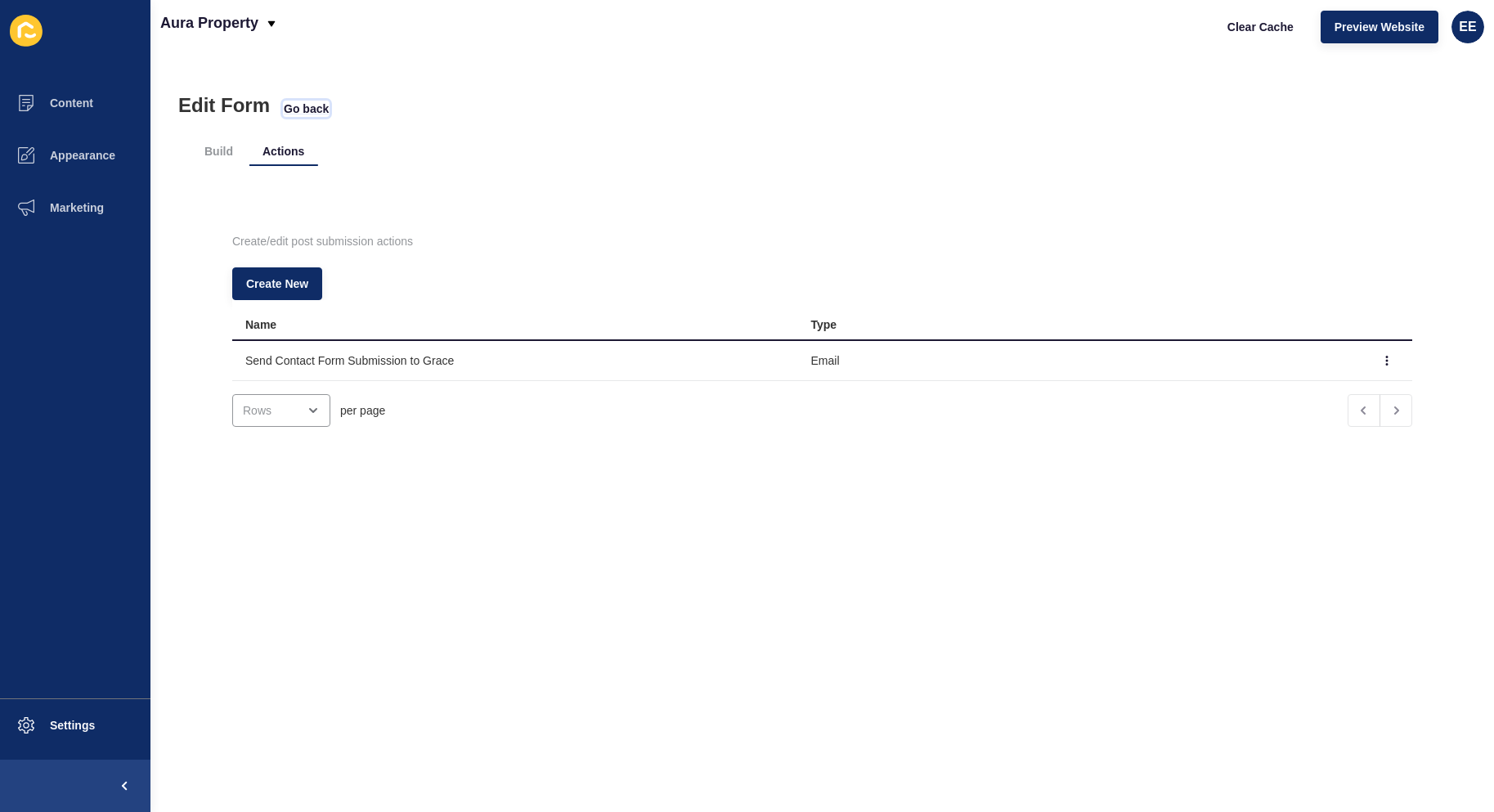
click at [298, 110] on span "Go back" at bounding box center [306, 108] width 45 height 16
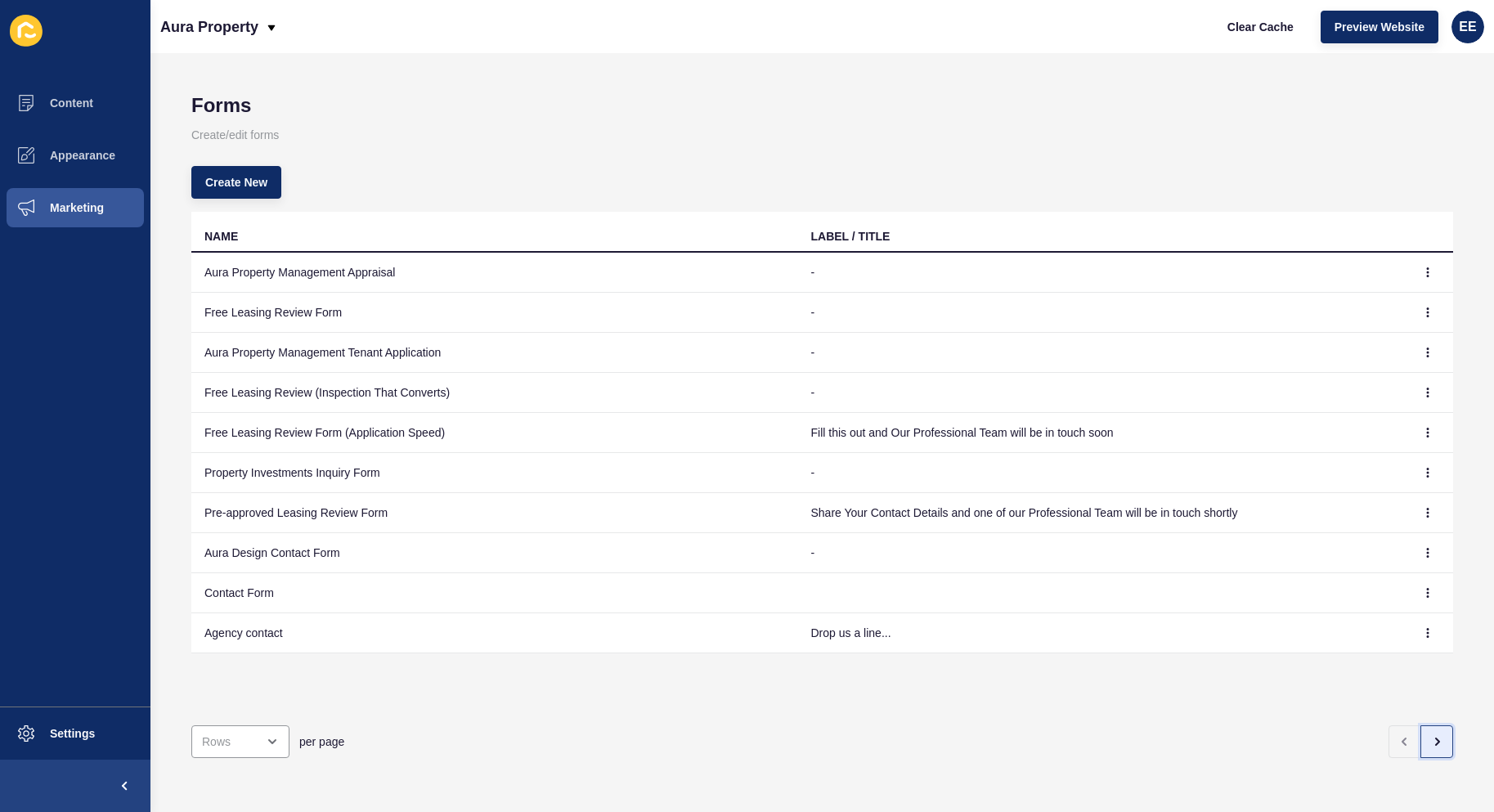
click at [1432, 731] on button "button" at bounding box center [1437, 741] width 33 height 33
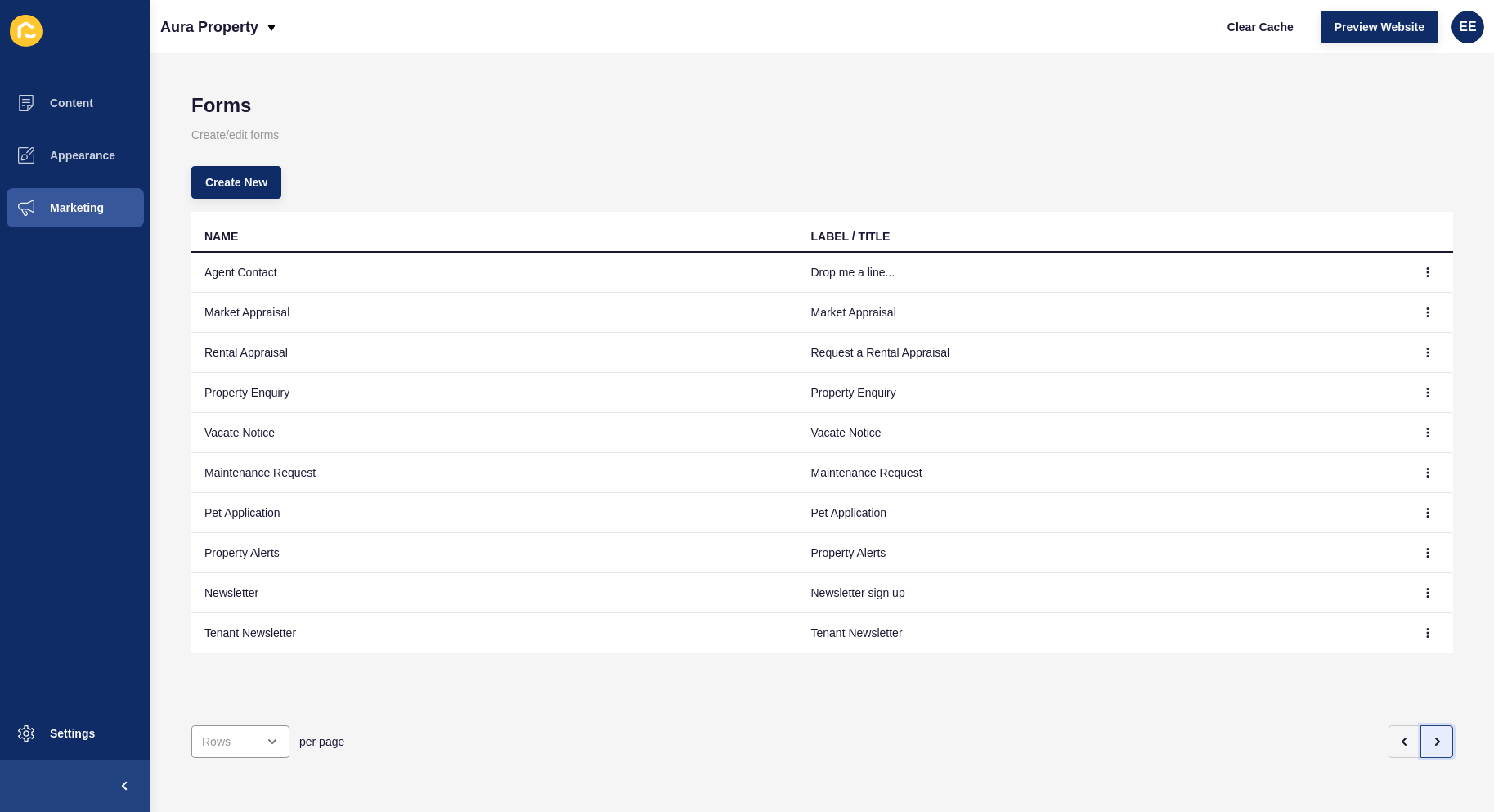
click at [1431, 735] on icon "button" at bounding box center [1437, 742] width 13 height 13
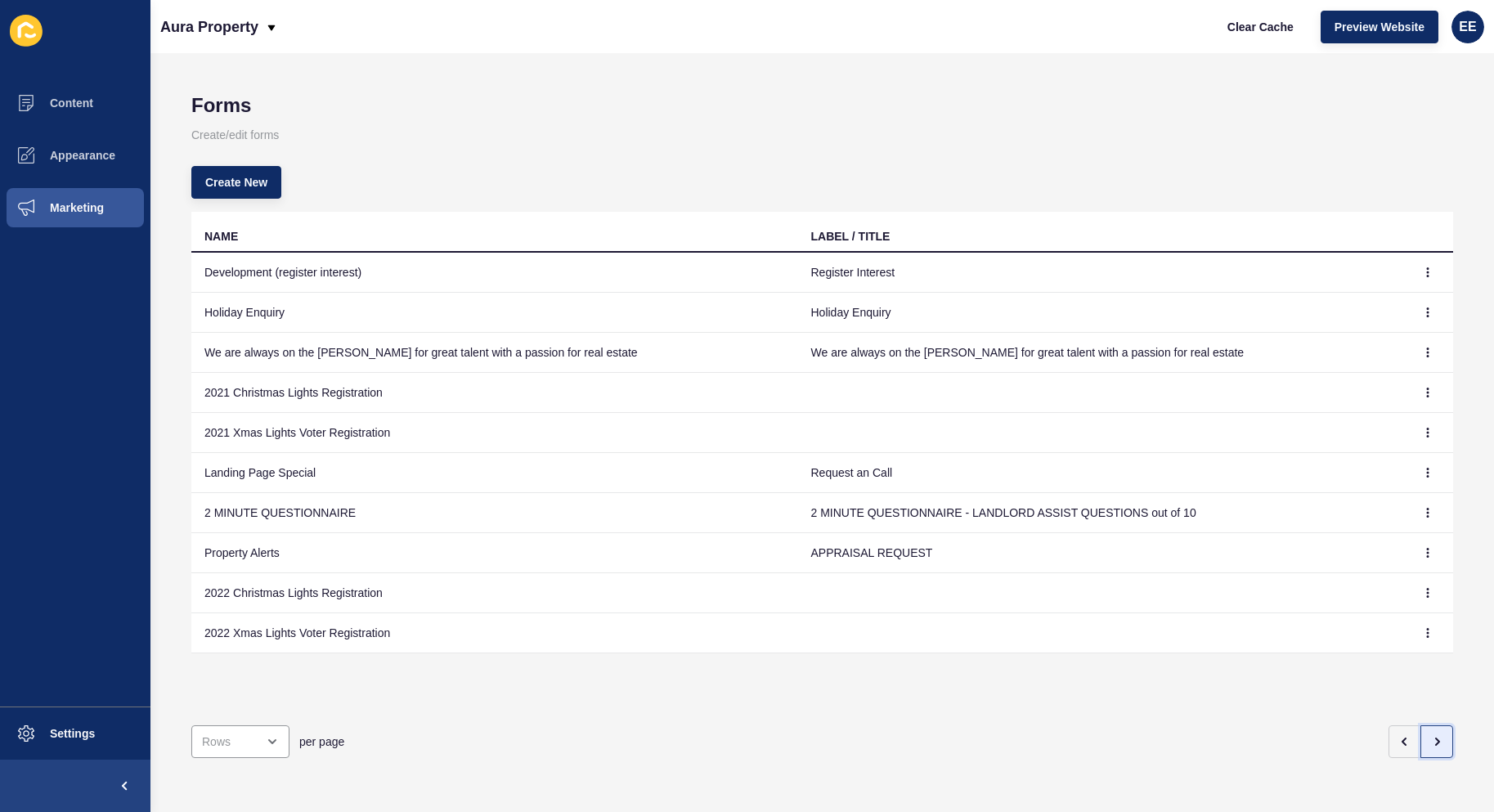
click at [1431, 735] on icon "button" at bounding box center [1437, 742] width 13 height 13
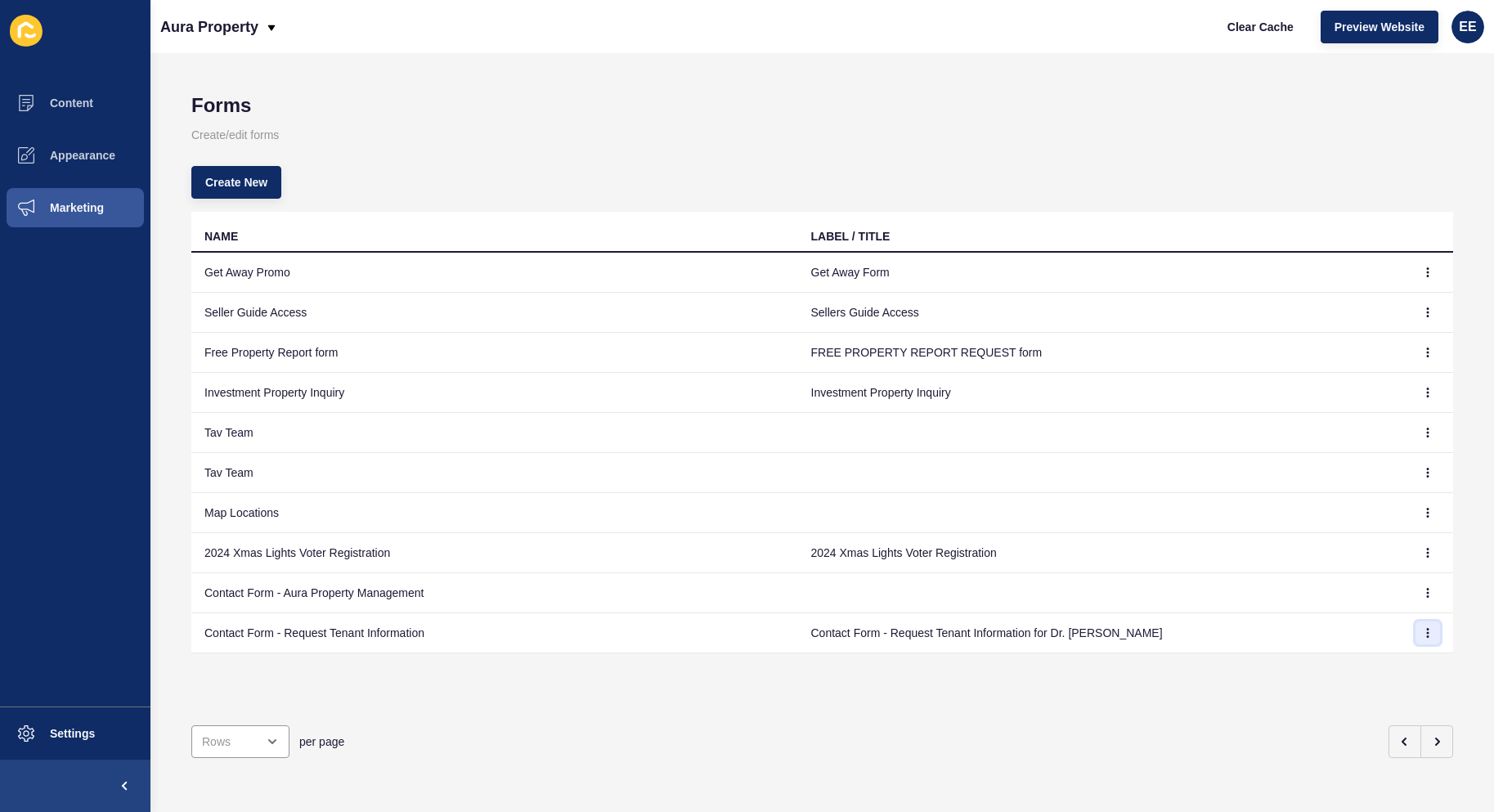
click at [1416, 627] on button "button" at bounding box center [1428, 632] width 25 height 23
click at [1336, 667] on link "Edit" at bounding box center [1370, 665] width 114 height 36
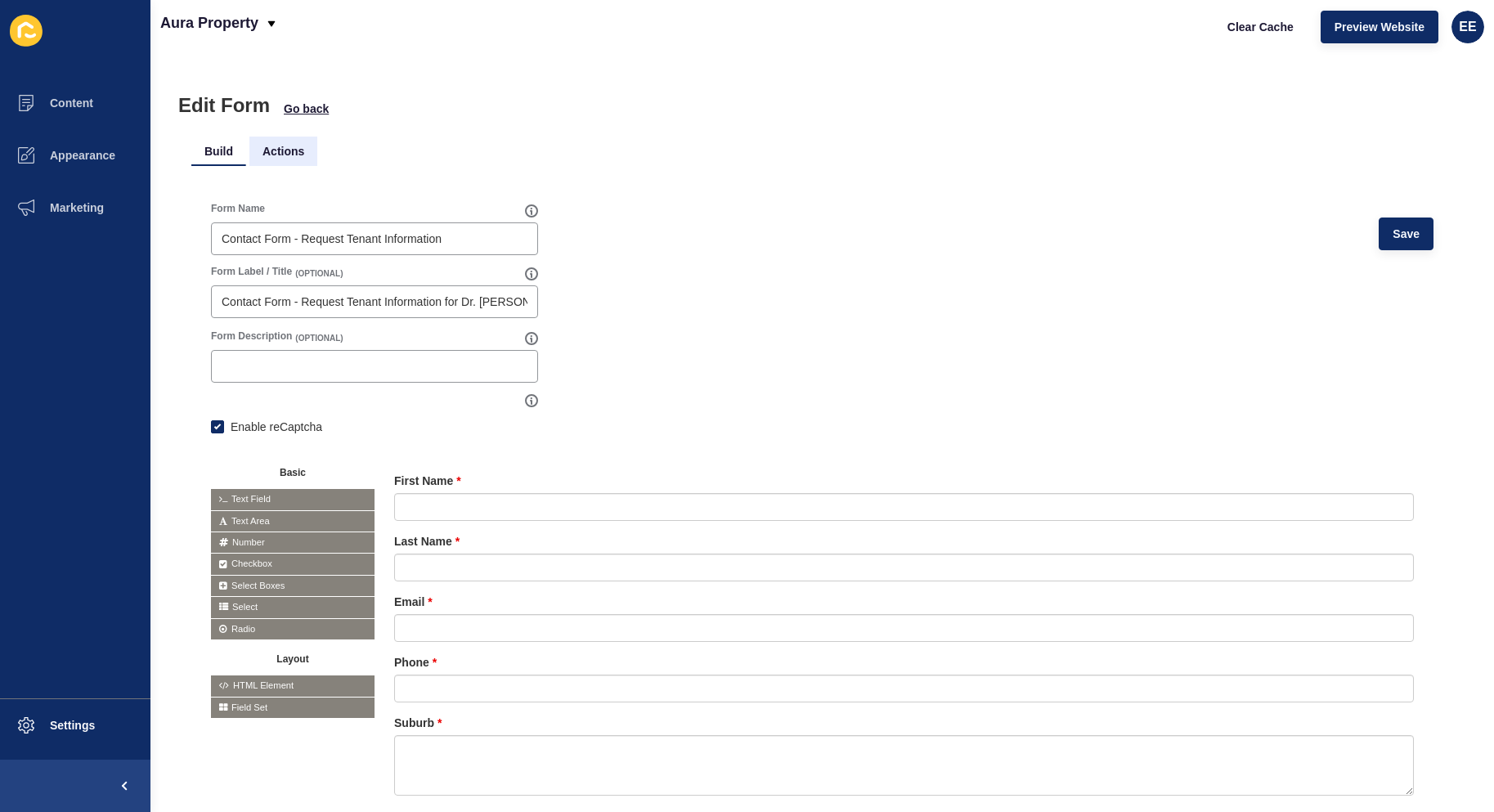
click at [287, 158] on li "Actions" at bounding box center [284, 150] width 68 height 29
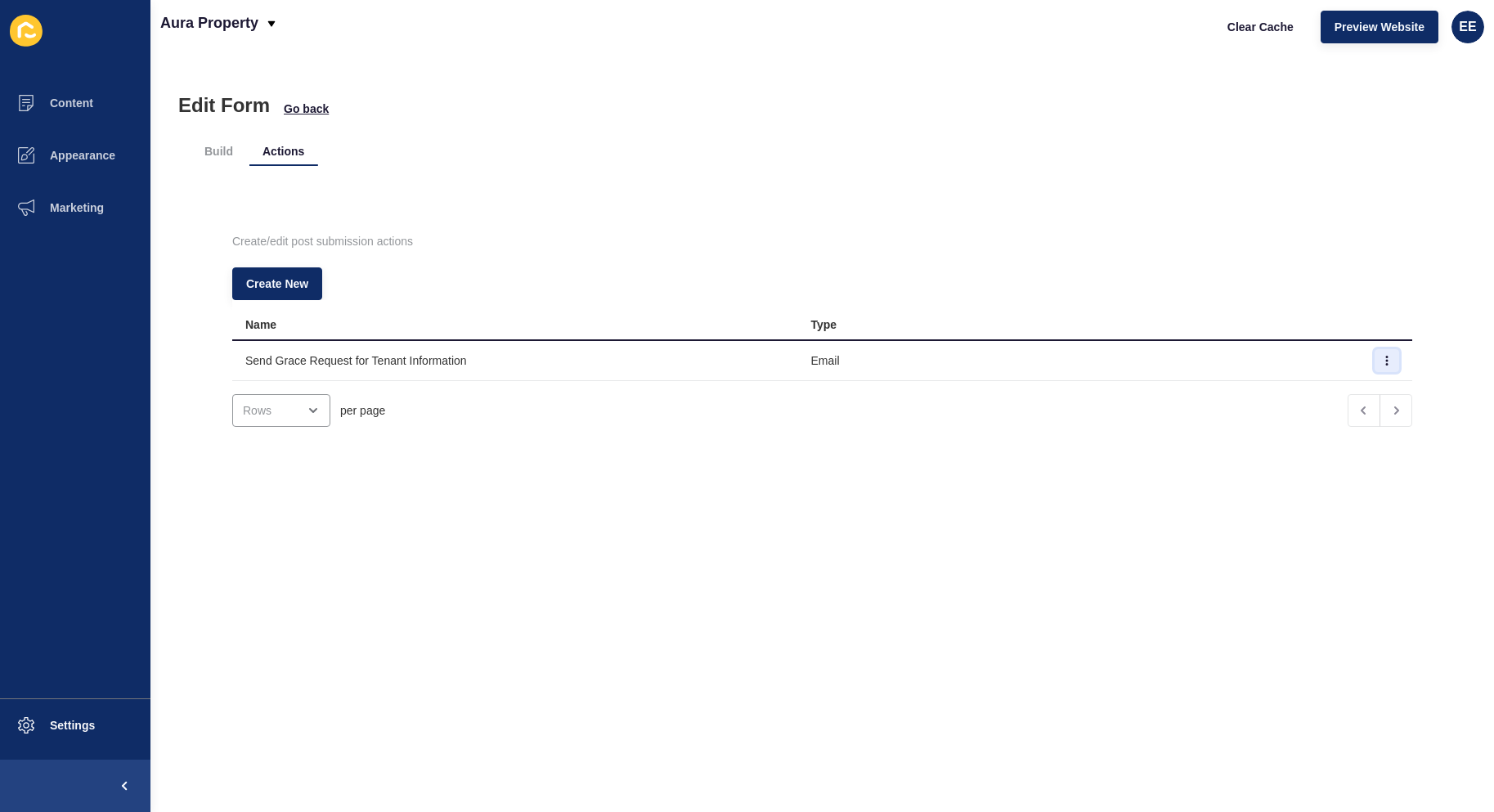
click at [1382, 359] on icon "button" at bounding box center [1387, 360] width 9 height 9
click at [1297, 395] on link "Edit" at bounding box center [1317, 393] width 114 height 36
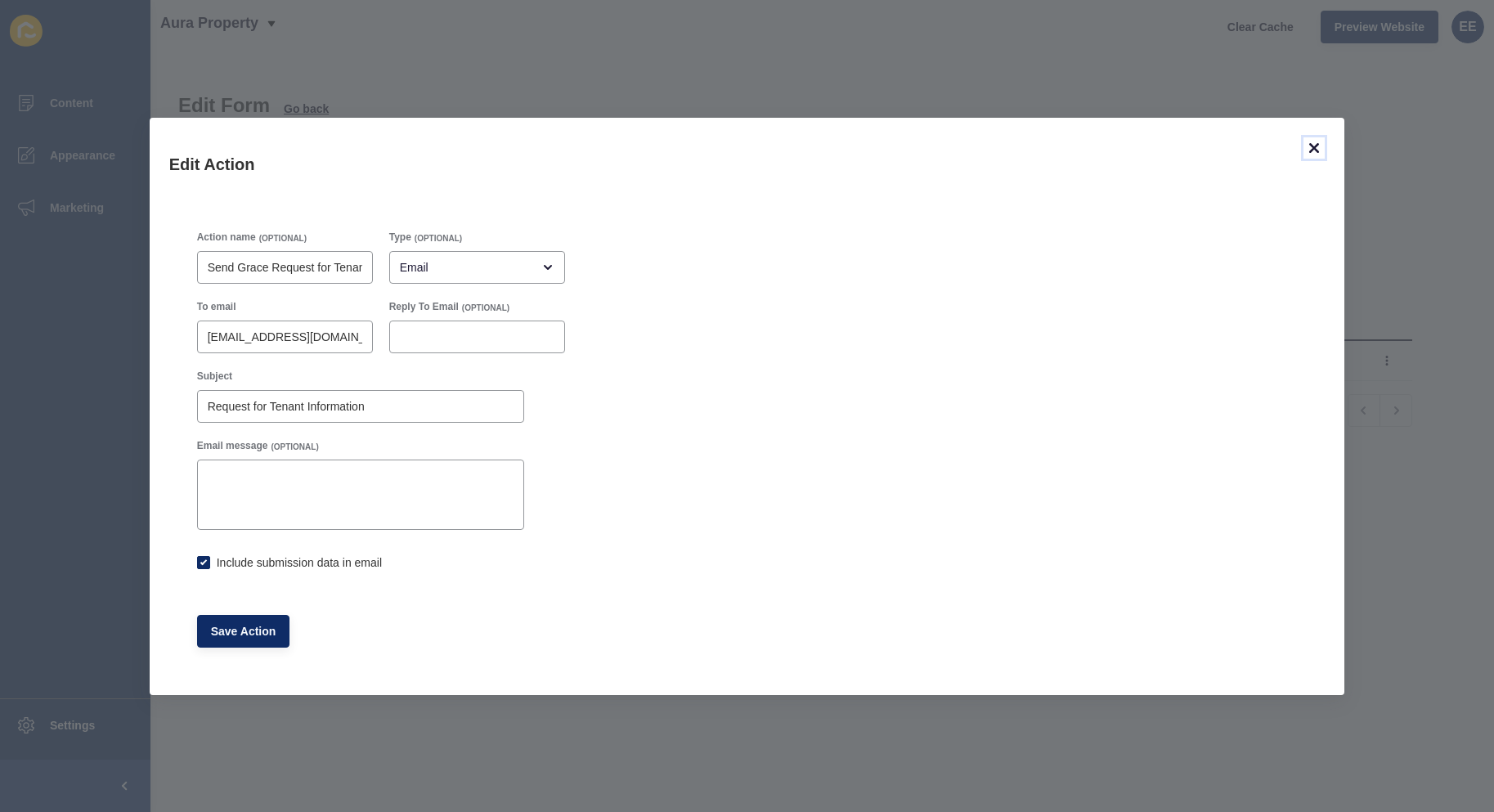
click at [1312, 143] on icon at bounding box center [1314, 147] width 9 height 9
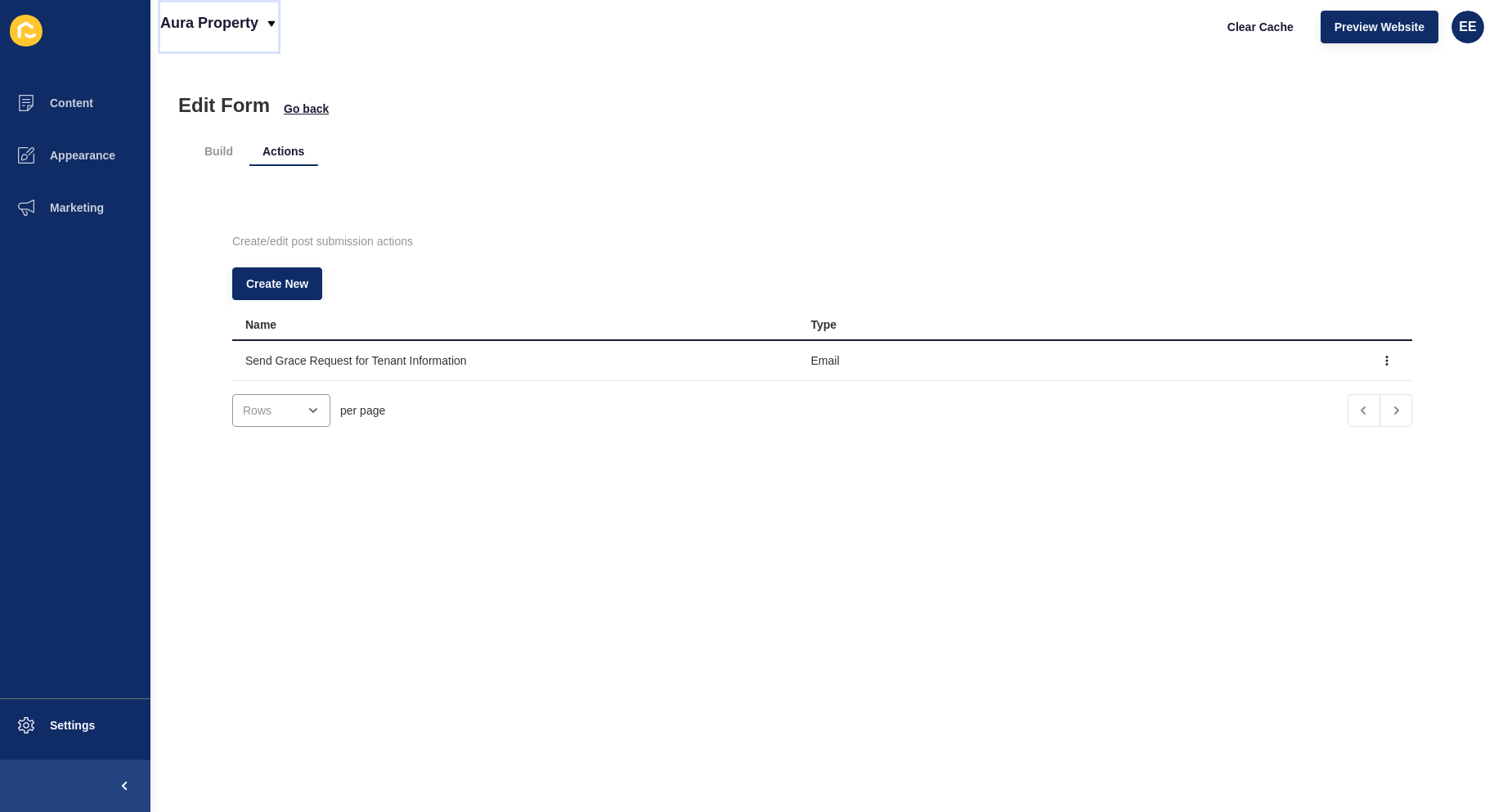
click at [232, 14] on p "Aura Property" at bounding box center [210, 23] width 98 height 41
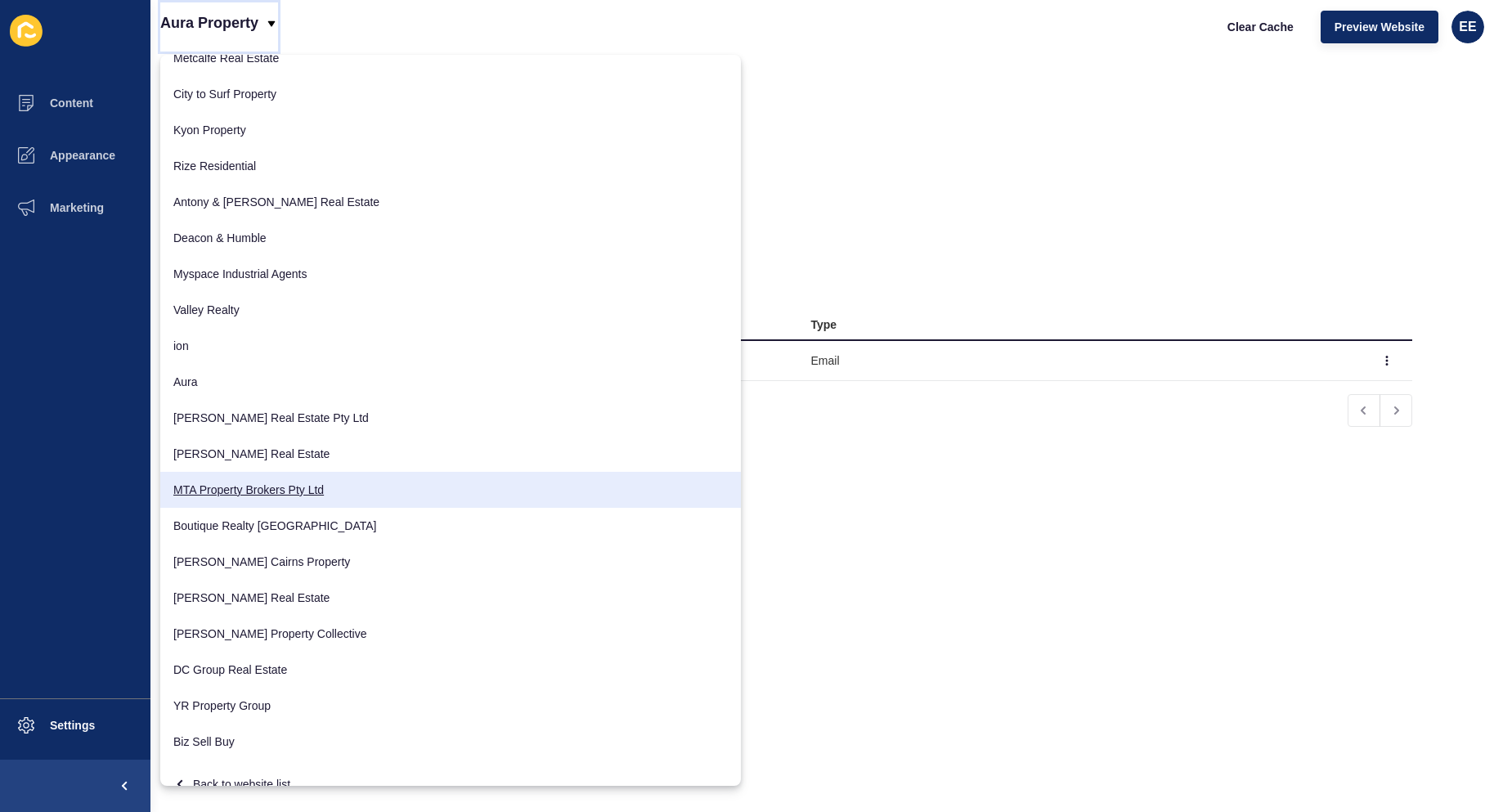
scroll to position [721, 0]
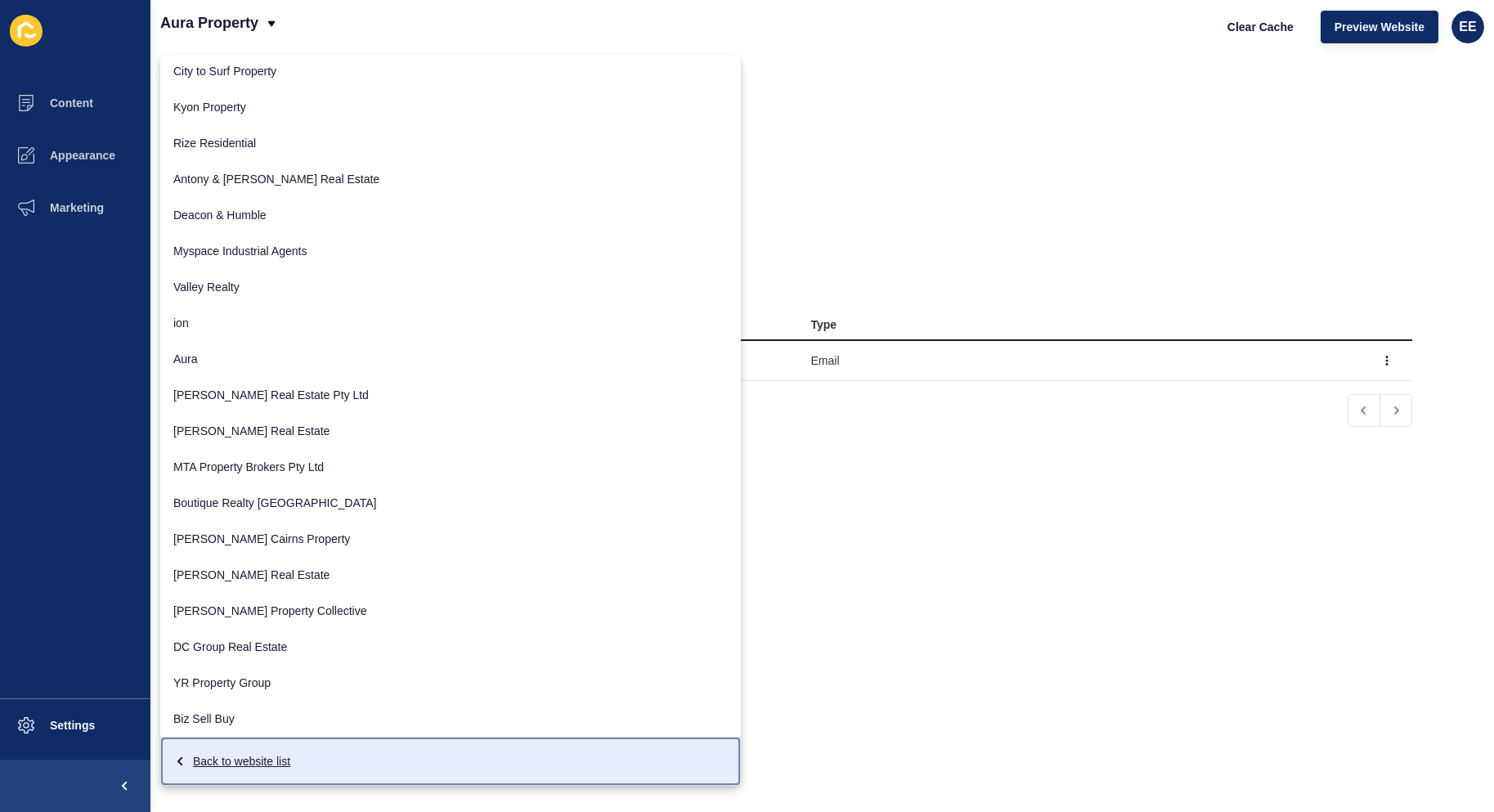
click at [220, 764] on div "Back to website list" at bounding box center [450, 761] width 554 height 29
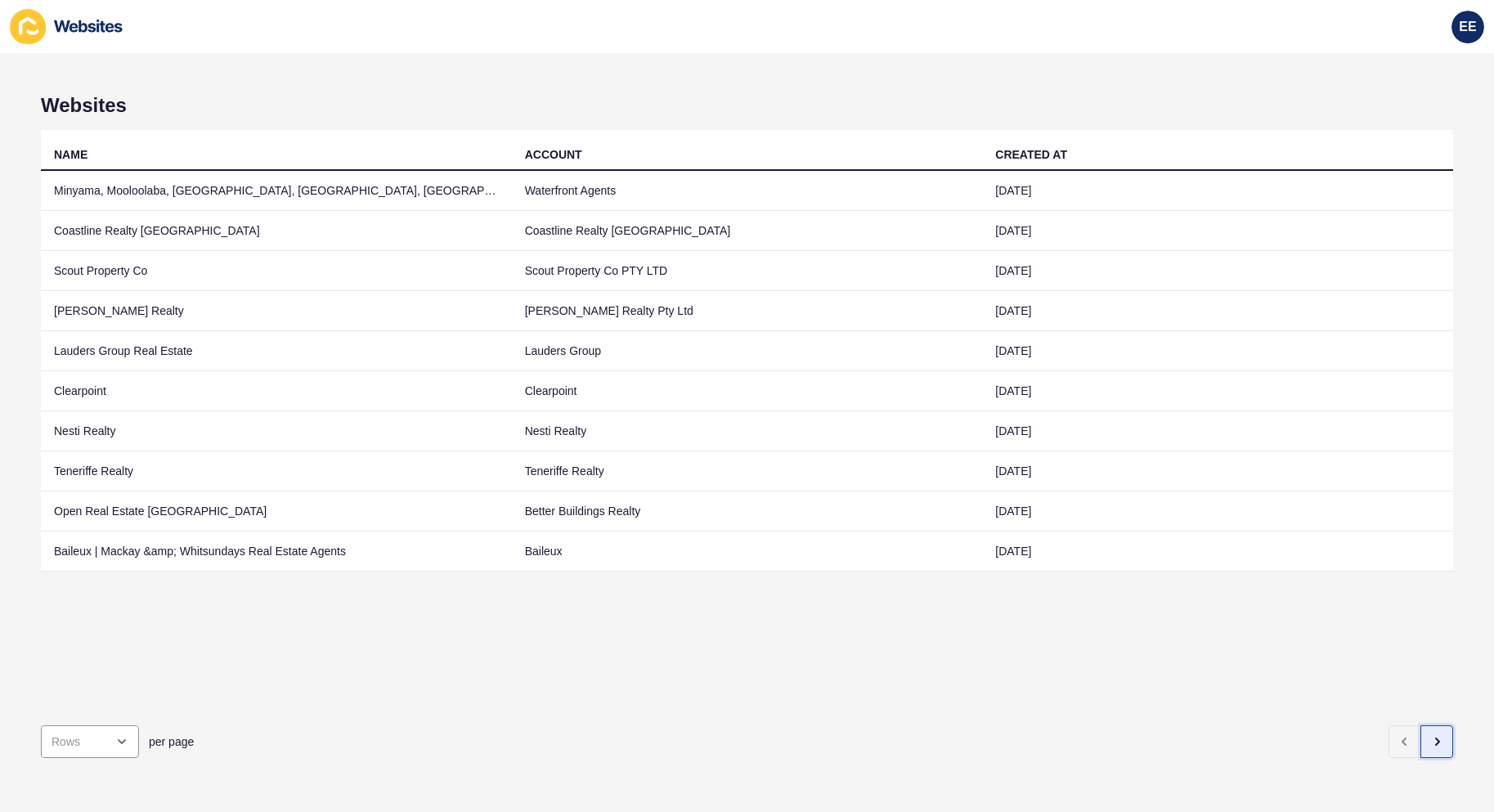
click at [1431, 736] on button "button" at bounding box center [1437, 741] width 33 height 33
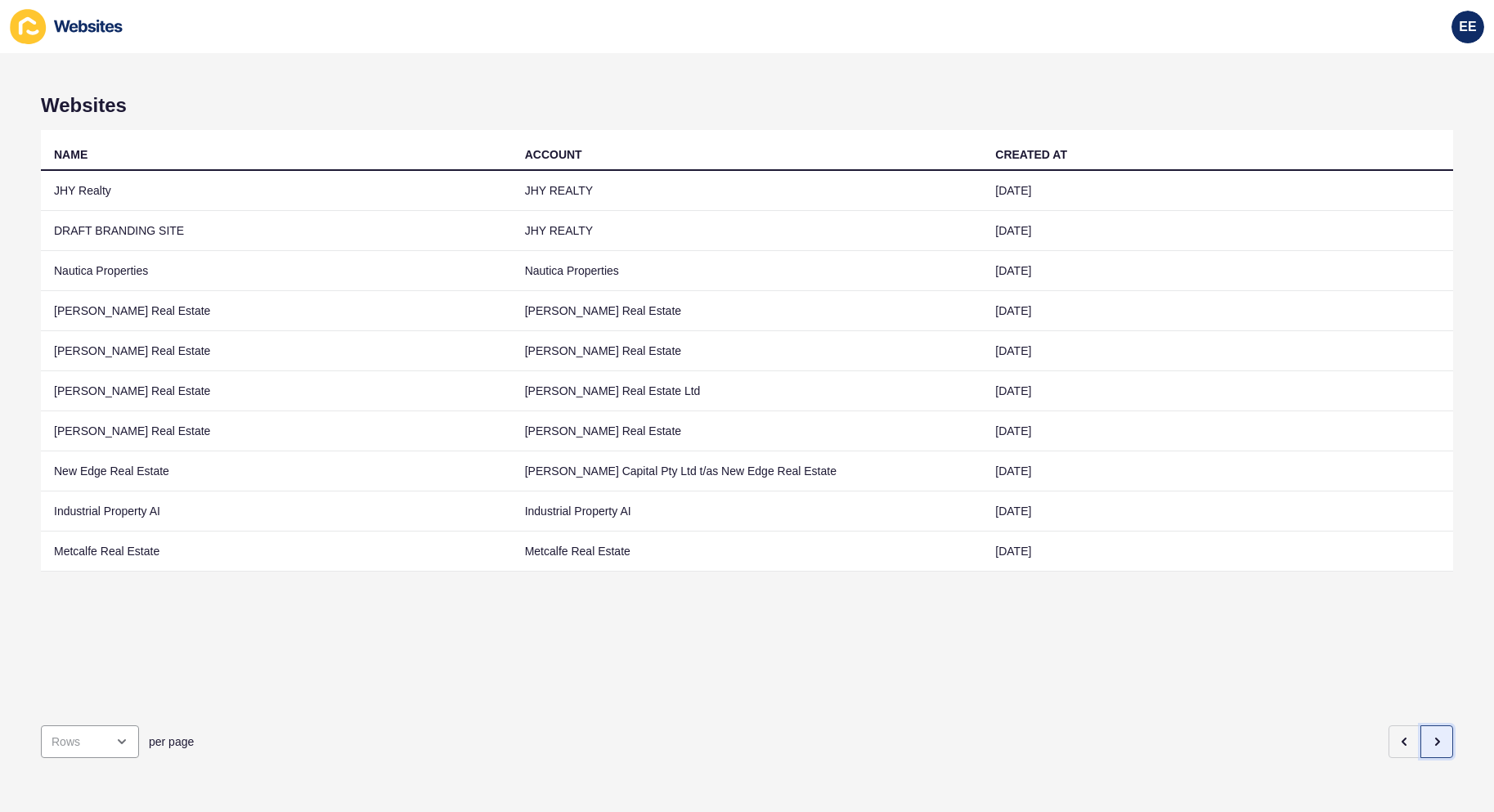
click at [1431, 735] on icon "button" at bounding box center [1437, 742] width 13 height 13
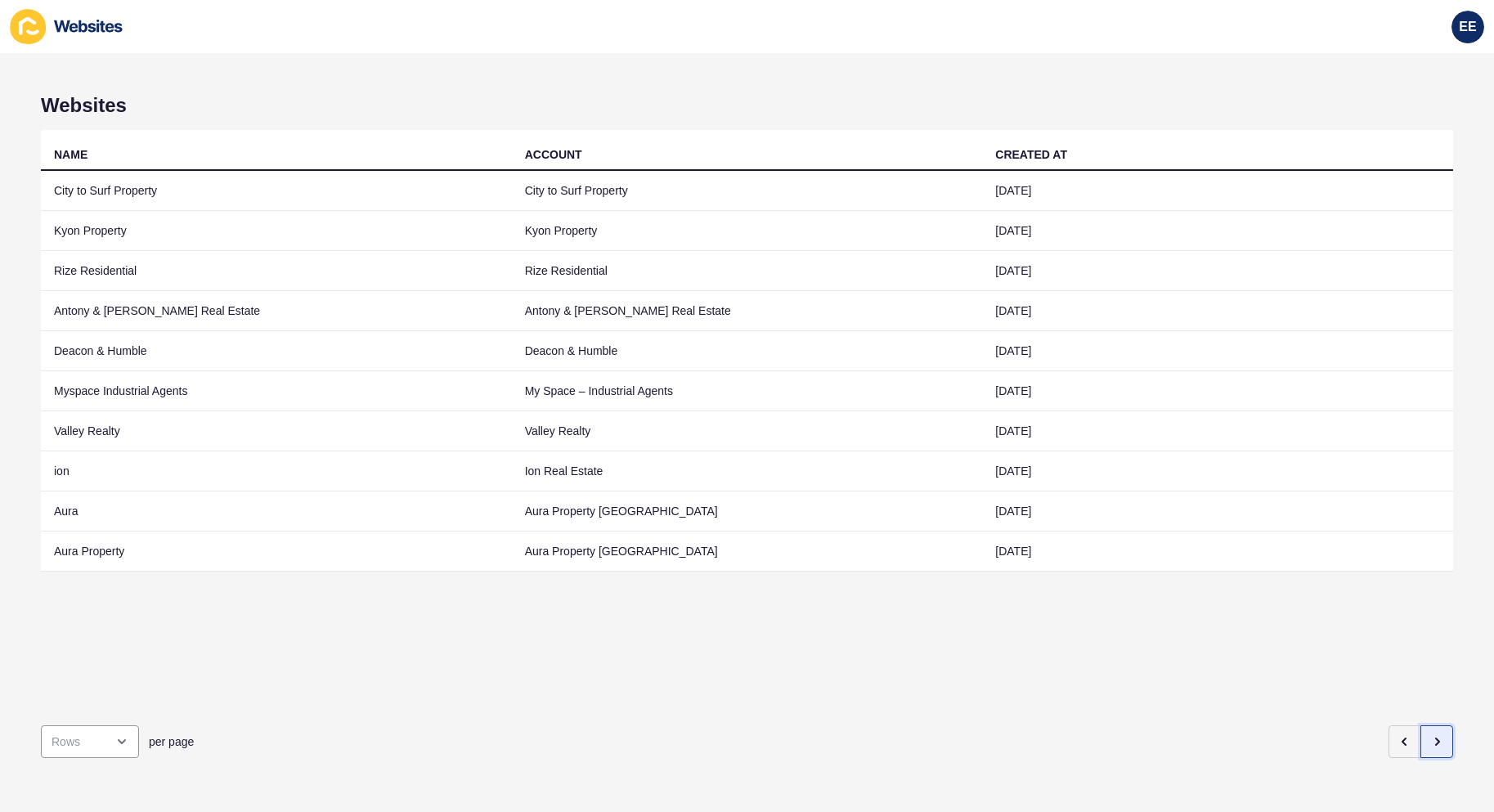
click at [1431, 735] on icon "button" at bounding box center [1437, 742] width 13 height 13
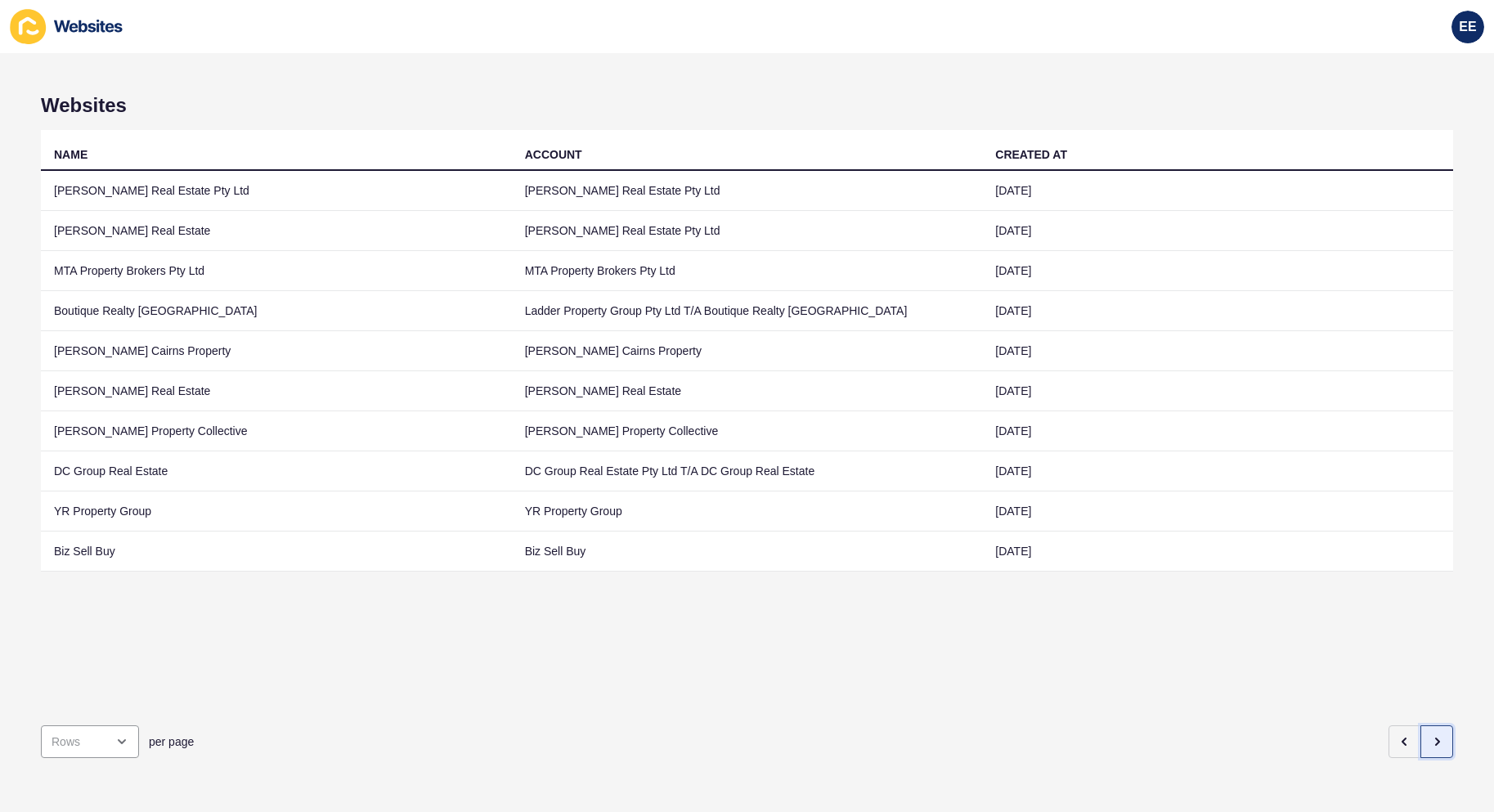
click at [1431, 735] on icon "button" at bounding box center [1437, 742] width 13 height 13
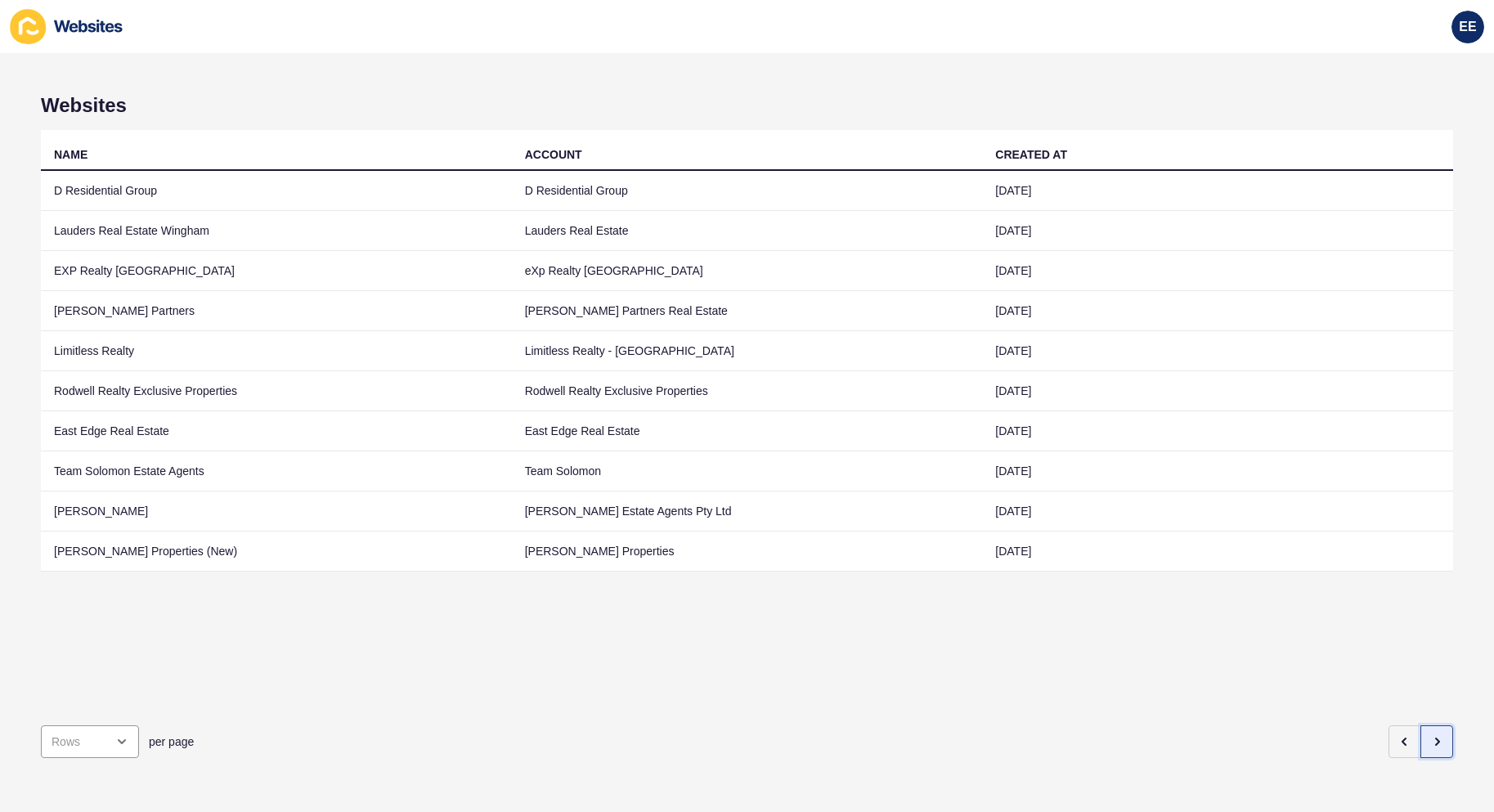
click at [1421, 725] on button "button" at bounding box center [1437, 741] width 33 height 33
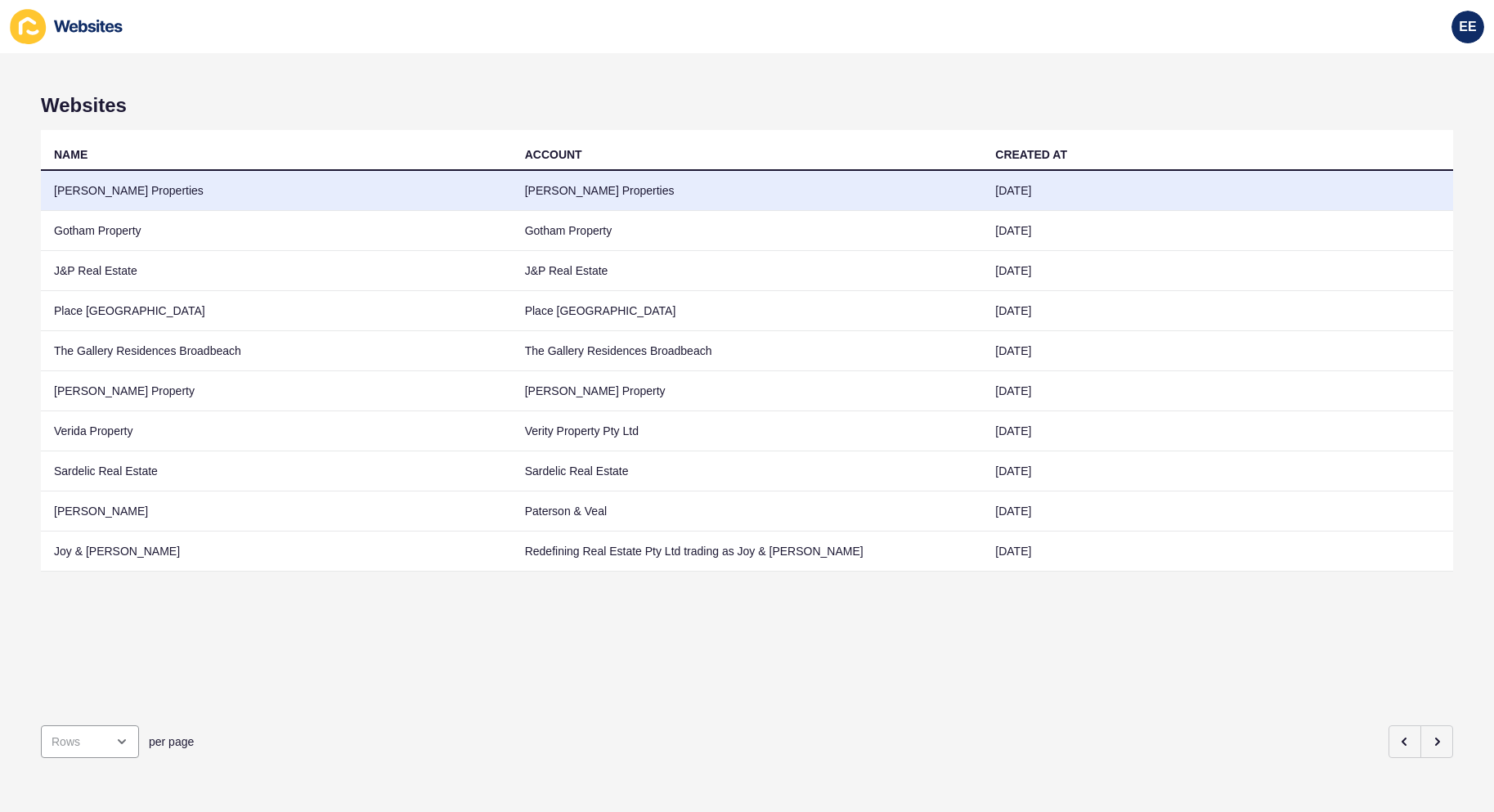
click at [82, 191] on td "Novak Properties" at bounding box center [276, 191] width 471 height 40
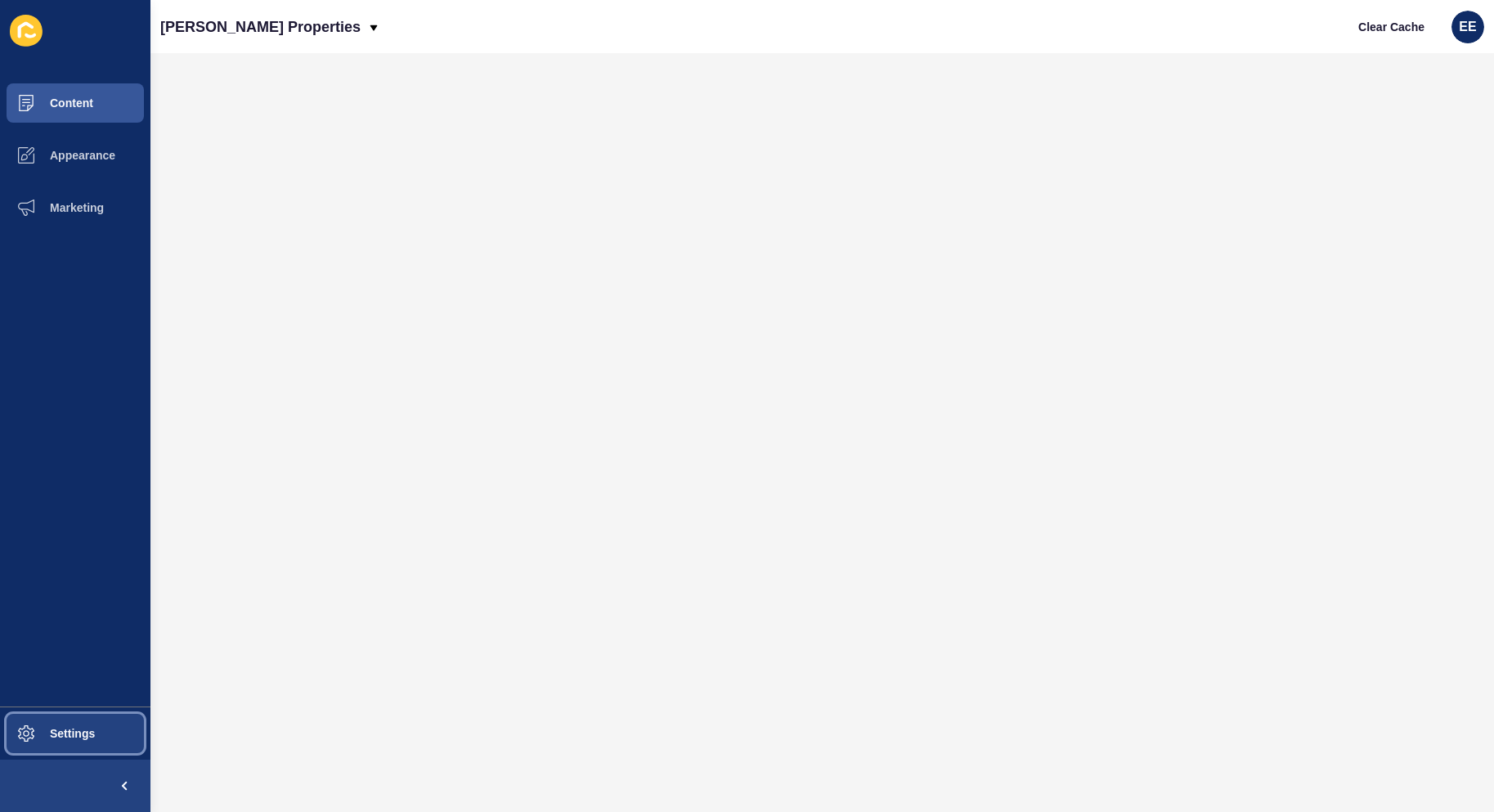
click at [57, 725] on button "Settings" at bounding box center [75, 733] width 150 height 52
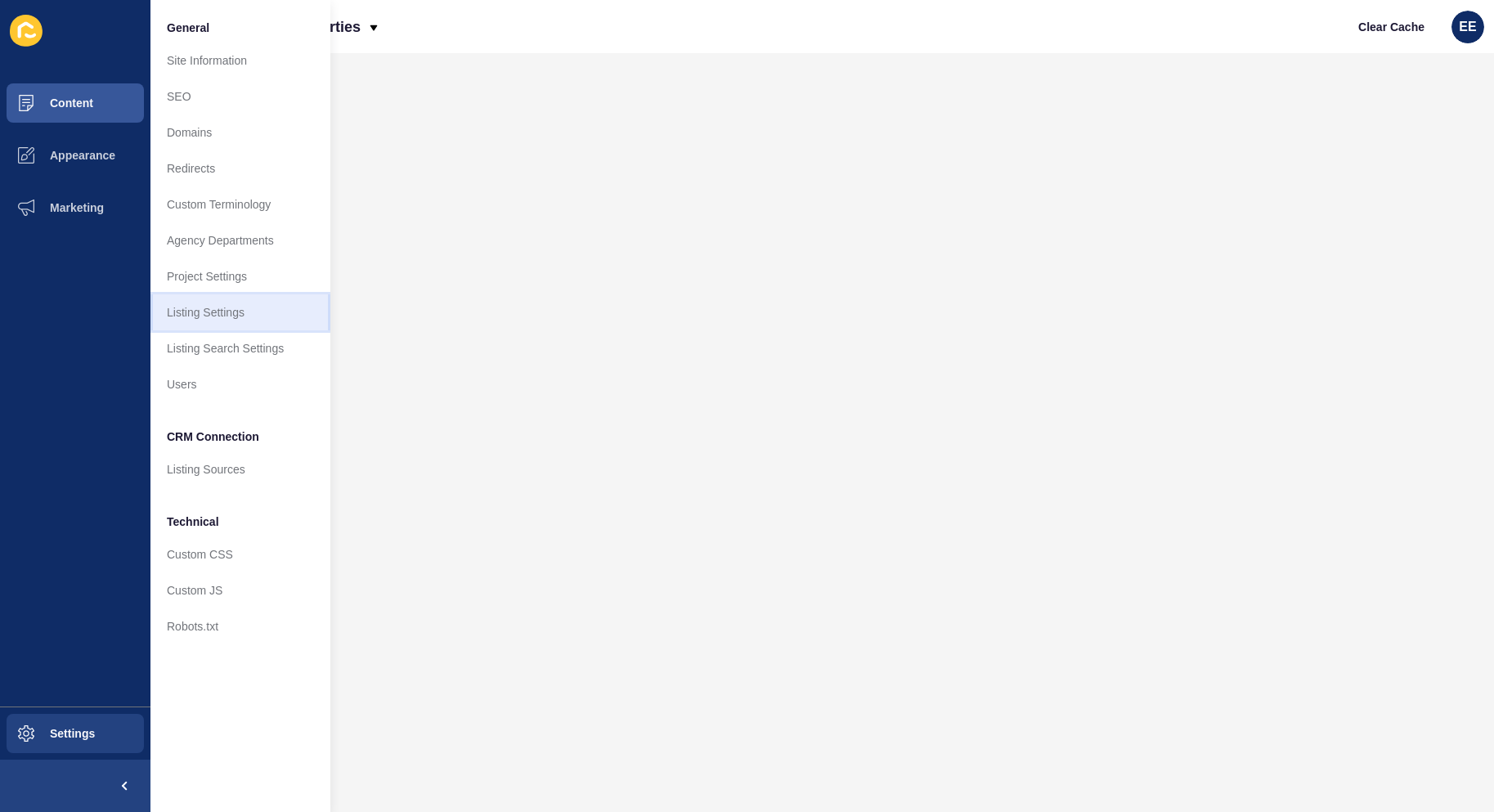
click at [209, 318] on link "Listing Settings" at bounding box center [240, 312] width 180 height 36
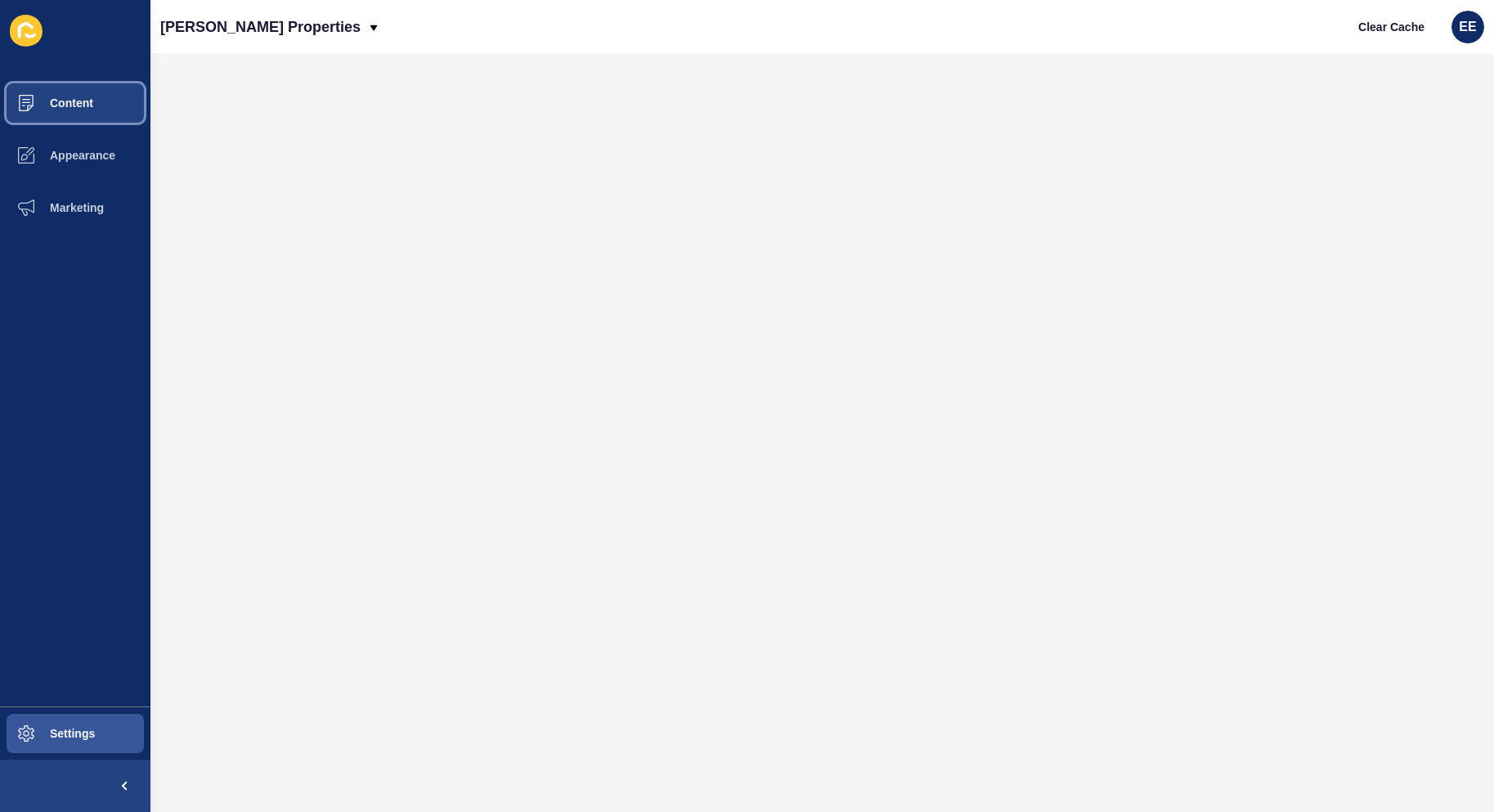
click at [71, 105] on span "Content" at bounding box center [44, 103] width 96 height 13
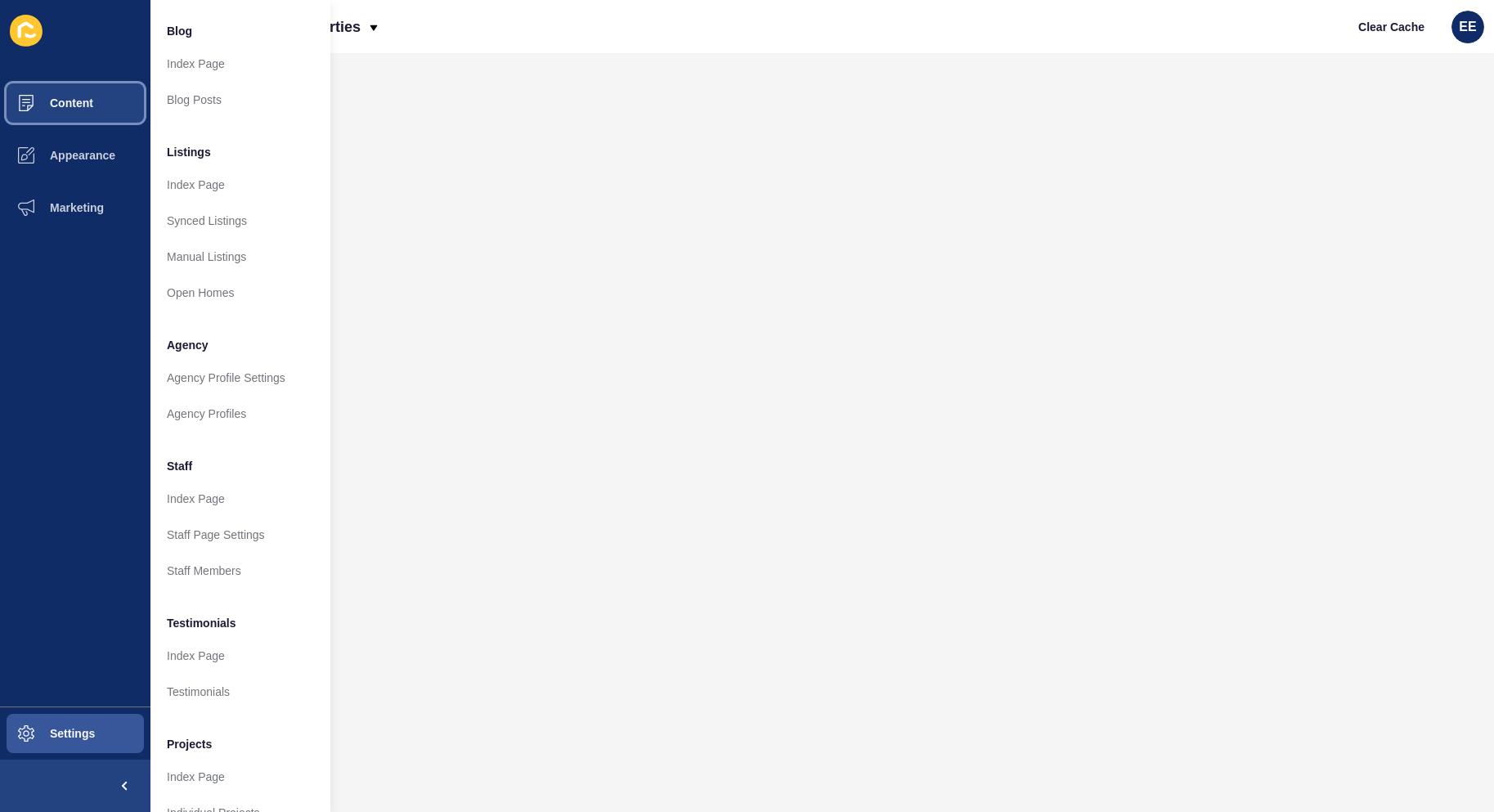
scroll to position [116, 0]
click at [194, 415] on link "Agency Profiles" at bounding box center [240, 415] width 180 height 36
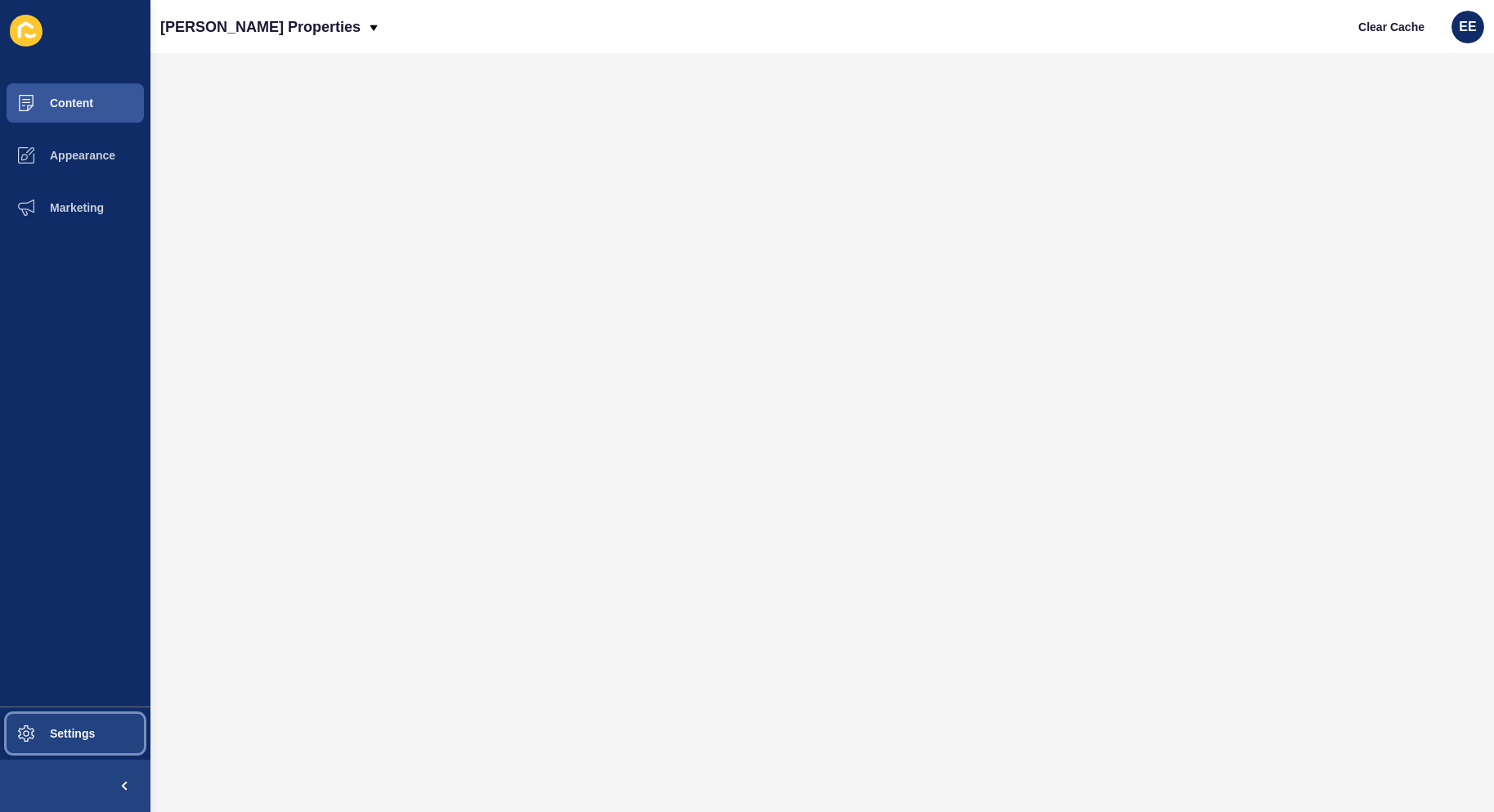
click at [79, 735] on span "Settings" at bounding box center [45, 734] width 97 height 13
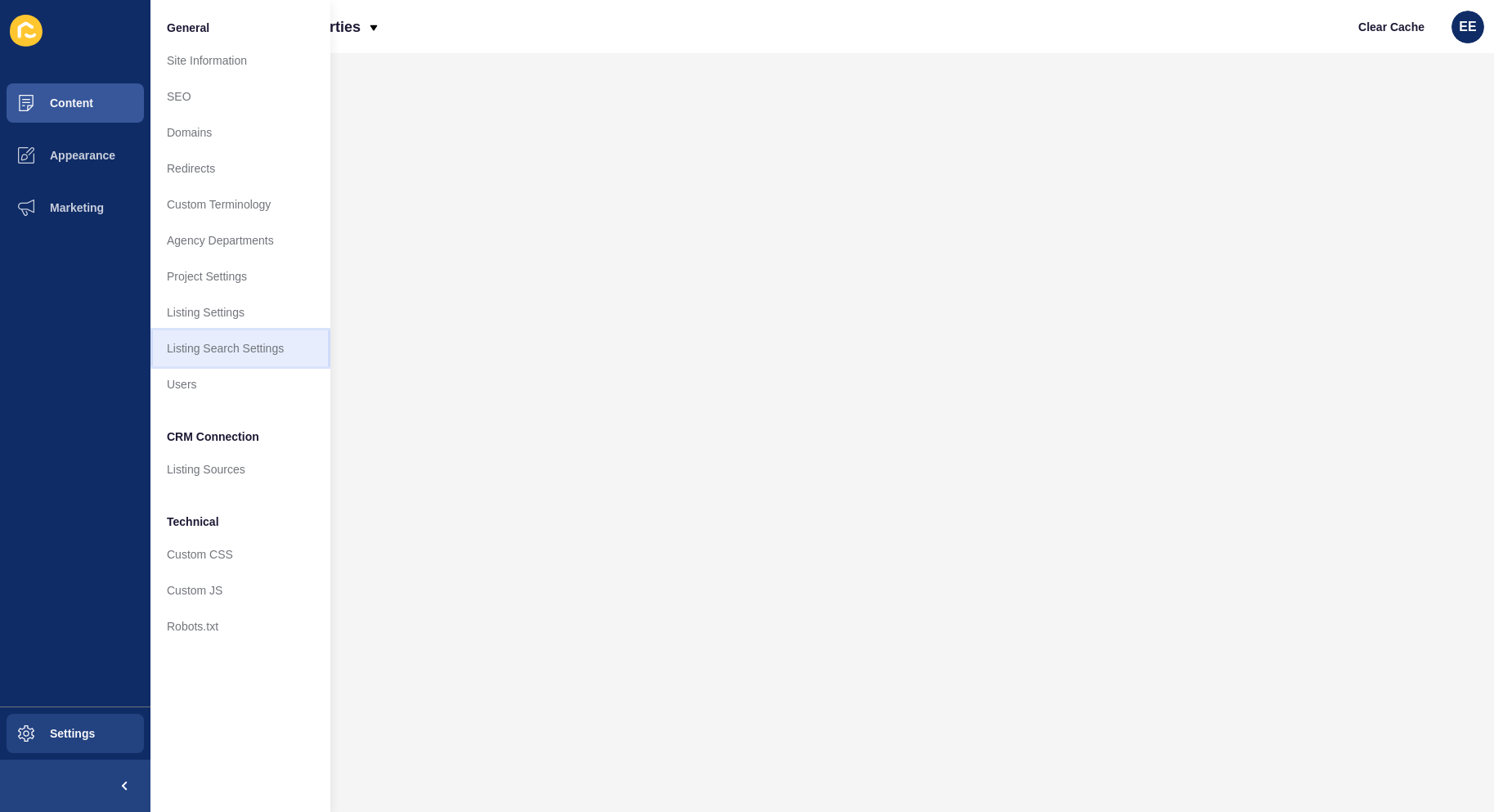
click at [239, 353] on link "Listing Search Settings" at bounding box center [240, 348] width 180 height 36
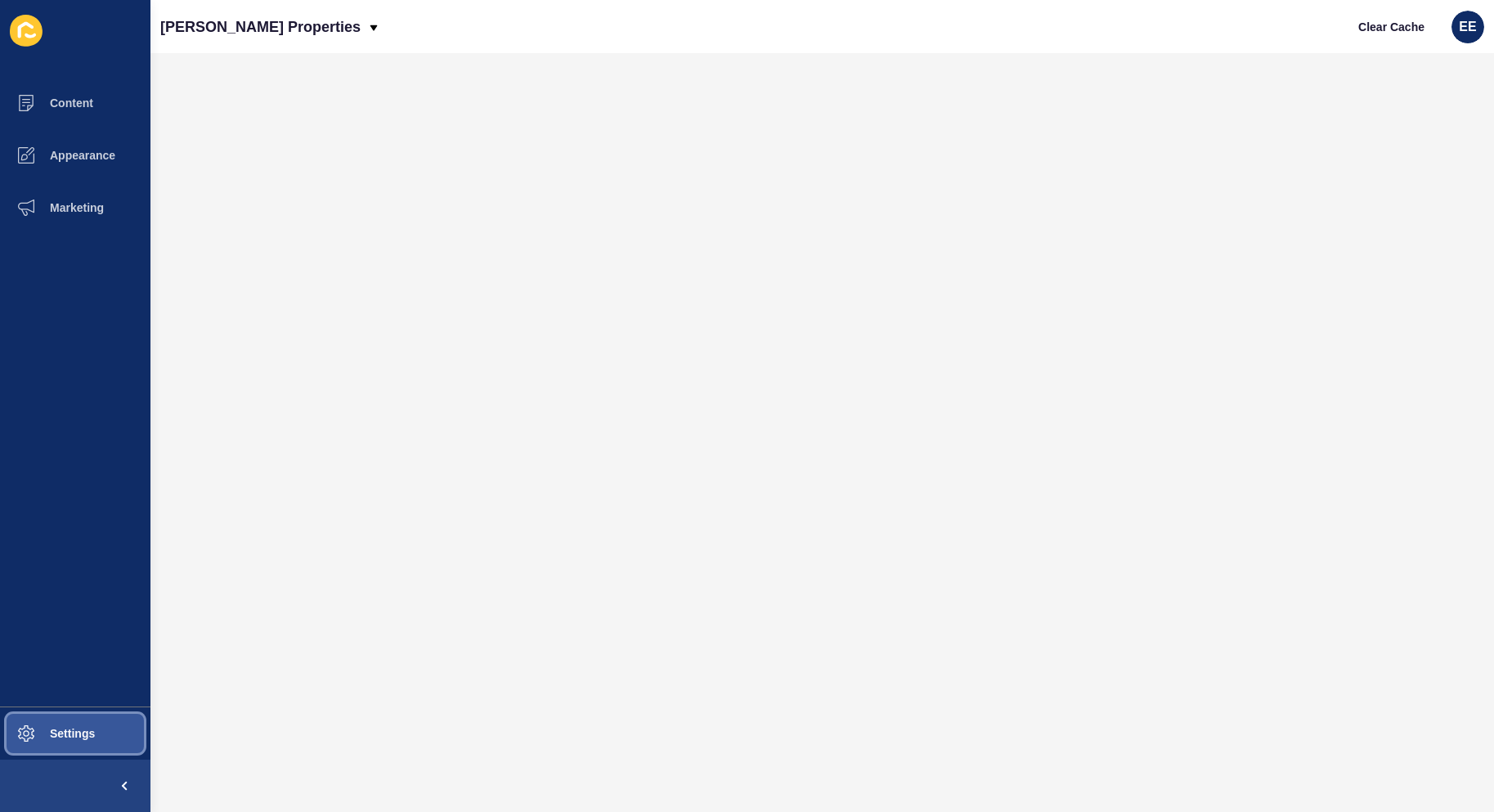
click at [93, 743] on button "Settings" at bounding box center [75, 733] width 150 height 52
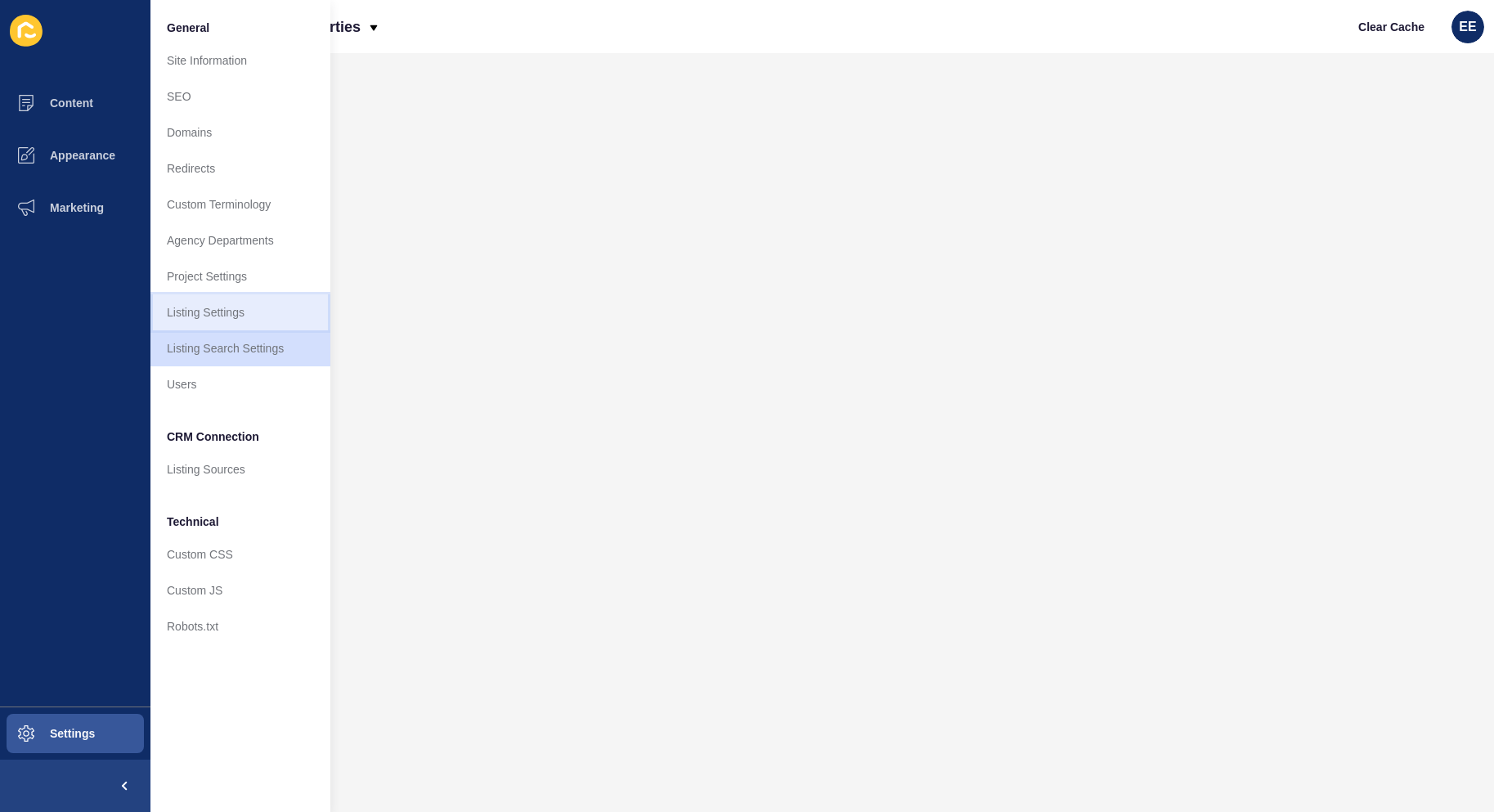
click at [243, 307] on link "Listing Settings" at bounding box center [240, 312] width 180 height 36
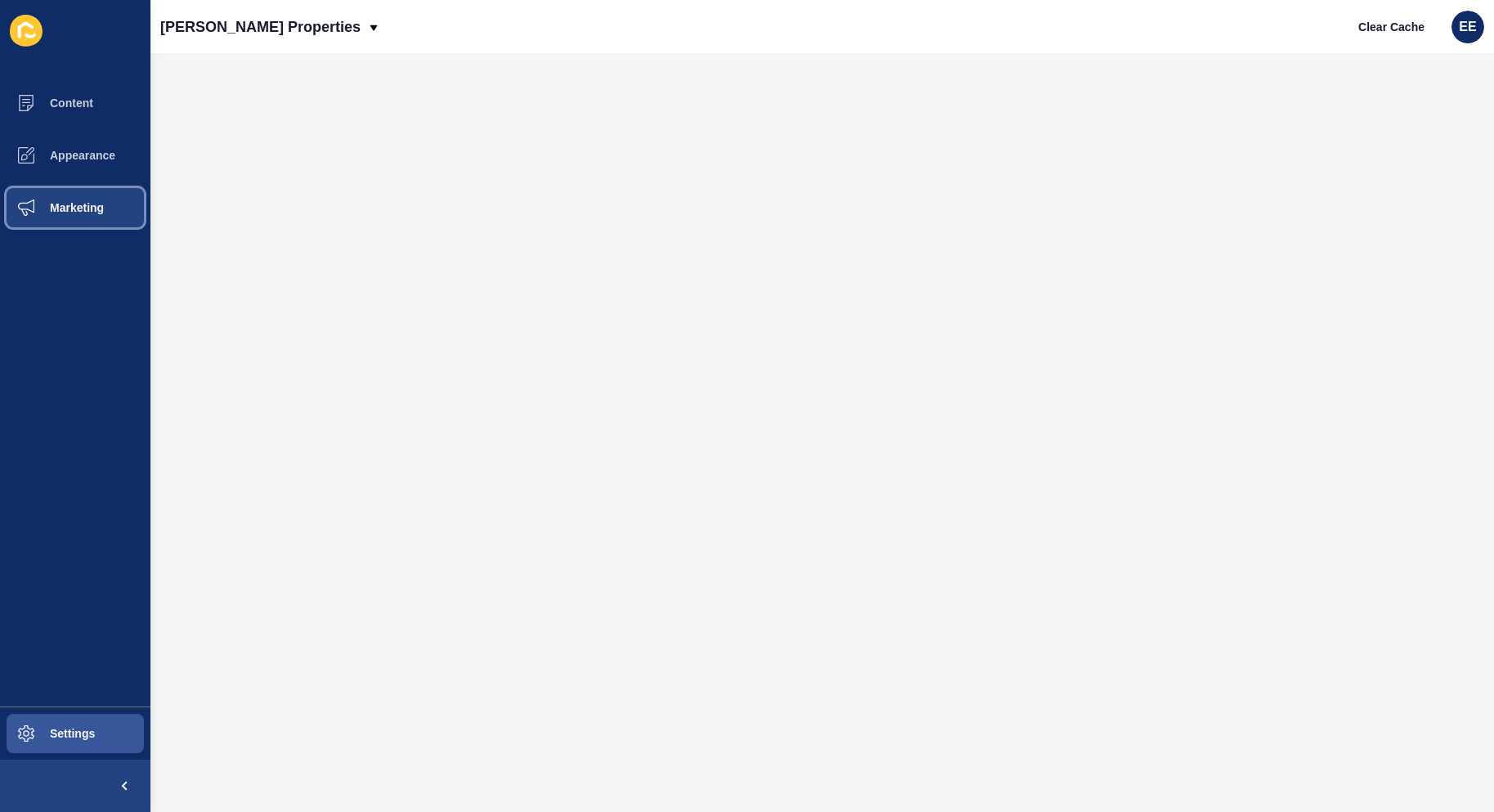
click at [89, 212] on span "Marketing" at bounding box center [50, 208] width 106 height 13
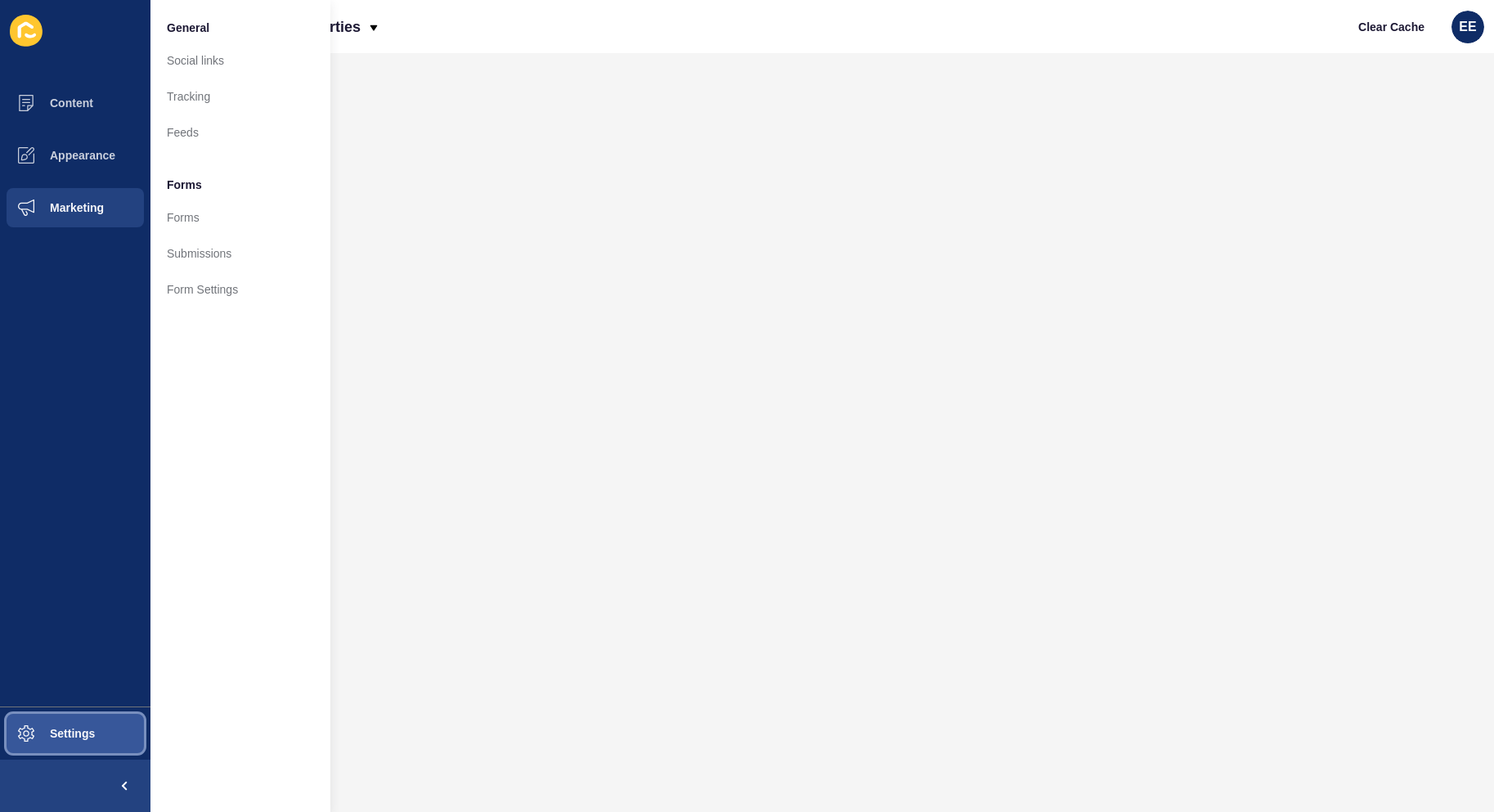
drag, startPoint x: 59, startPoint y: 736, endPoint x: 127, endPoint y: 730, distance: 68.3
click at [64, 736] on span "Settings" at bounding box center [45, 734] width 97 height 13
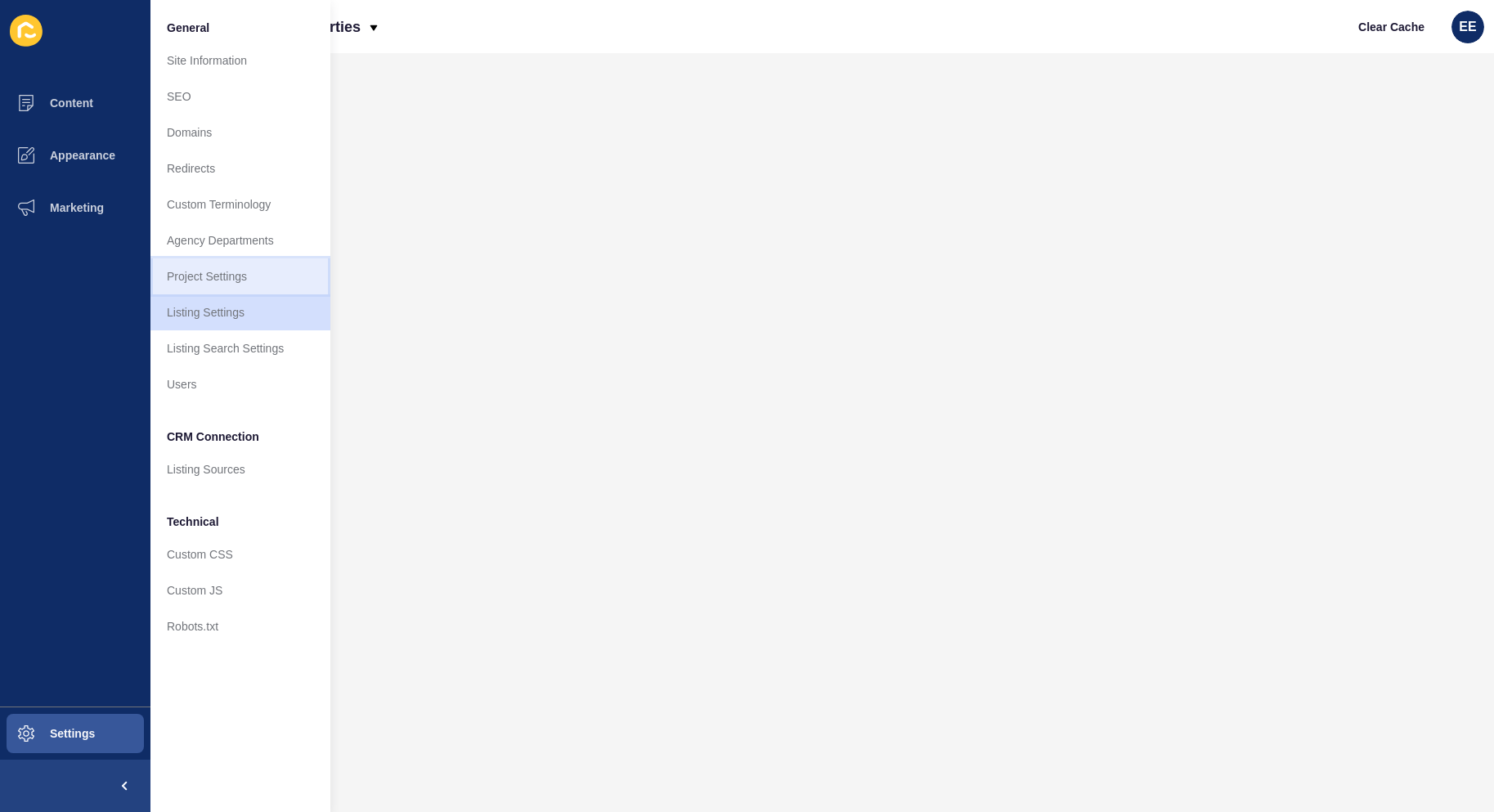
click at [217, 258] on link "Project Settings" at bounding box center [240, 276] width 180 height 36
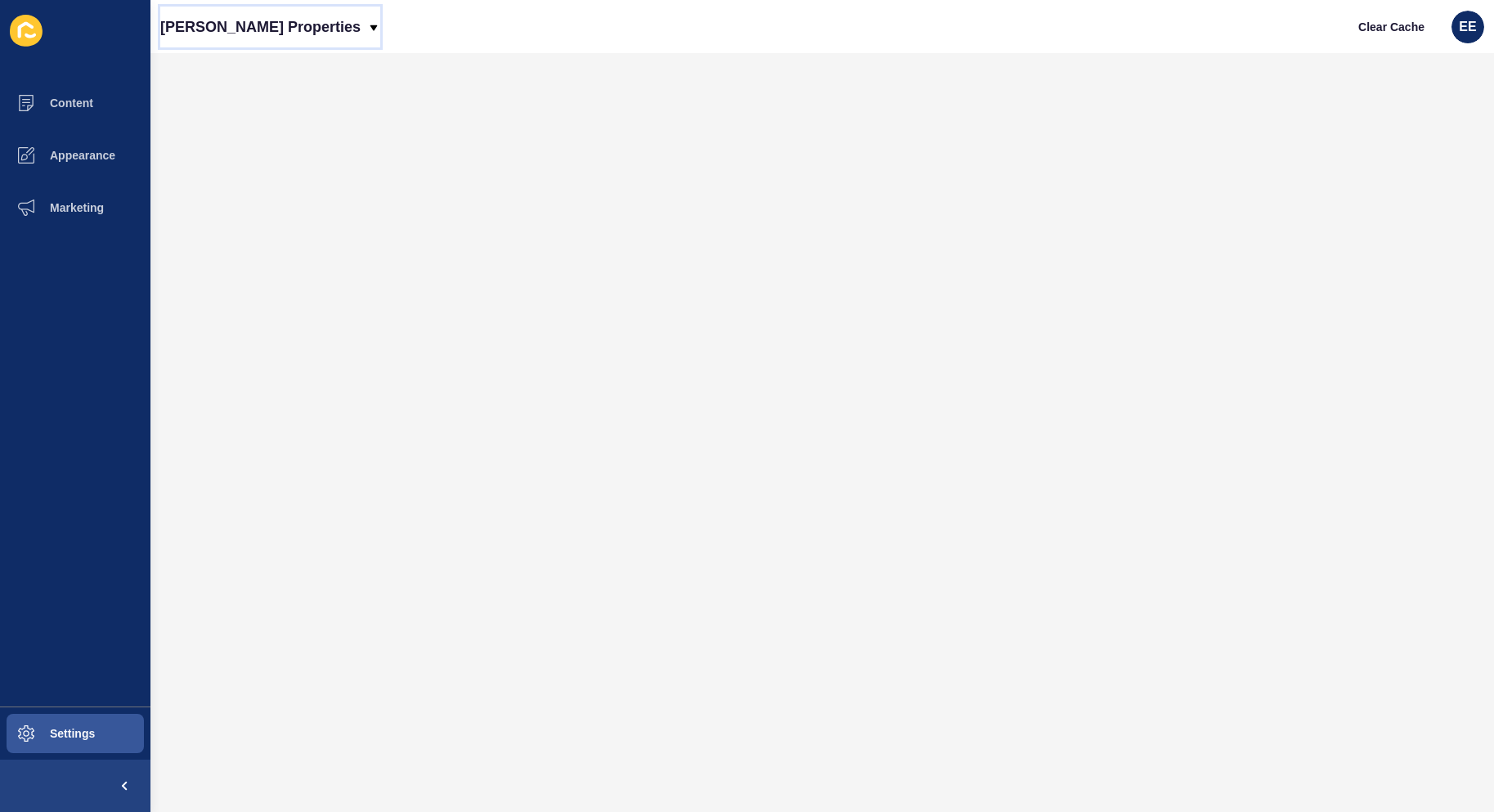
click at [367, 30] on icon at bounding box center [374, 27] width 13 height 13
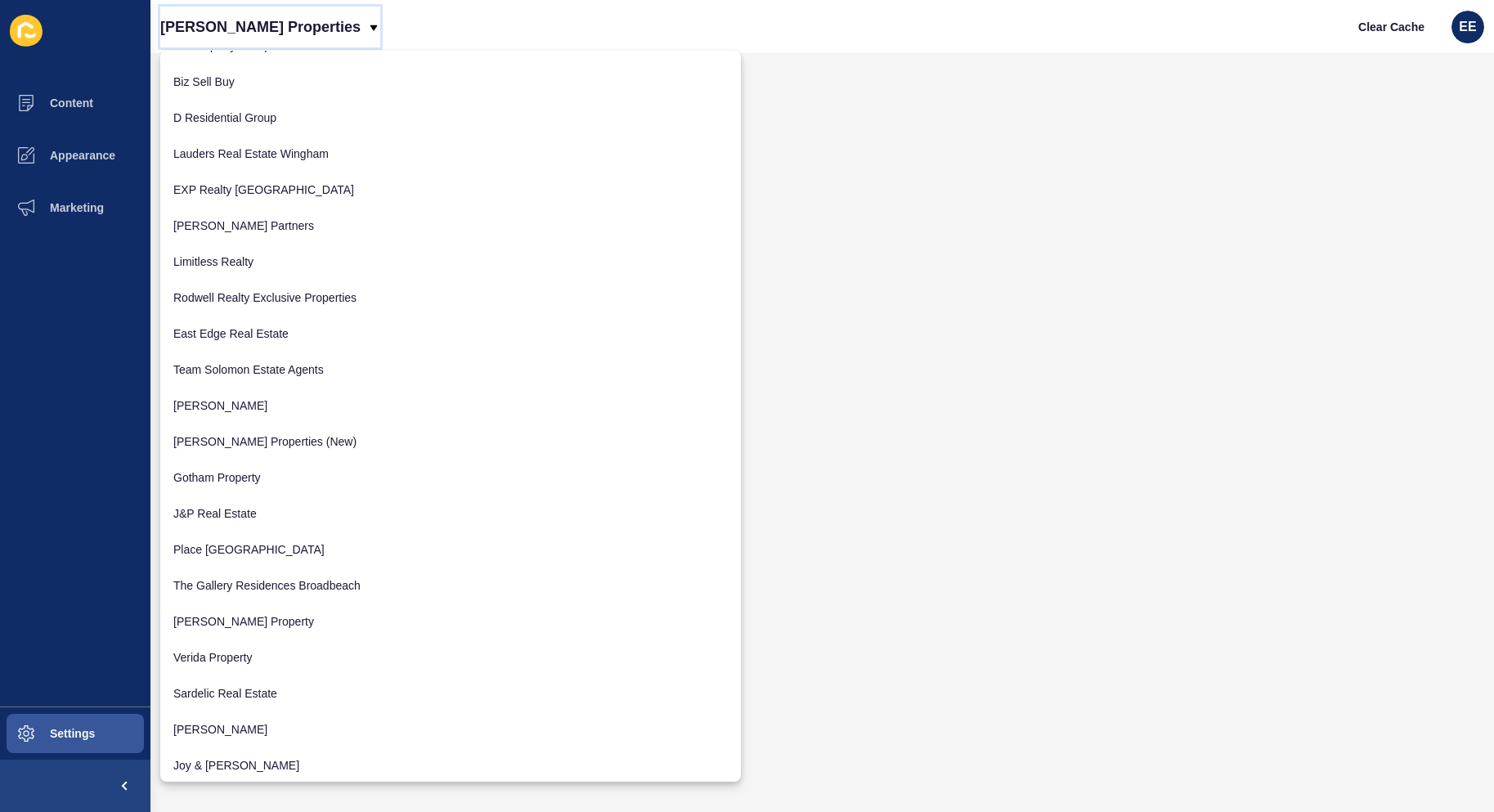
scroll to position [1441, 0]
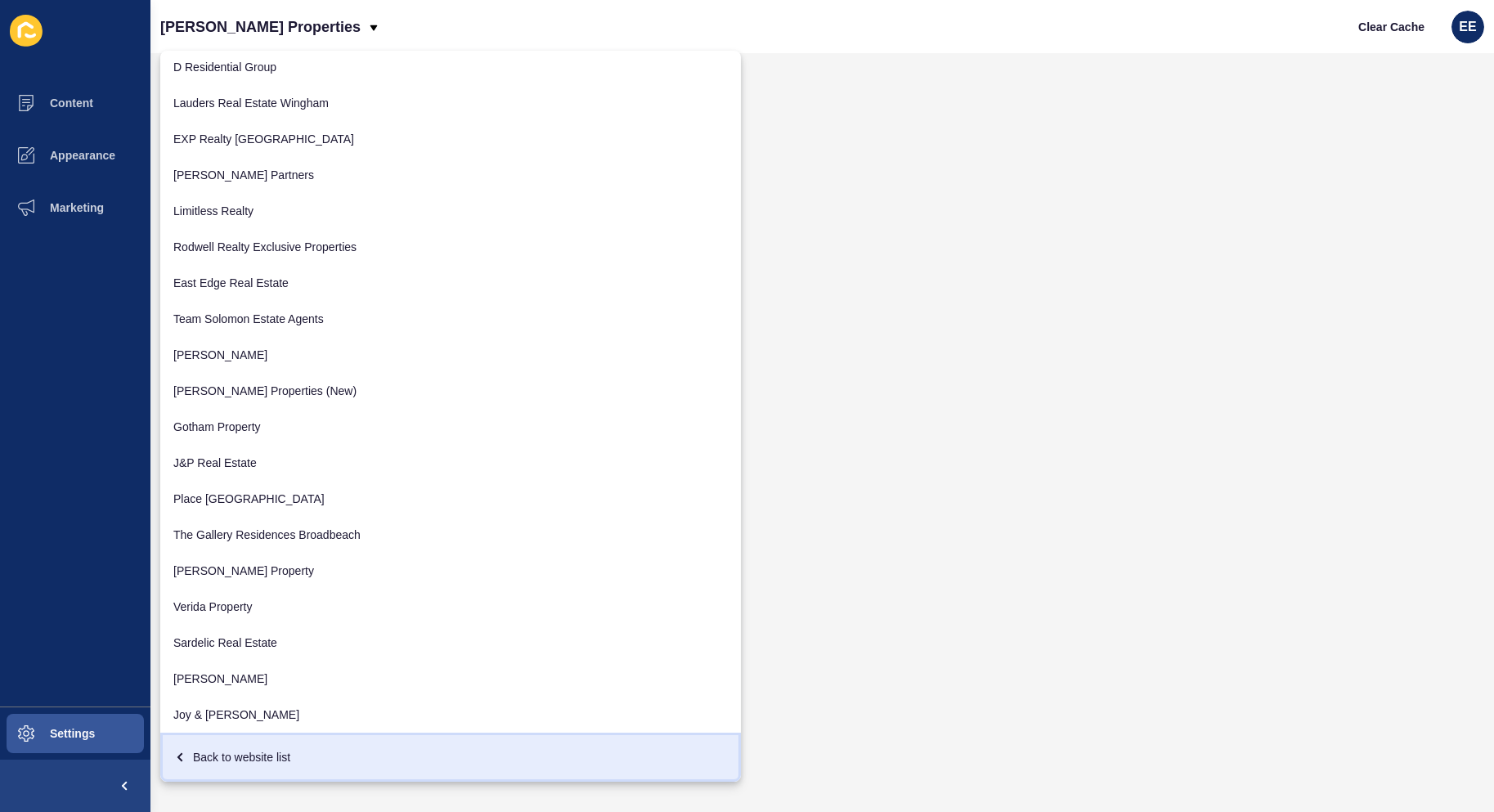
click at [244, 752] on div "Back to website list" at bounding box center [450, 756] width 554 height 29
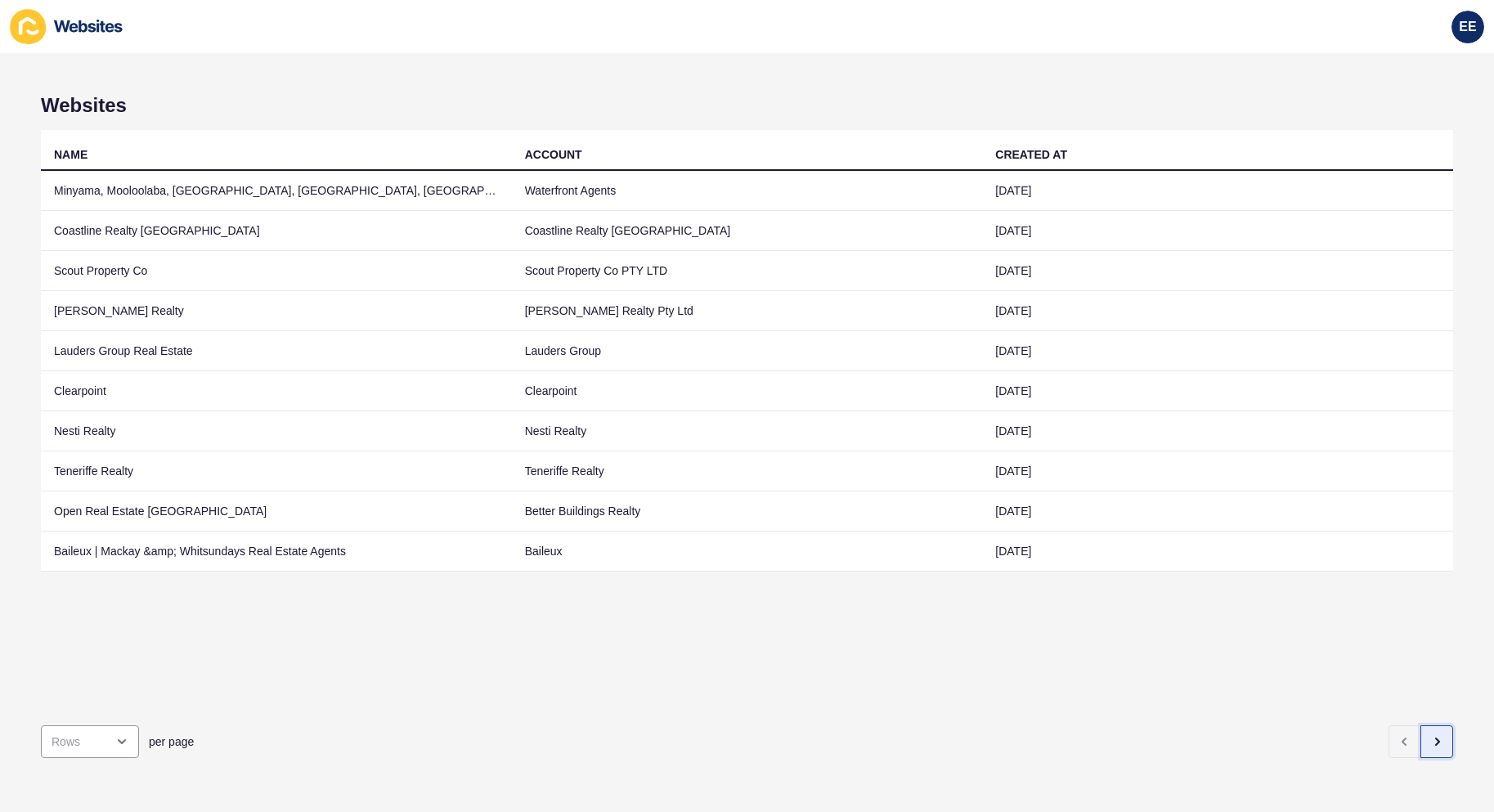
click at [1431, 735] on icon "button" at bounding box center [1437, 742] width 13 height 13
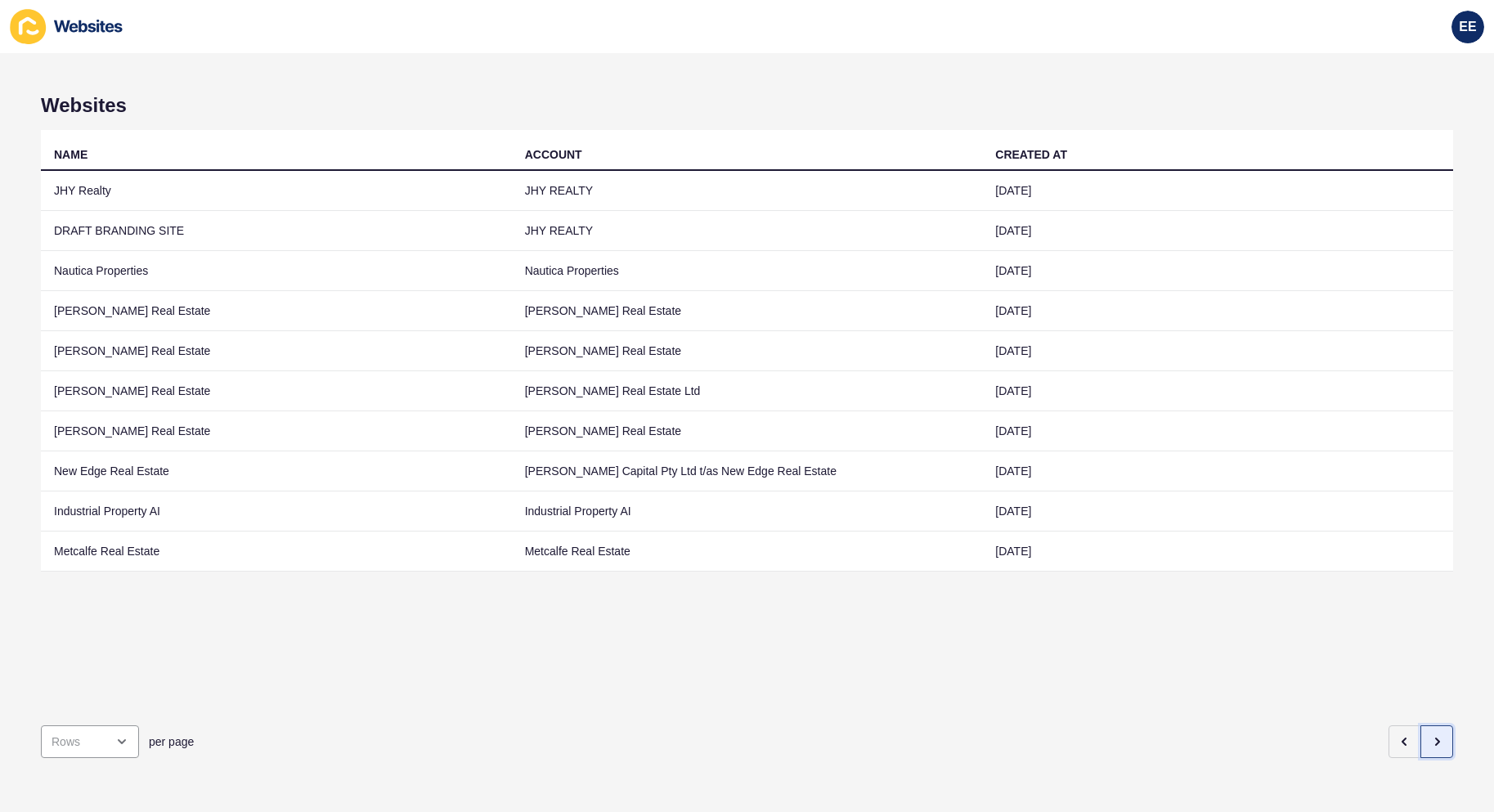
click at [1431, 735] on icon "button" at bounding box center [1437, 742] width 13 height 13
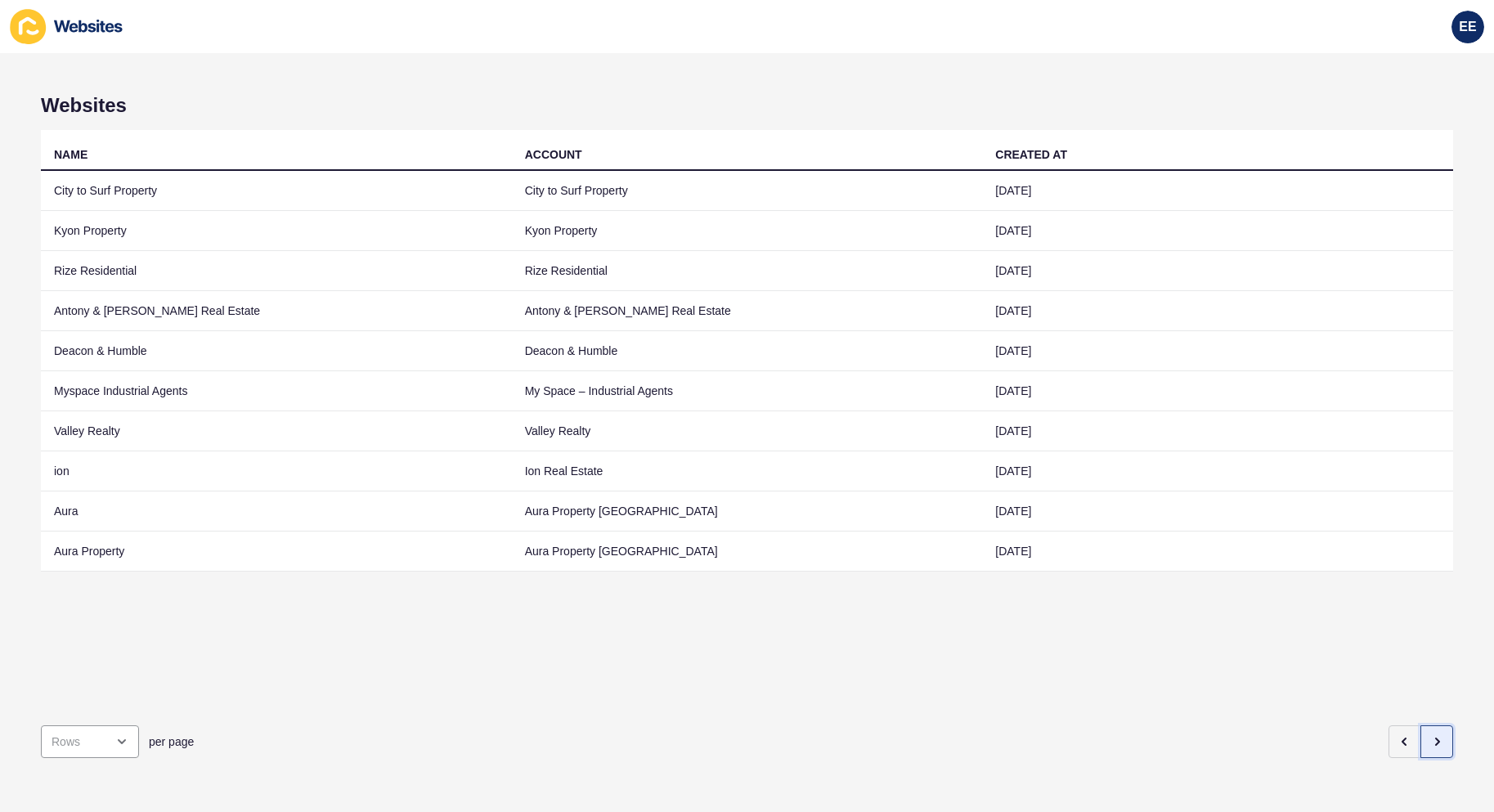
click at [1431, 735] on icon "button" at bounding box center [1437, 742] width 13 height 13
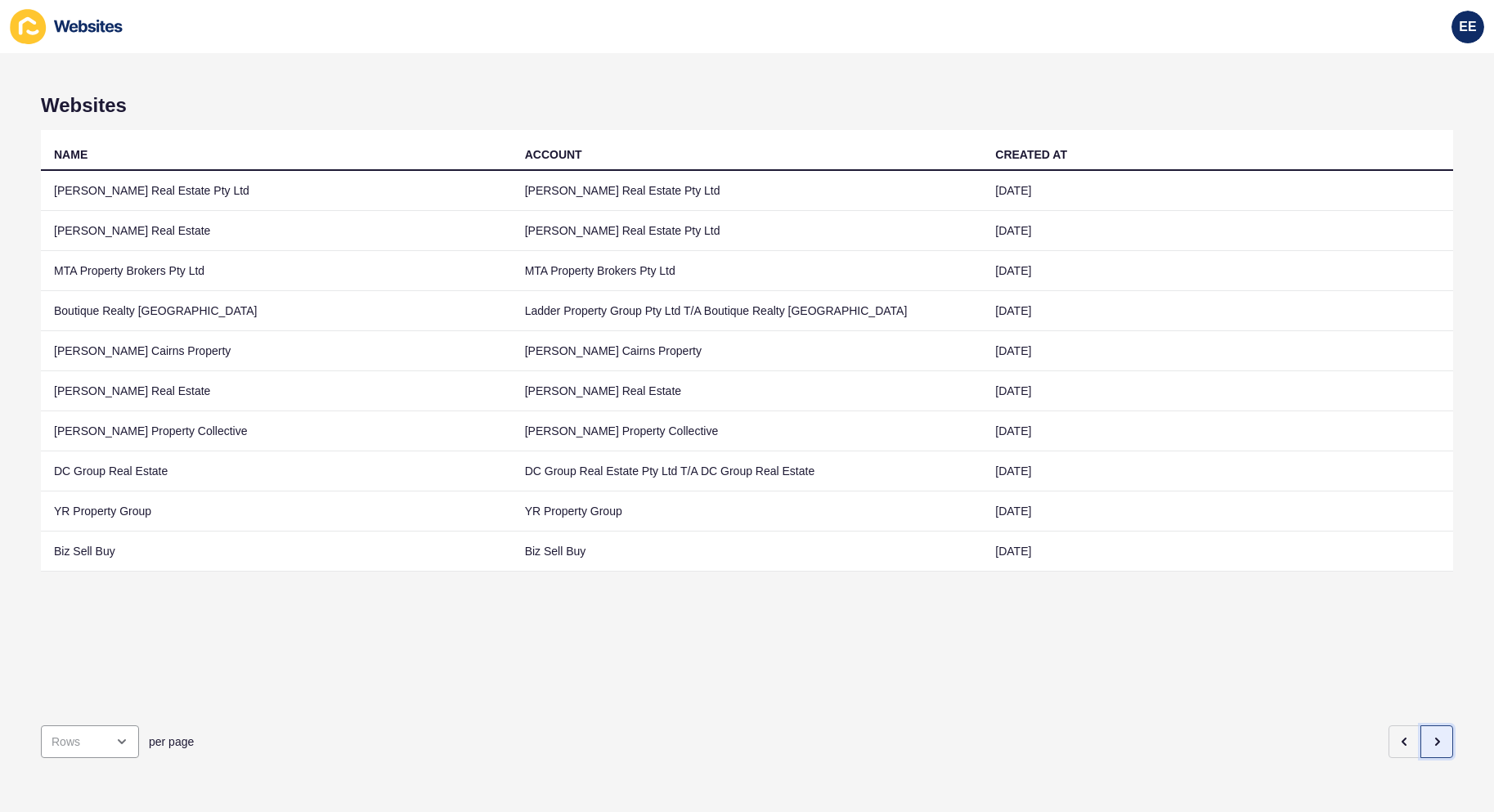
click at [1431, 735] on icon "button" at bounding box center [1437, 742] width 13 height 13
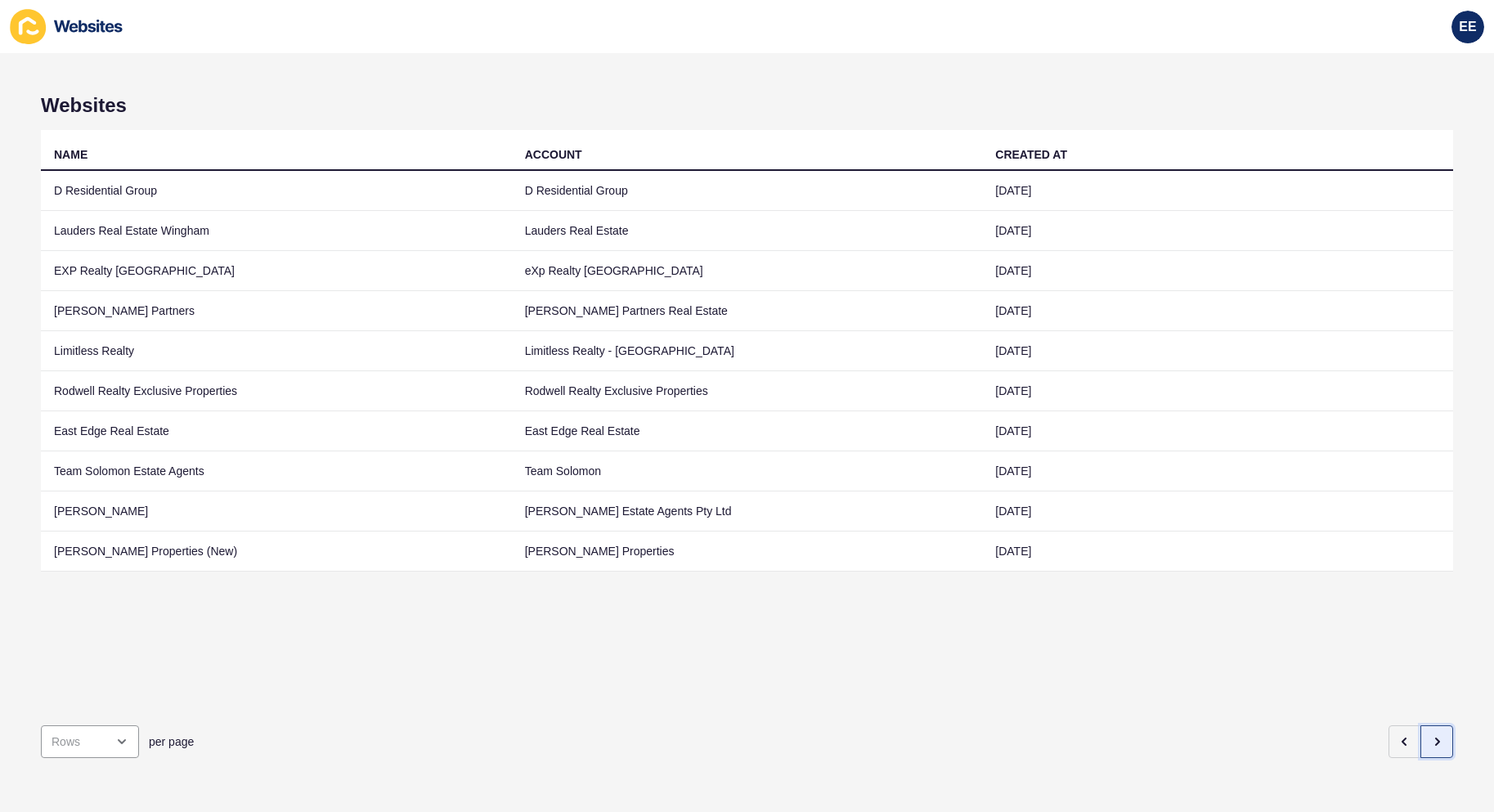
click at [1431, 735] on icon "button" at bounding box center [1437, 742] width 13 height 13
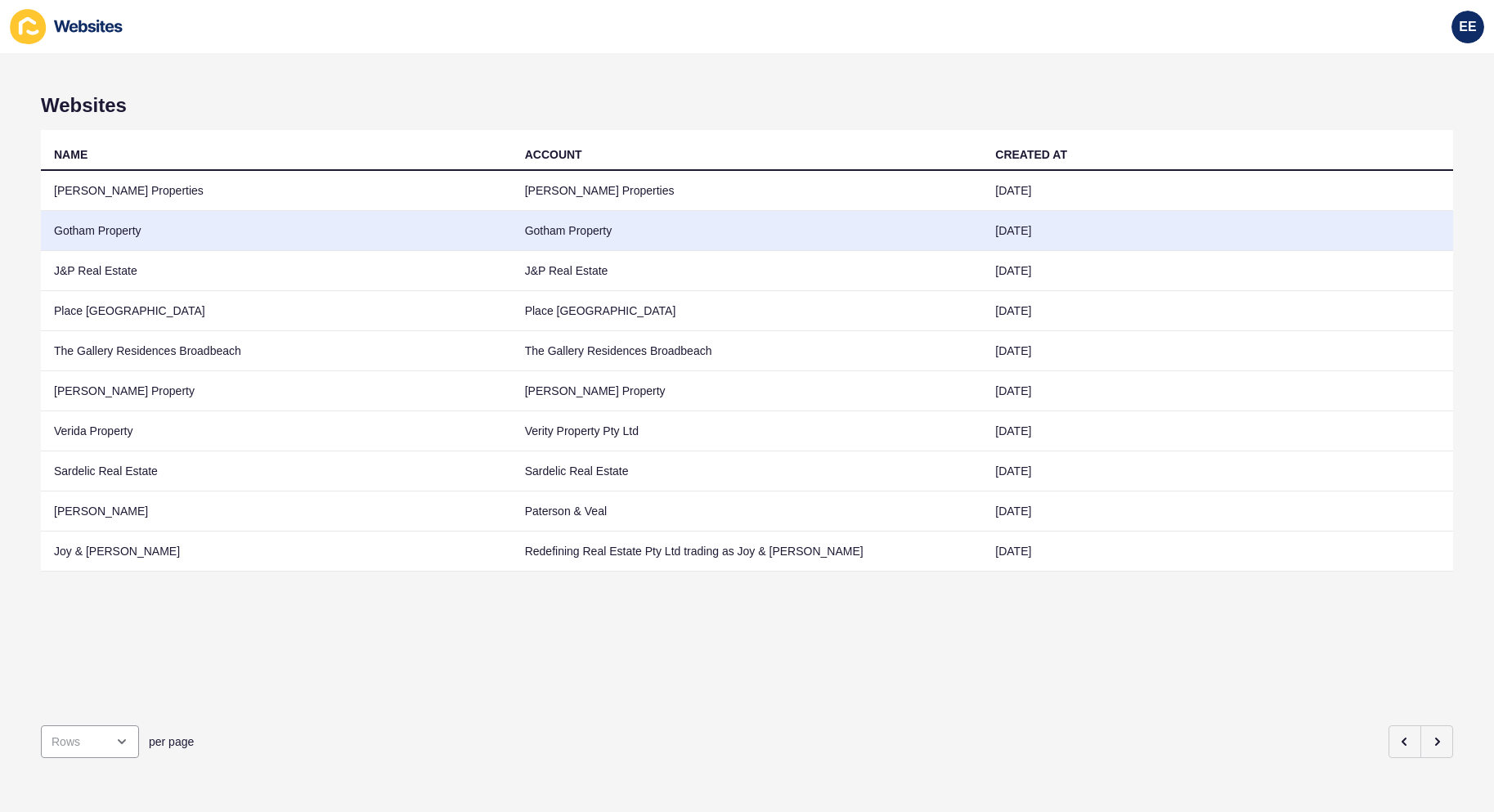
click at [148, 226] on td "Gotham Property" at bounding box center [276, 231] width 471 height 40
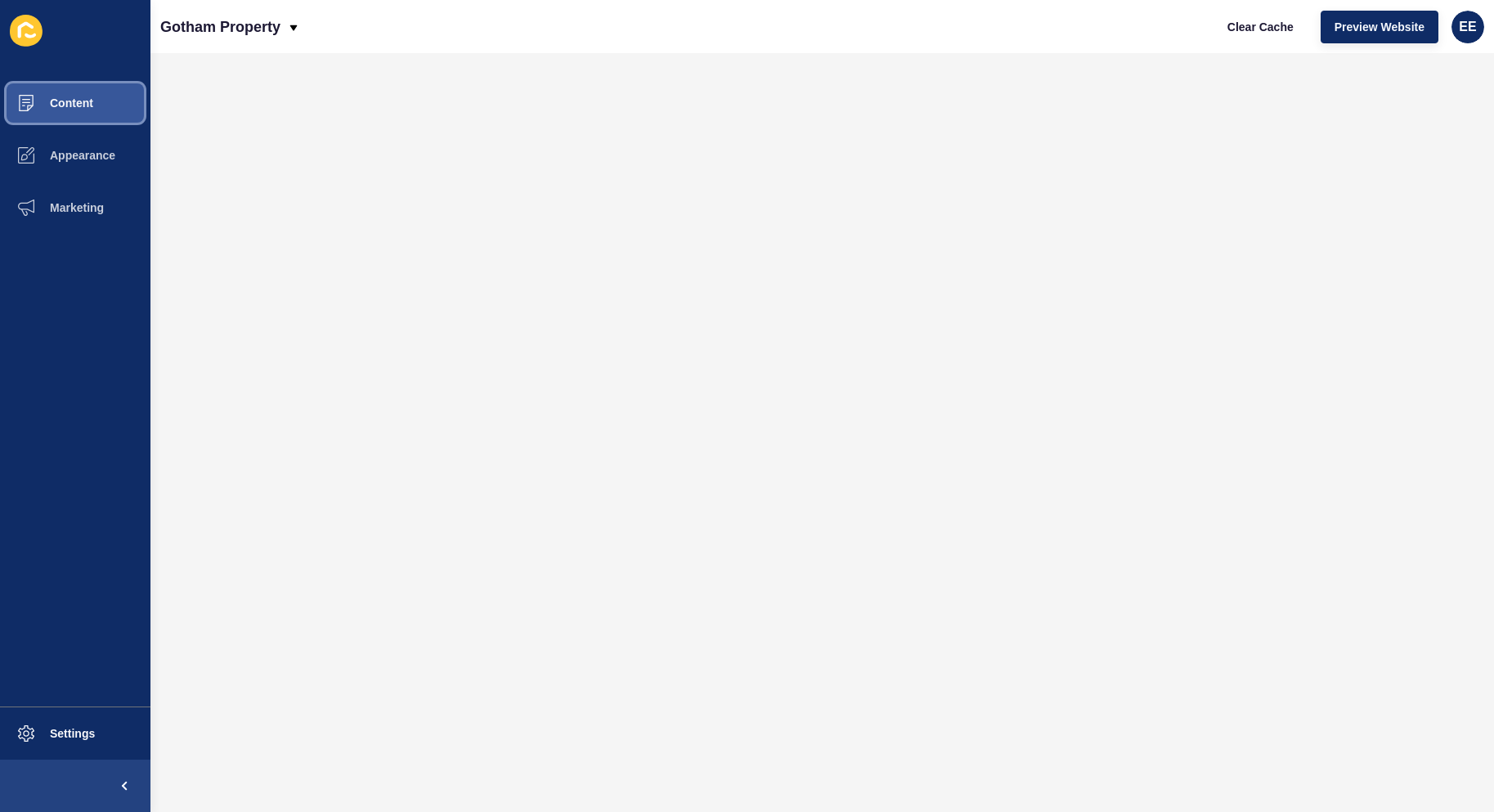
click at [58, 97] on span "Content" at bounding box center [44, 103] width 96 height 13
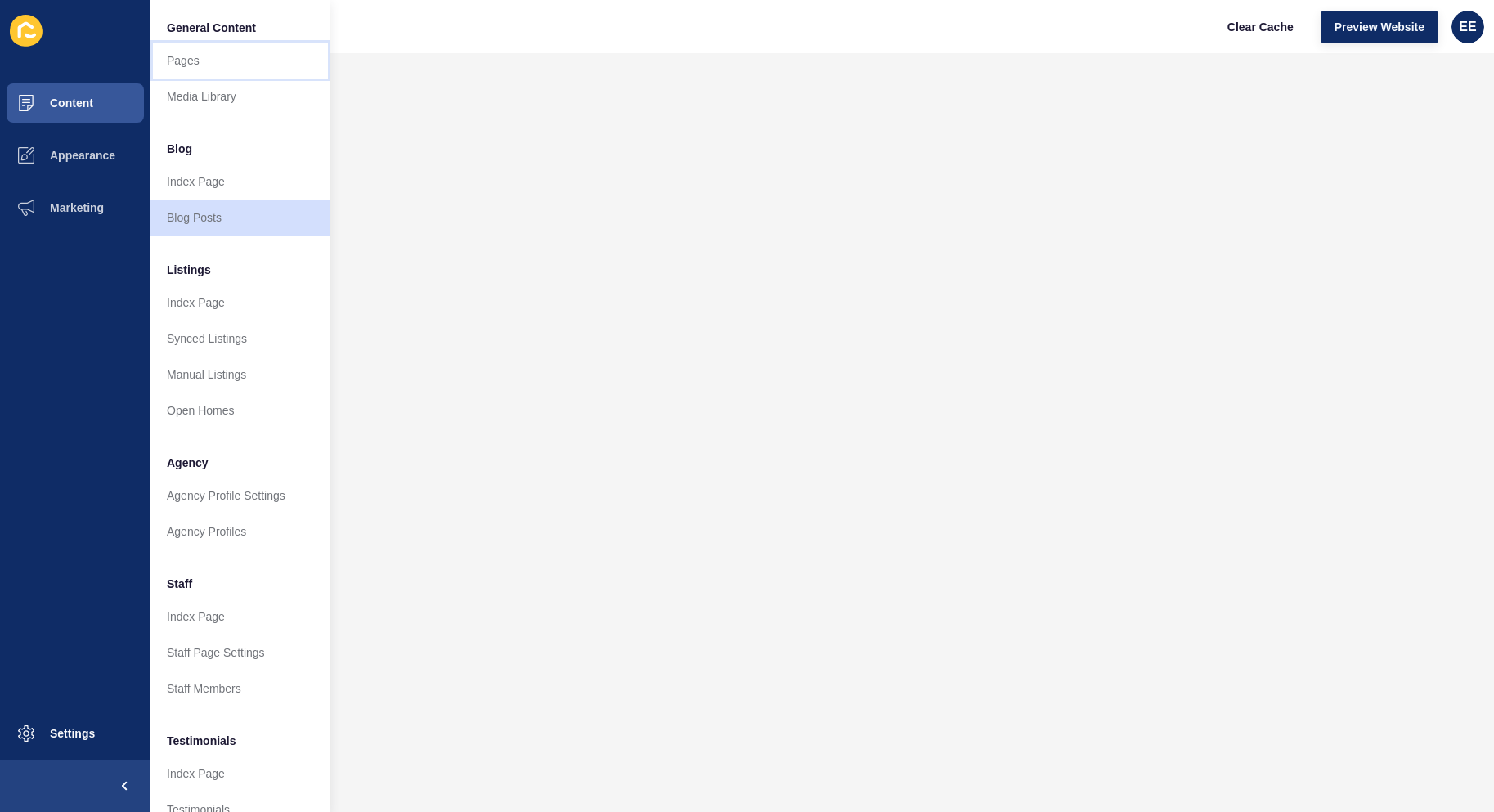
click at [225, 63] on link "Pages" at bounding box center [240, 60] width 180 height 36
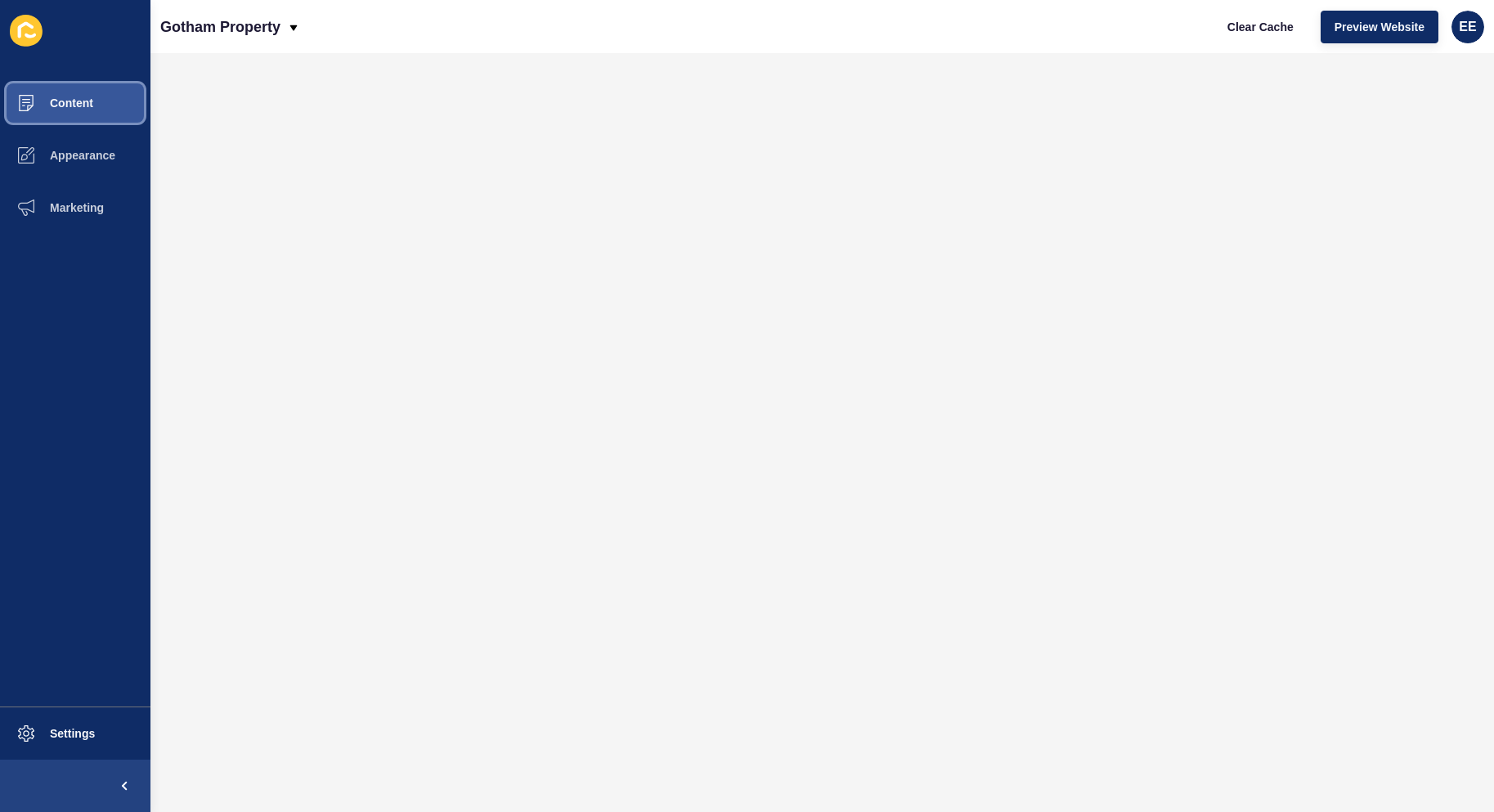
click at [90, 95] on button "Content" at bounding box center [75, 102] width 150 height 52
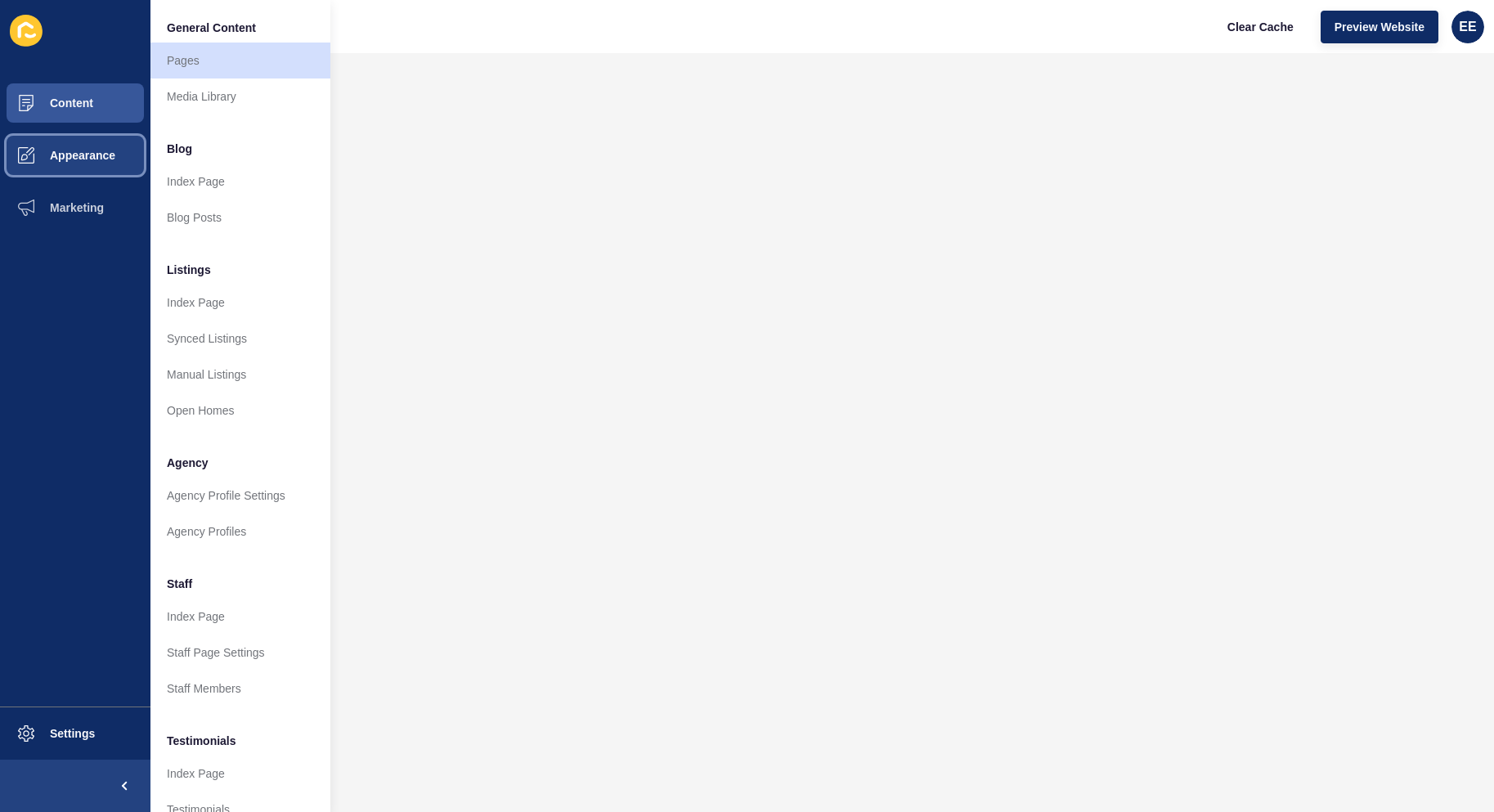
click at [88, 152] on span "Appearance" at bounding box center [56, 155] width 118 height 13
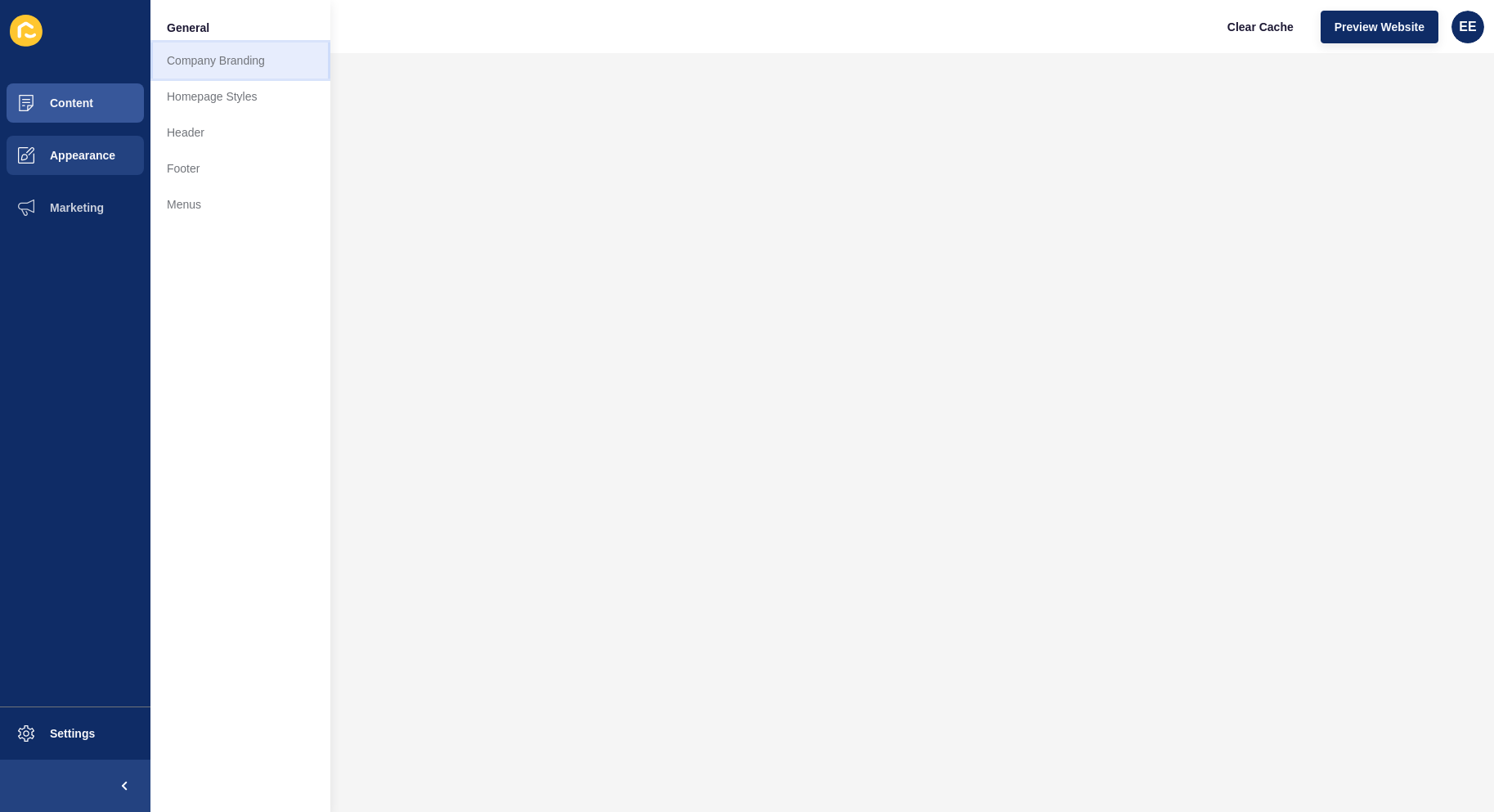
click at [201, 54] on link "Company Branding" at bounding box center [240, 60] width 180 height 36
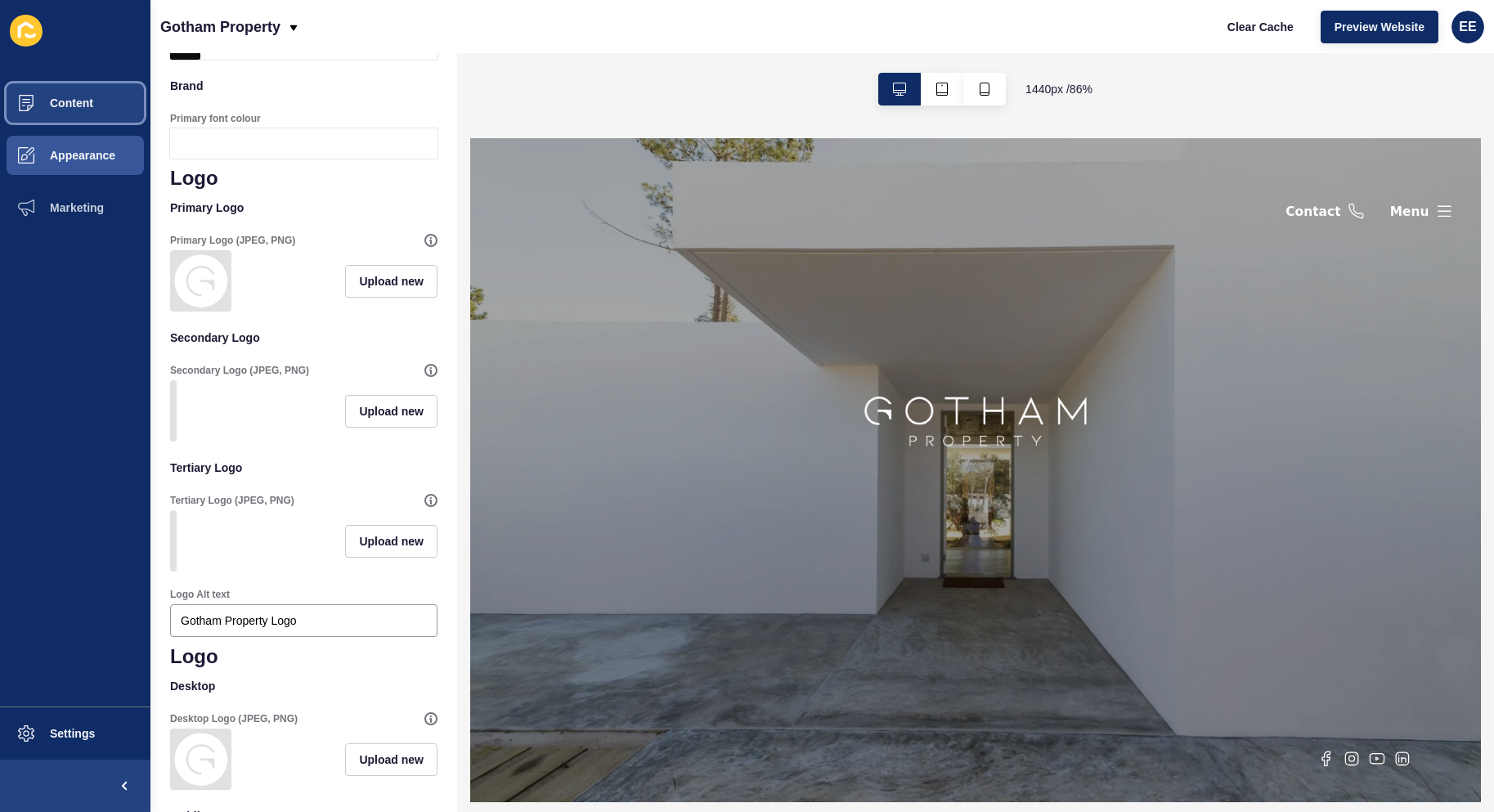
click at [92, 96] on span "Content" at bounding box center [44, 103] width 96 height 13
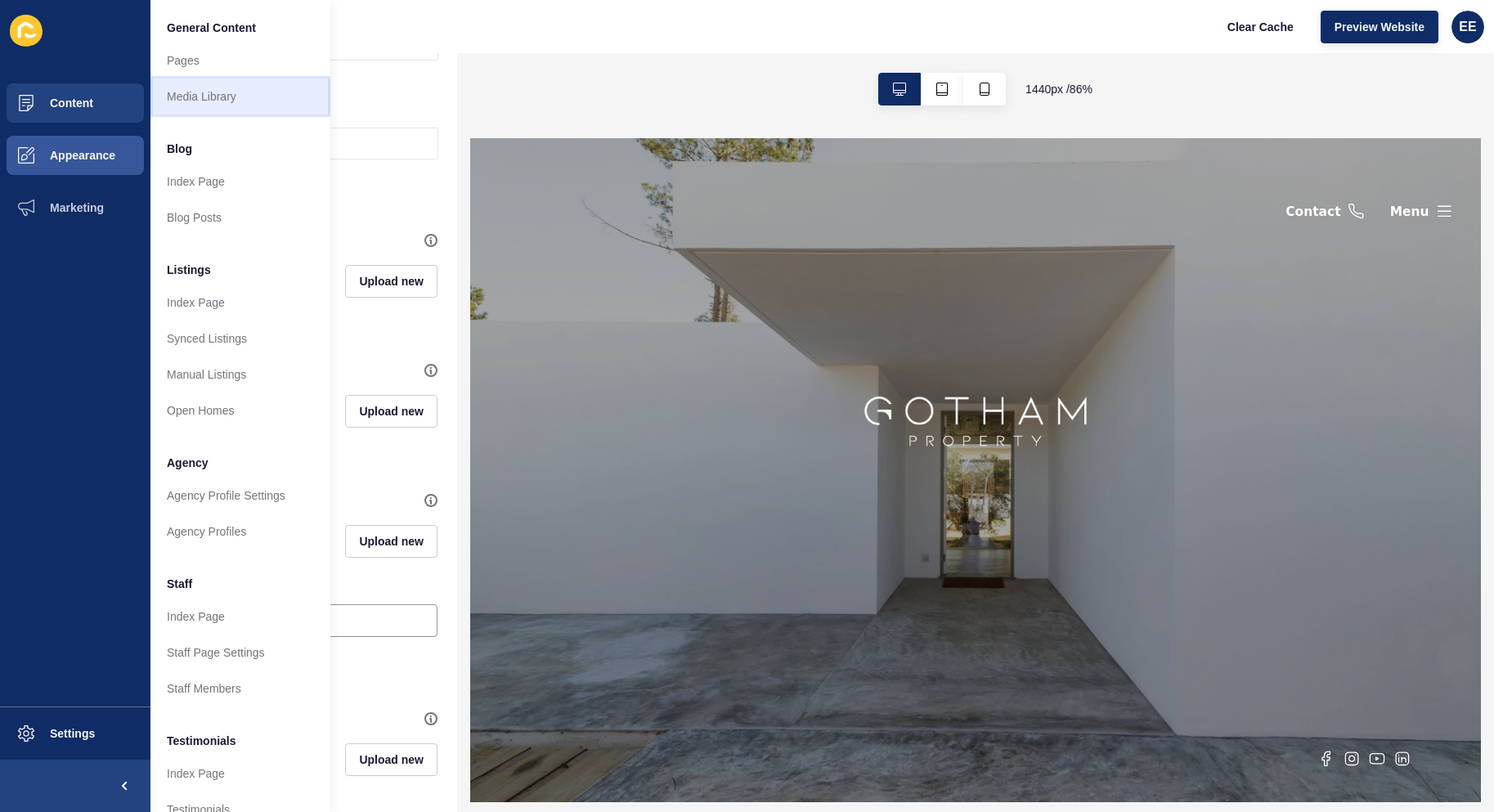
click at [221, 98] on link "Media Library" at bounding box center [240, 96] width 180 height 36
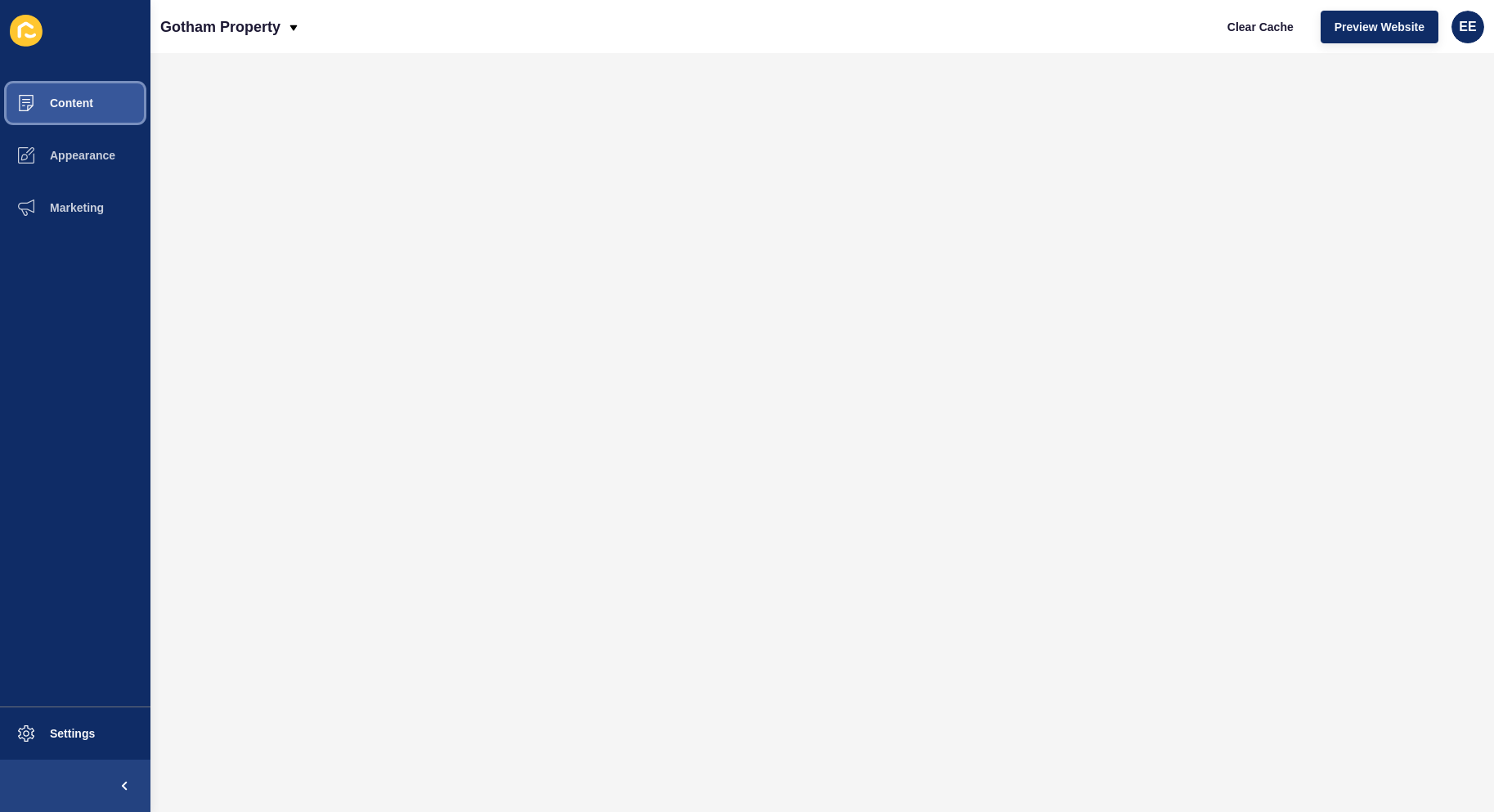
click at [62, 109] on span "Content" at bounding box center [44, 103] width 96 height 13
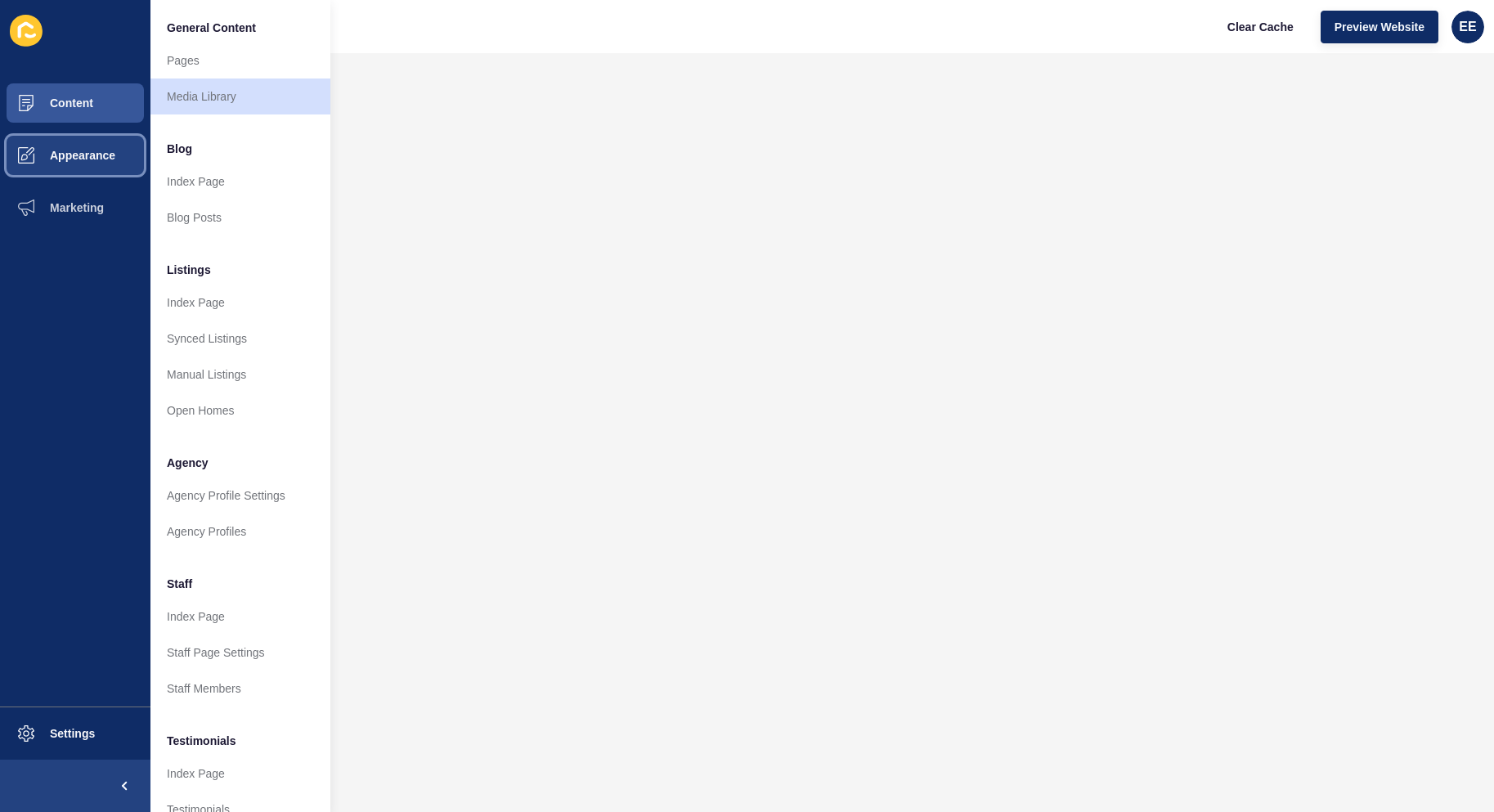
click at [62, 153] on span "Appearance" at bounding box center [56, 155] width 118 height 13
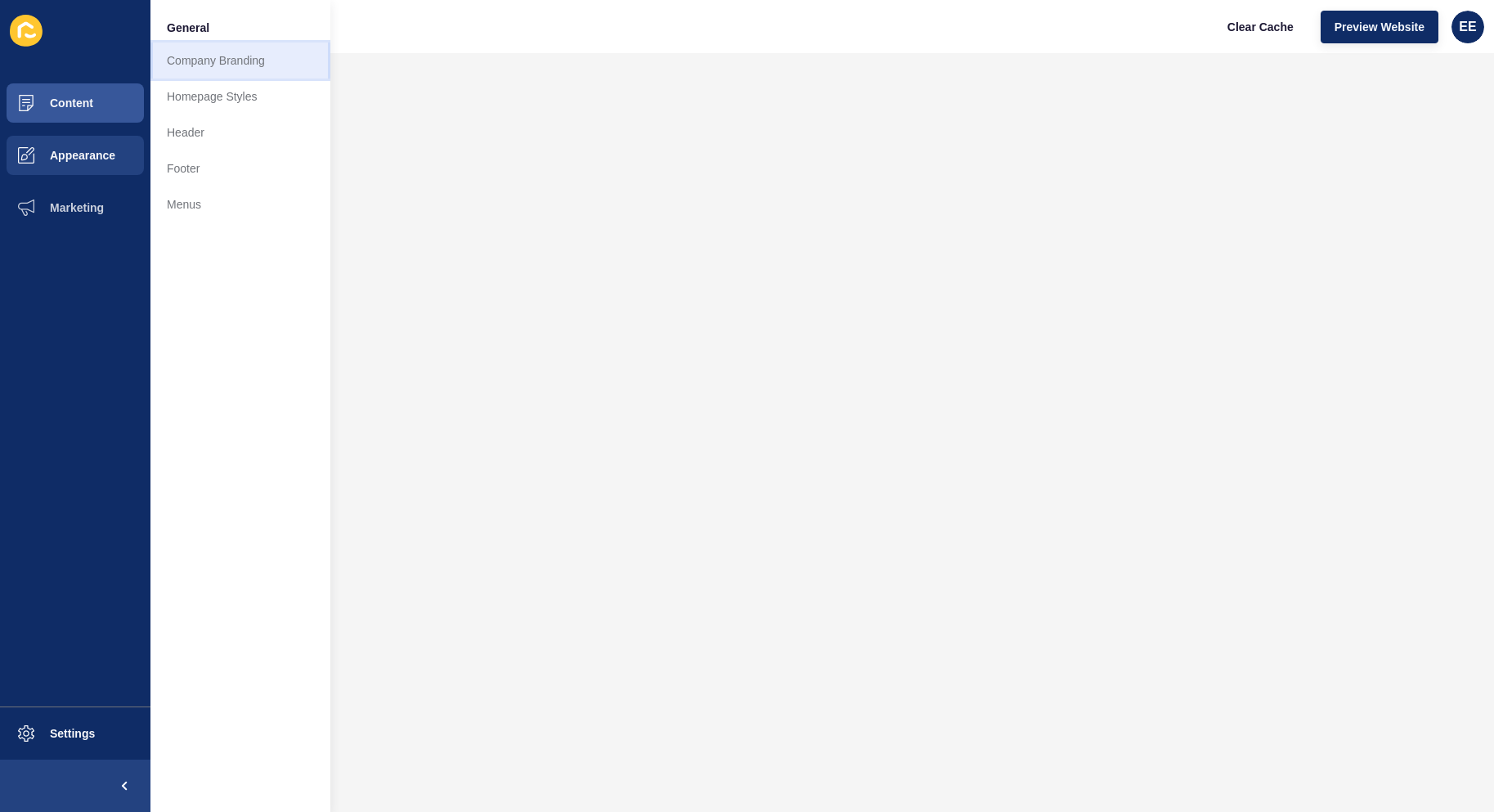
click at [203, 56] on link "Company Branding" at bounding box center [240, 60] width 180 height 36
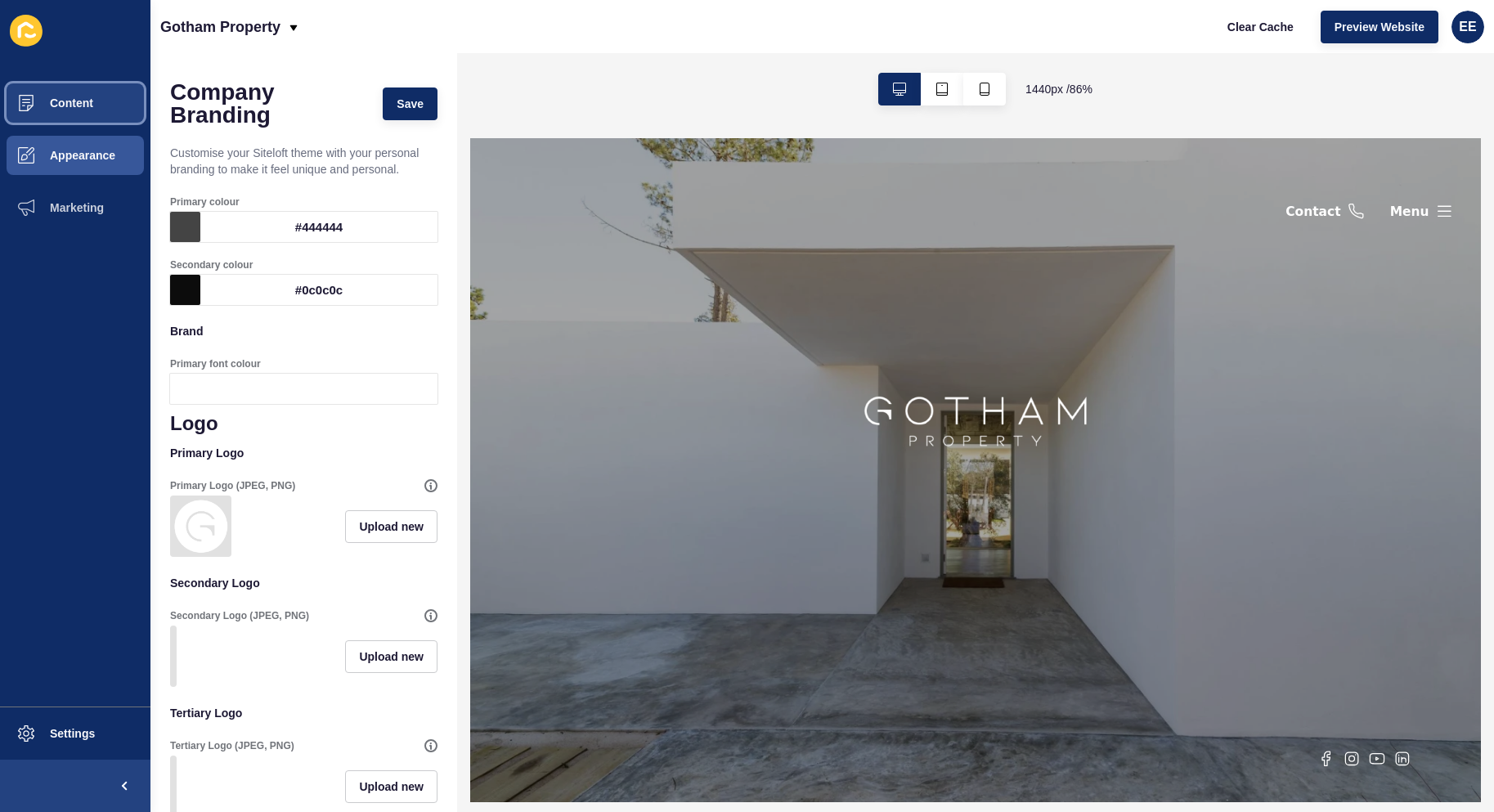
drag, startPoint x: 62, startPoint y: 105, endPoint x: 182, endPoint y: 94, distance: 120.5
click at [64, 105] on span "Content" at bounding box center [44, 103] width 96 height 13
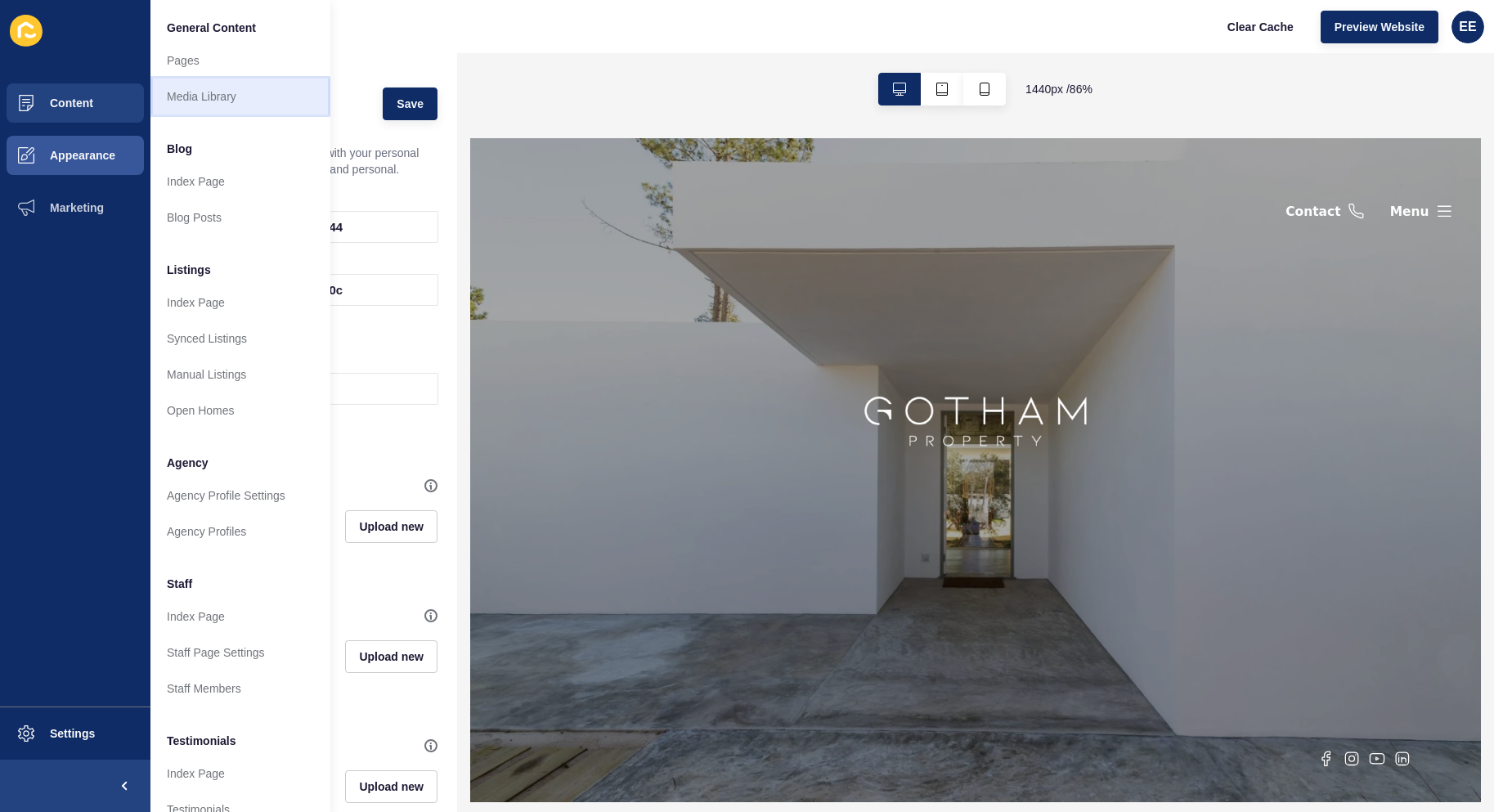
click at [217, 83] on link "Media Library" at bounding box center [240, 96] width 180 height 36
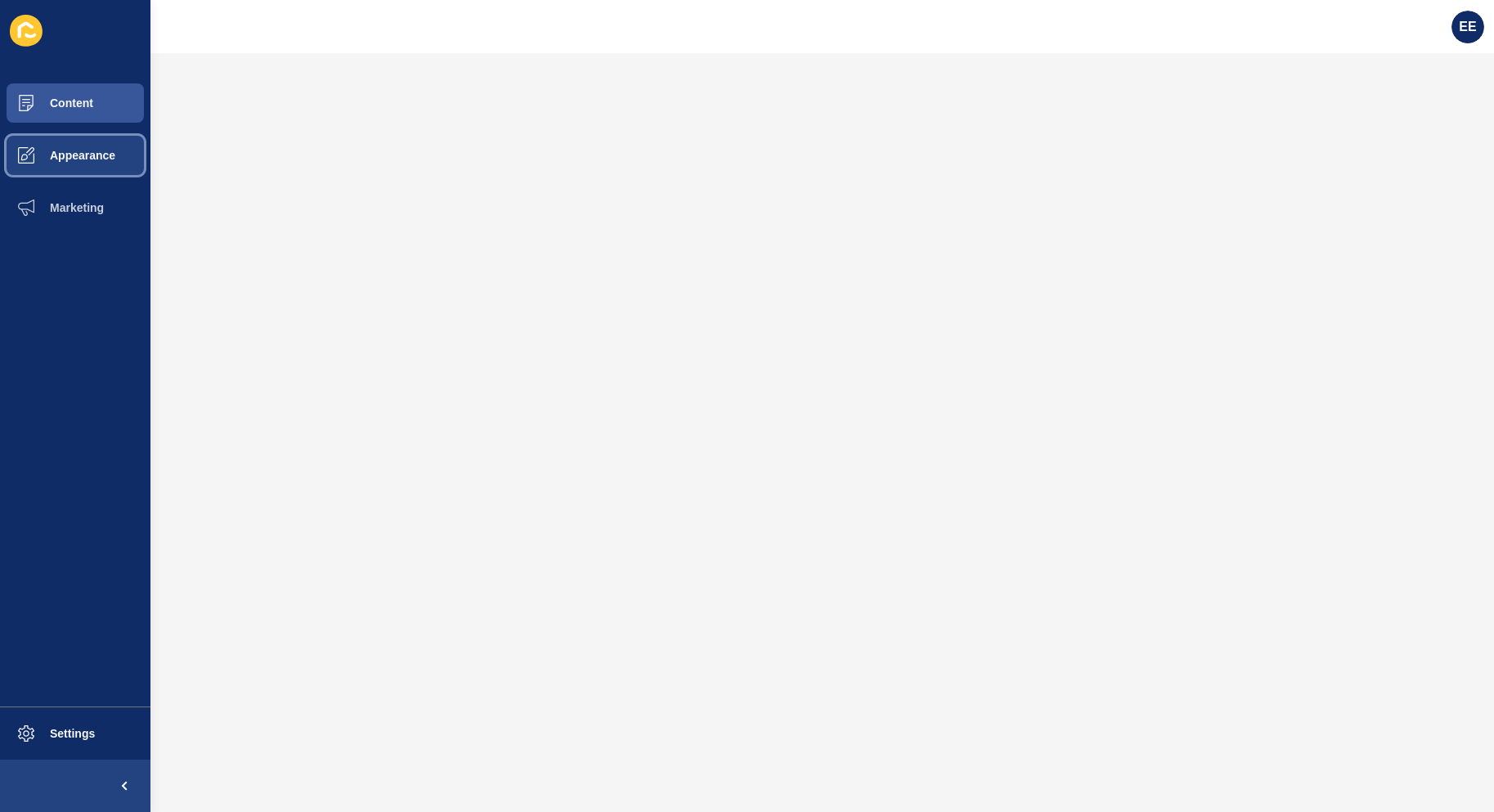
click at [88, 160] on span "Appearance" at bounding box center [56, 155] width 118 height 13
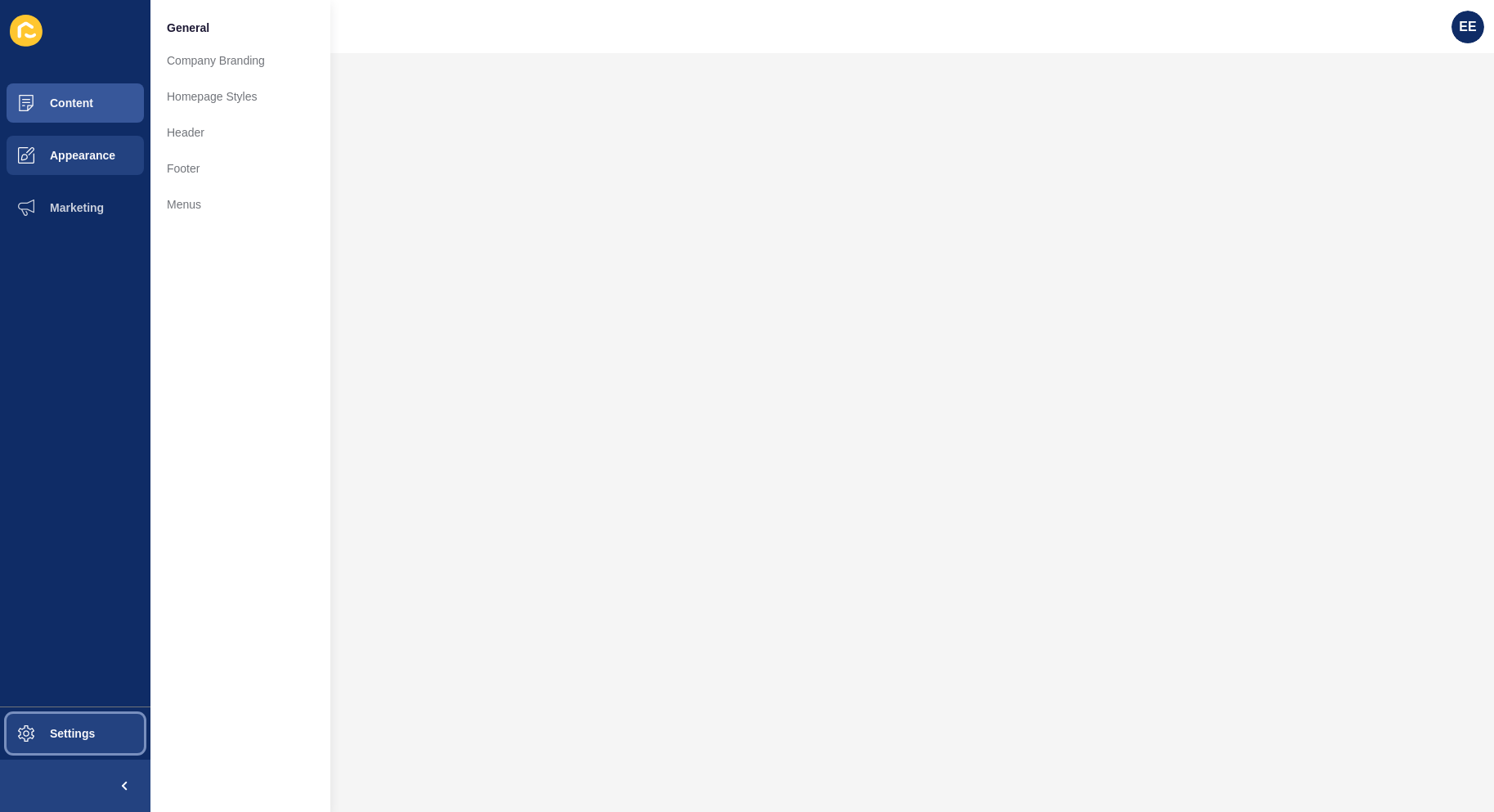
click at [85, 741] on button "Settings" at bounding box center [75, 733] width 150 height 52
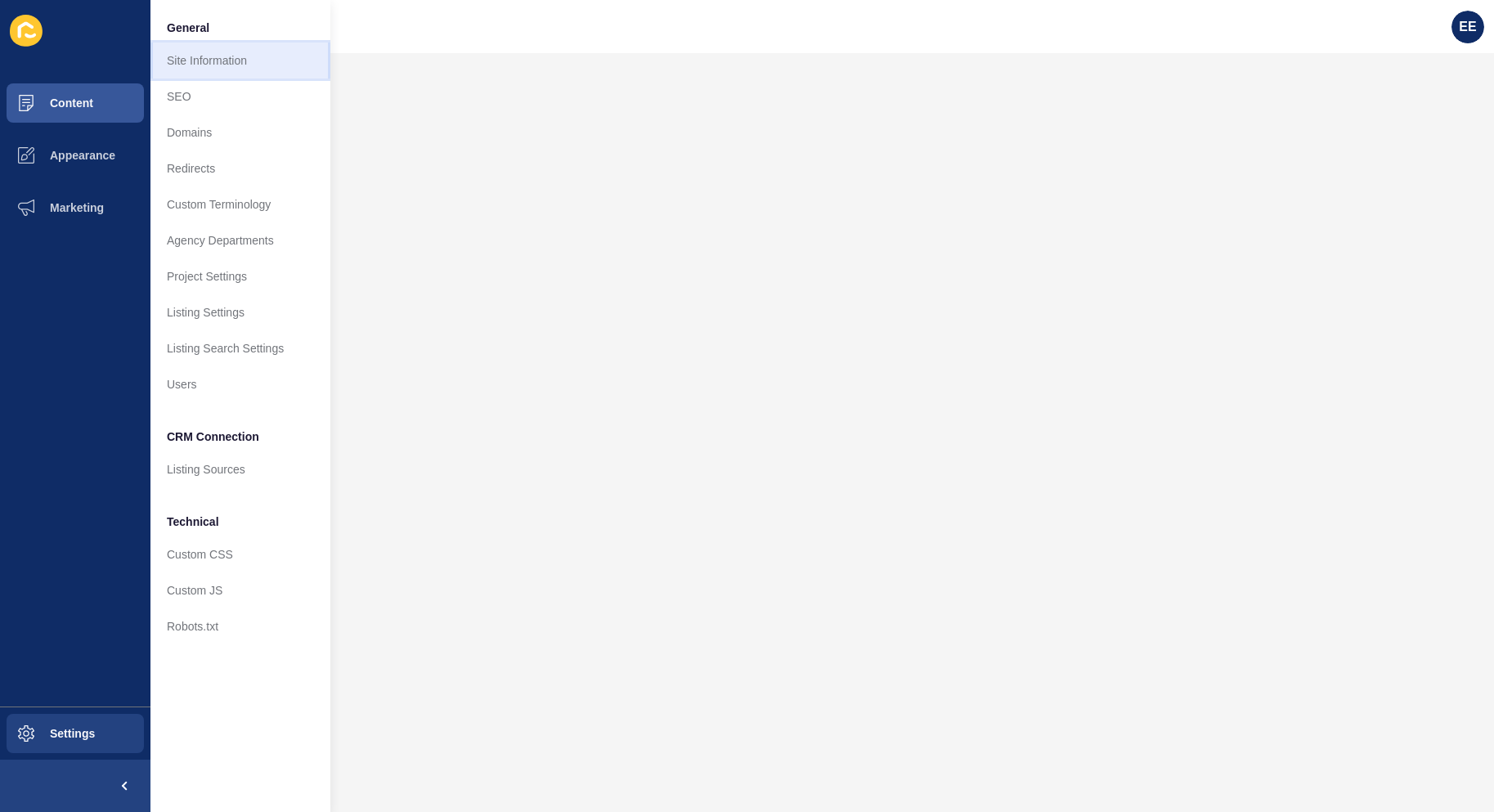
click at [224, 62] on link "Site Information" at bounding box center [240, 60] width 180 height 36
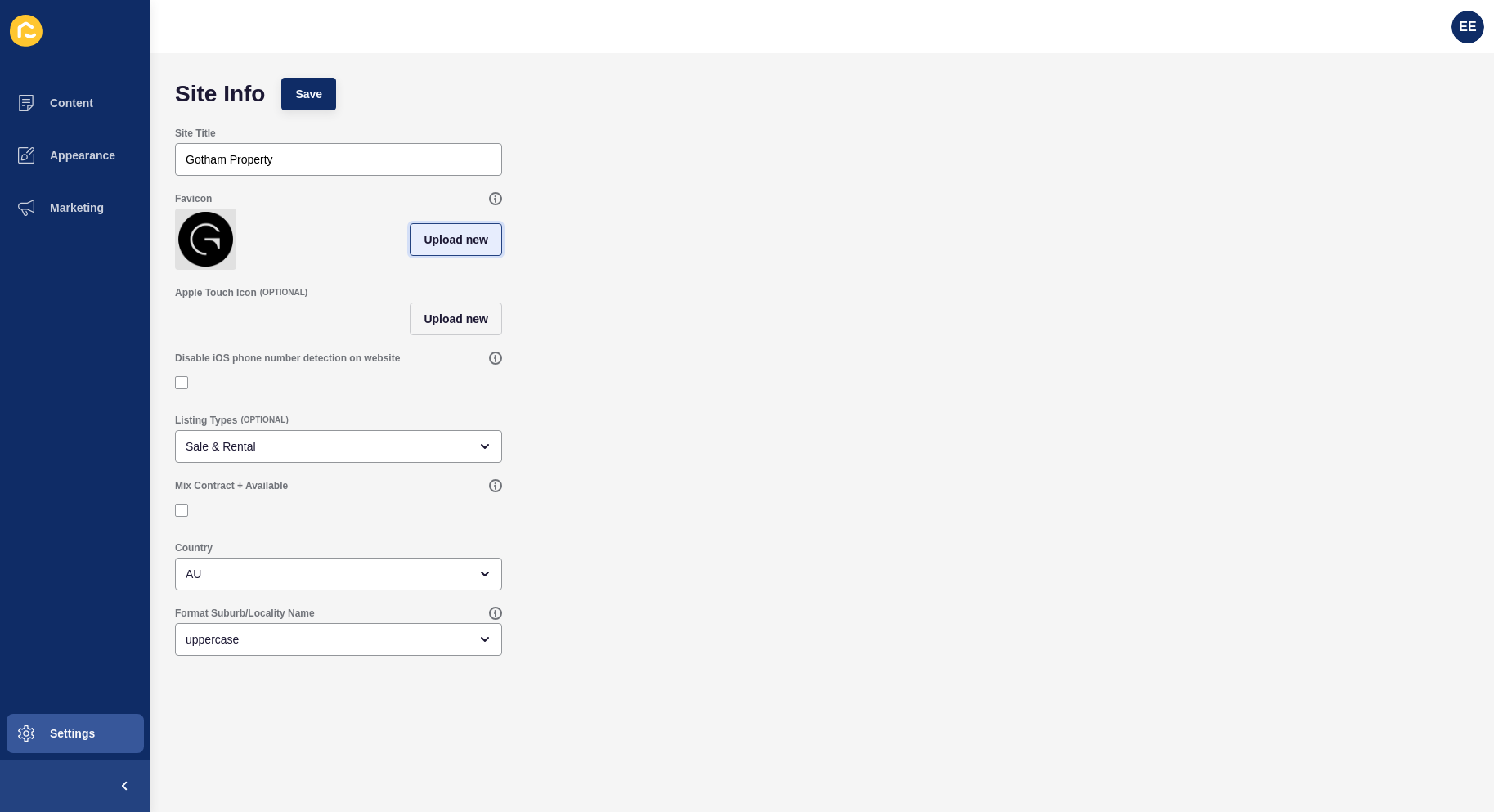
click at [466, 242] on span "Upload new" at bounding box center [456, 239] width 64 height 16
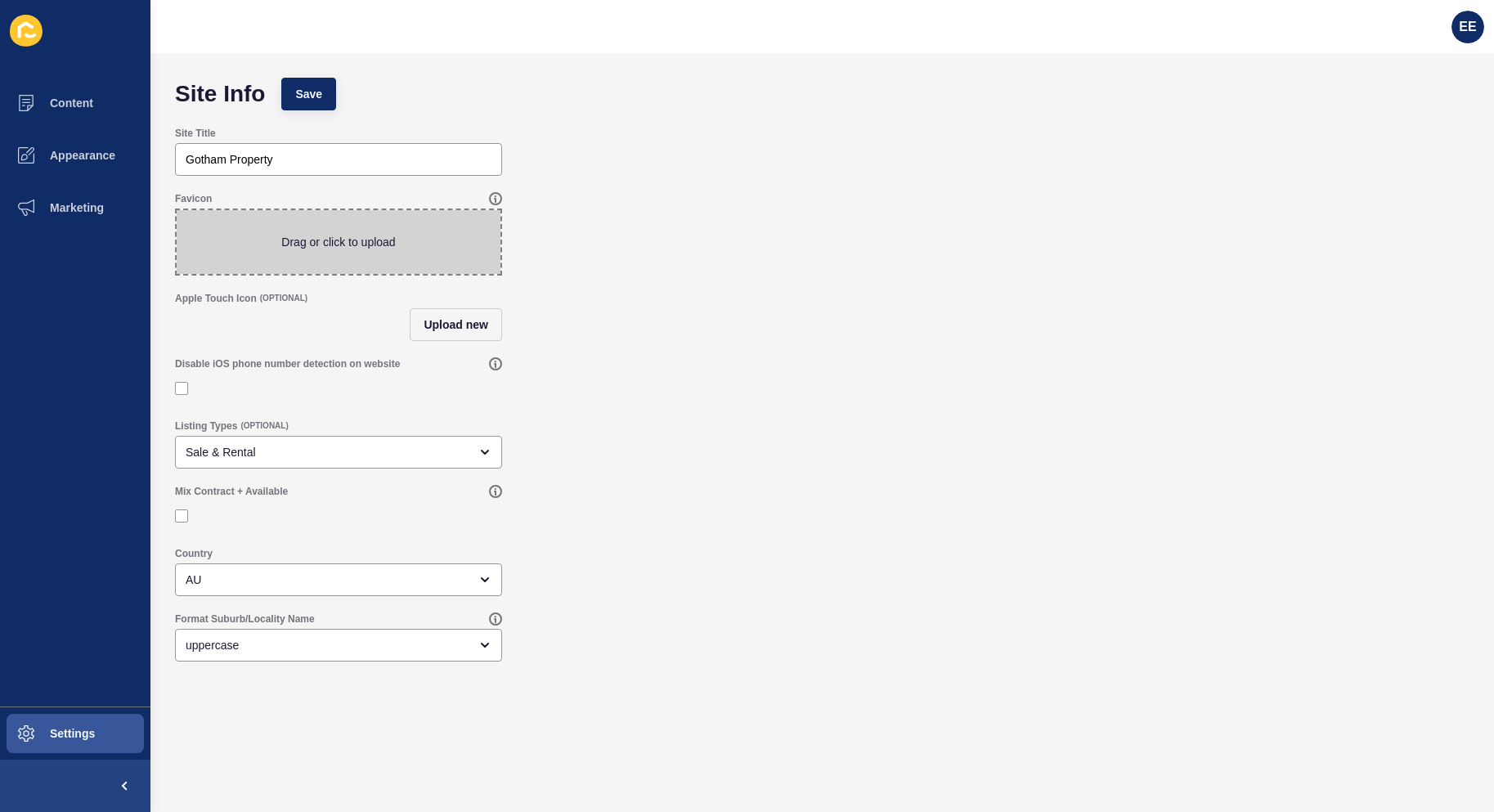
click at [414, 244] on span at bounding box center [339, 241] width 324 height 63
click at [177, 210] on input "Drag or click to upload" at bounding box center [177, 210] width 0 height 0
type input "C:\fakepath\Gotham.png"
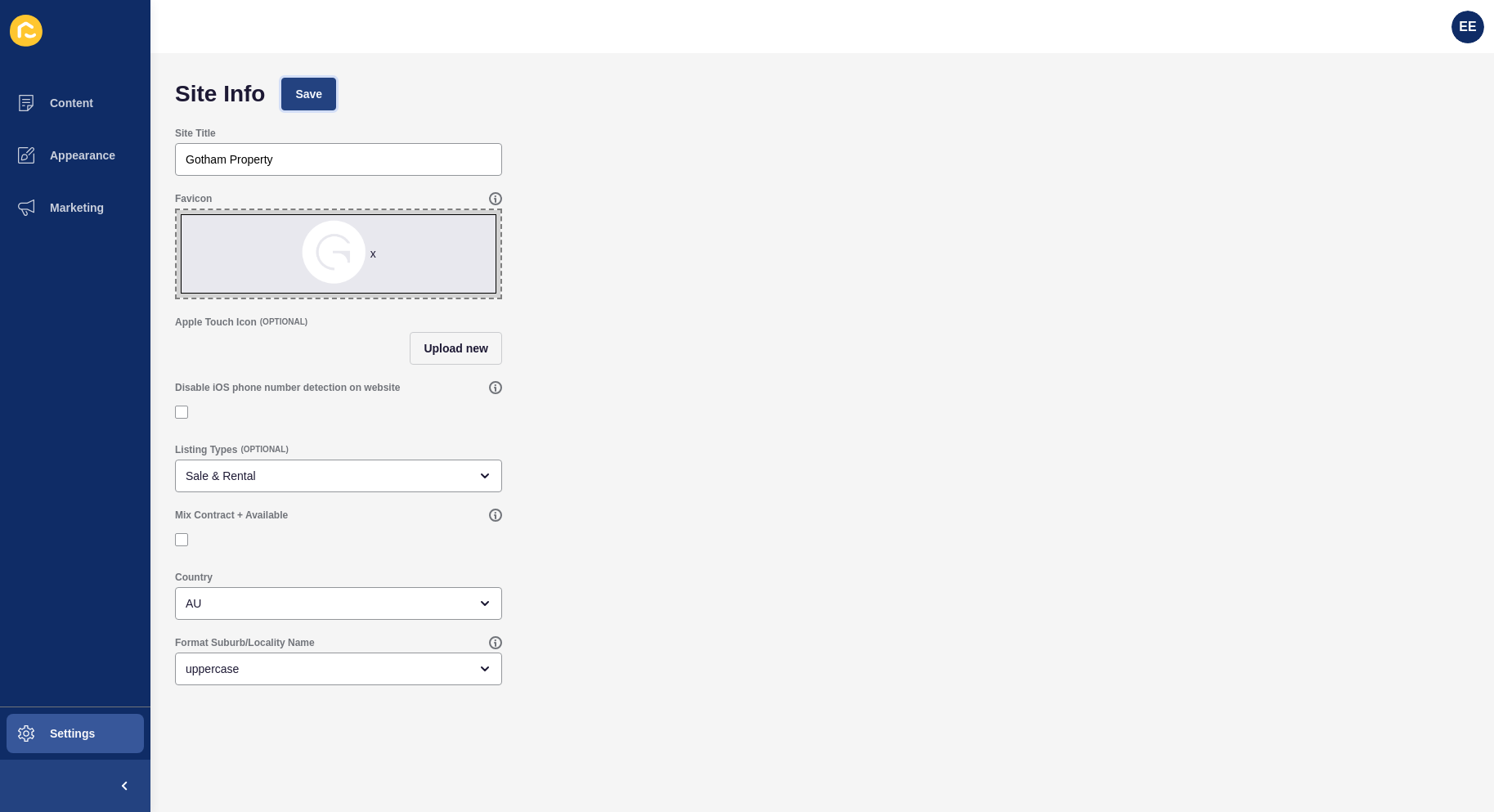
click at [317, 94] on span "Save" at bounding box center [308, 94] width 27 height 16
drag, startPoint x: 912, startPoint y: 186, endPoint x: 484, endPoint y: 32, distance: 454.9
click at [912, 181] on form "Site Info Save Site Title Gotham Property Favicon x Drag or click to upload App…" at bounding box center [822, 400] width 1312 height 661
click at [306, 88] on span "Save" at bounding box center [308, 94] width 27 height 16
